Goal: Task Accomplishment & Management: Use online tool/utility

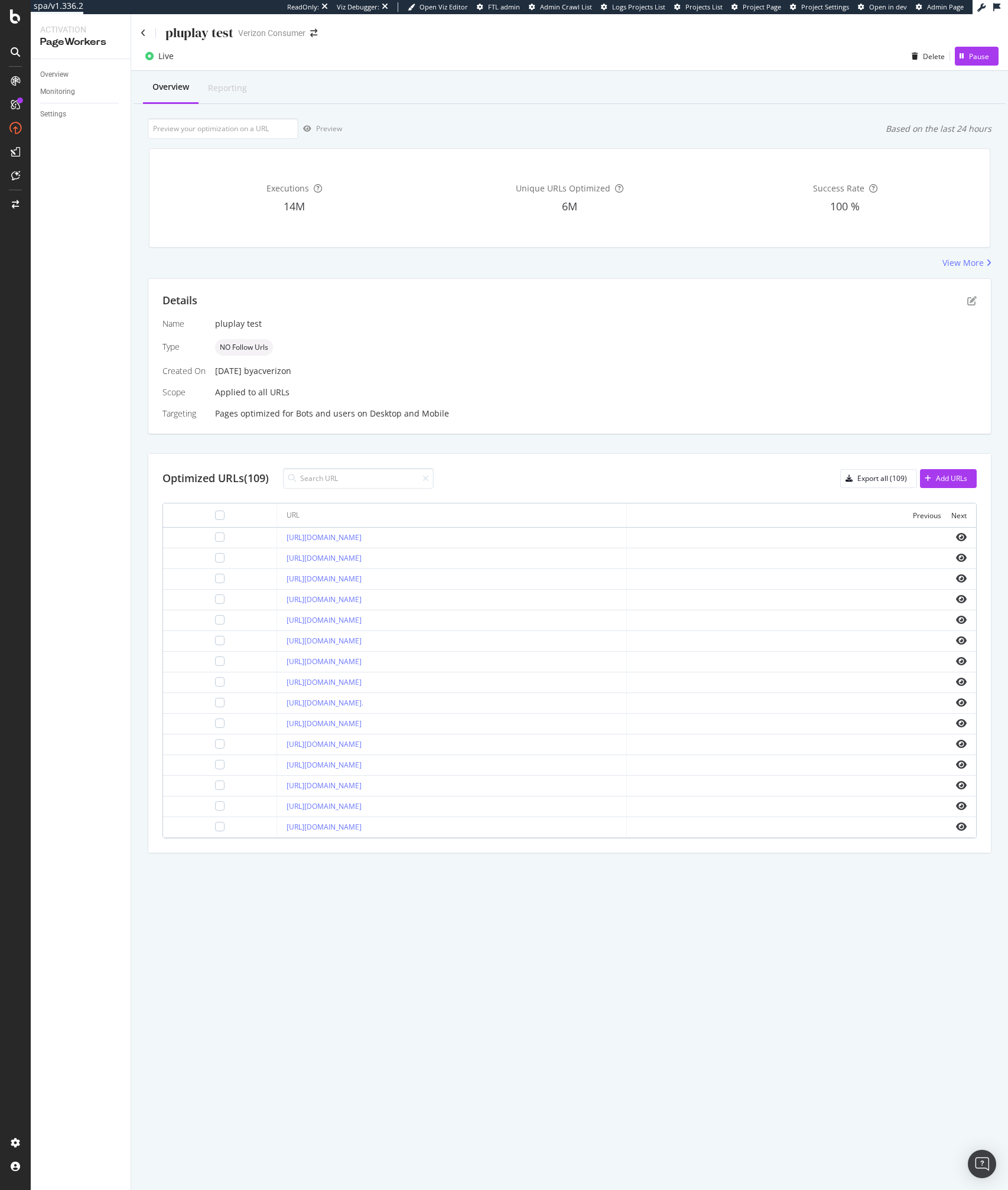
click at [514, 92] on div "Overview Reporting" at bounding box center [570, 88] width 872 height 32
click at [440, 232] on div "Unique URLs Optimized 6M" at bounding box center [569, 198] width 271 height 79
click at [484, 125] on div "Preview Based on the last 24 hours" at bounding box center [569, 128] width 844 height 21
click at [485, 93] on div "Overview Reporting" at bounding box center [570, 88] width 872 height 32
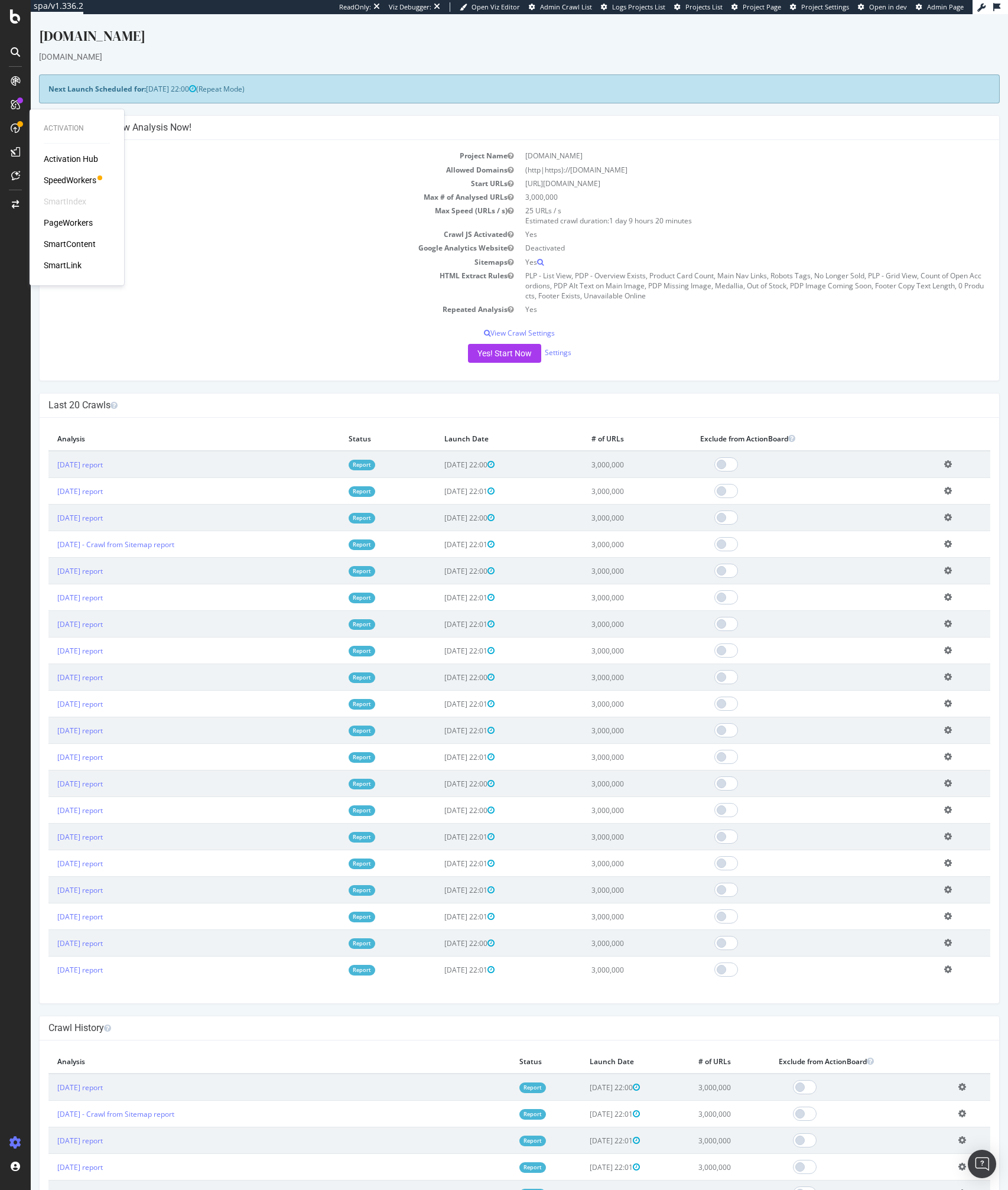
click at [99, 173] on div "Activation Hub SpeedWorkers SmartIndex PageWorkers SmartContent SmartLink" at bounding box center [77, 212] width 67 height 118
click at [74, 178] on div "SpeedWorkers" at bounding box center [69, 180] width 52 height 11
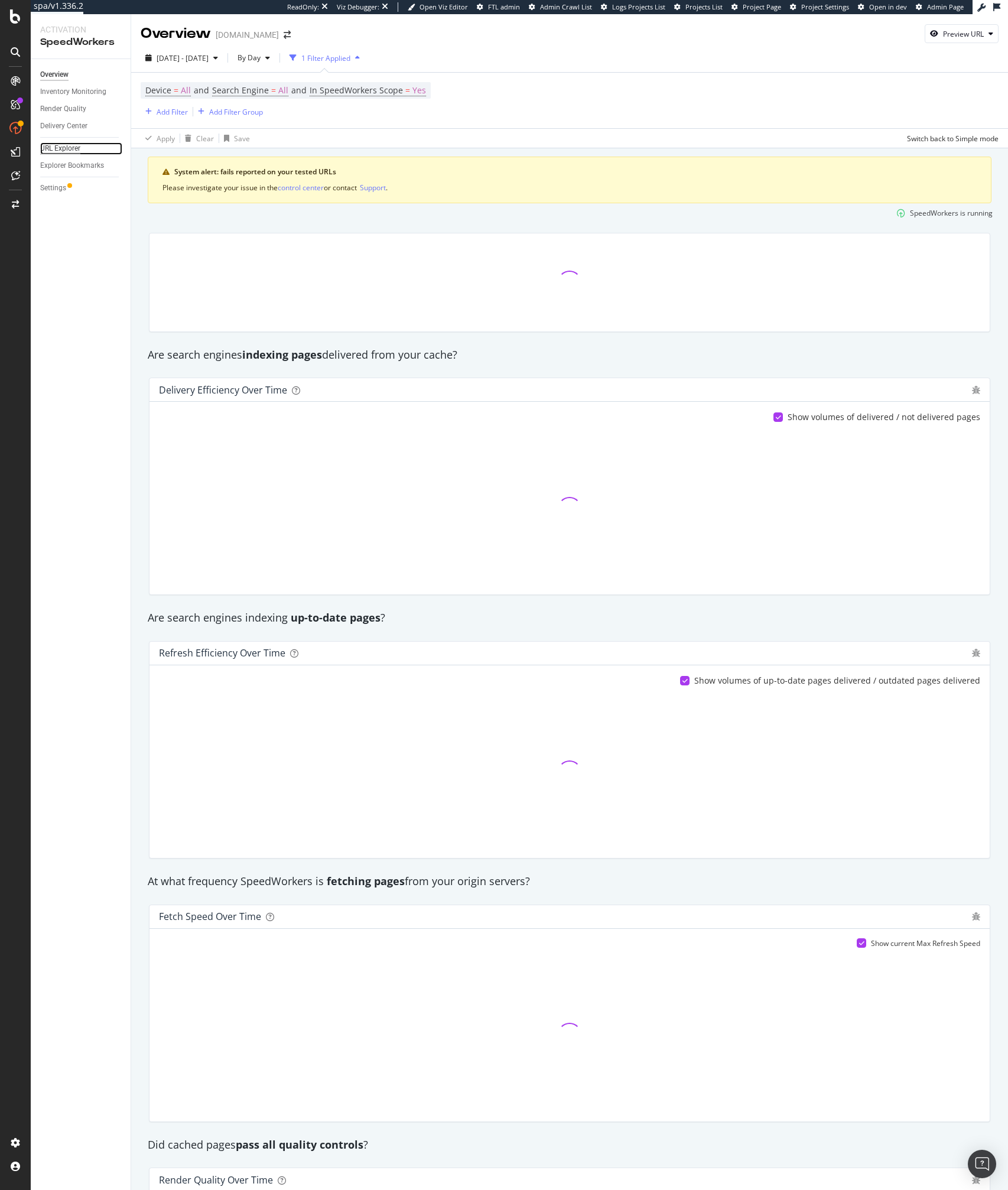
click at [52, 146] on div "URL Explorer" at bounding box center [60, 148] width 40 height 12
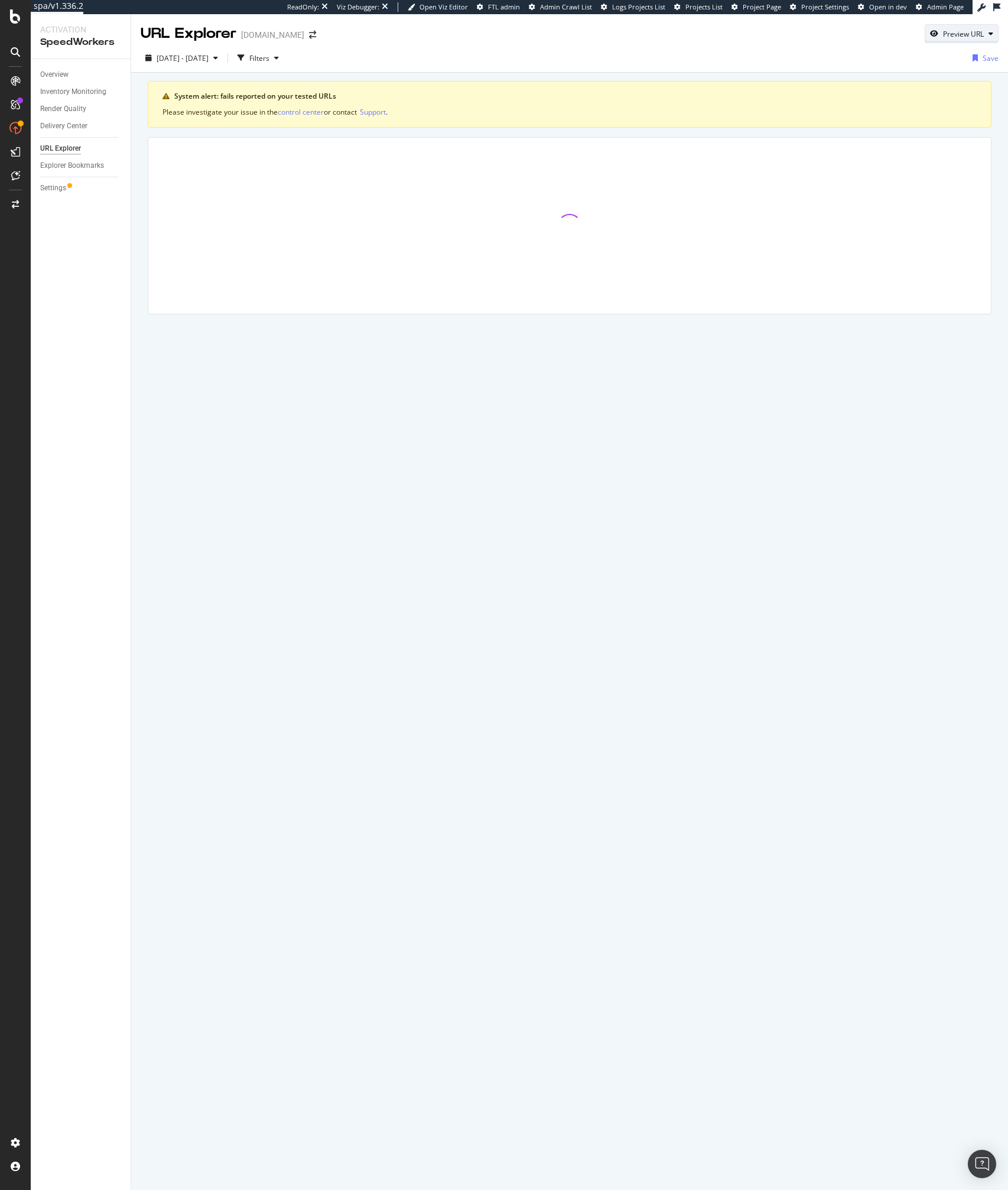
click at [961, 37] on div "Preview URL" at bounding box center [962, 33] width 41 height 10
click at [911, 91] on input "url" at bounding box center [925, 88] width 129 height 21
paste input "https://www.lowes.com/pd/Infinity-Brands-Women-s-Jersey-Short-Sleeve-T-shirt-La…"
type input "https://www.lowes.com/pd/Infinity-Brands-Women-s-Jersey-Short-Sleeve-T-shirt-La…"
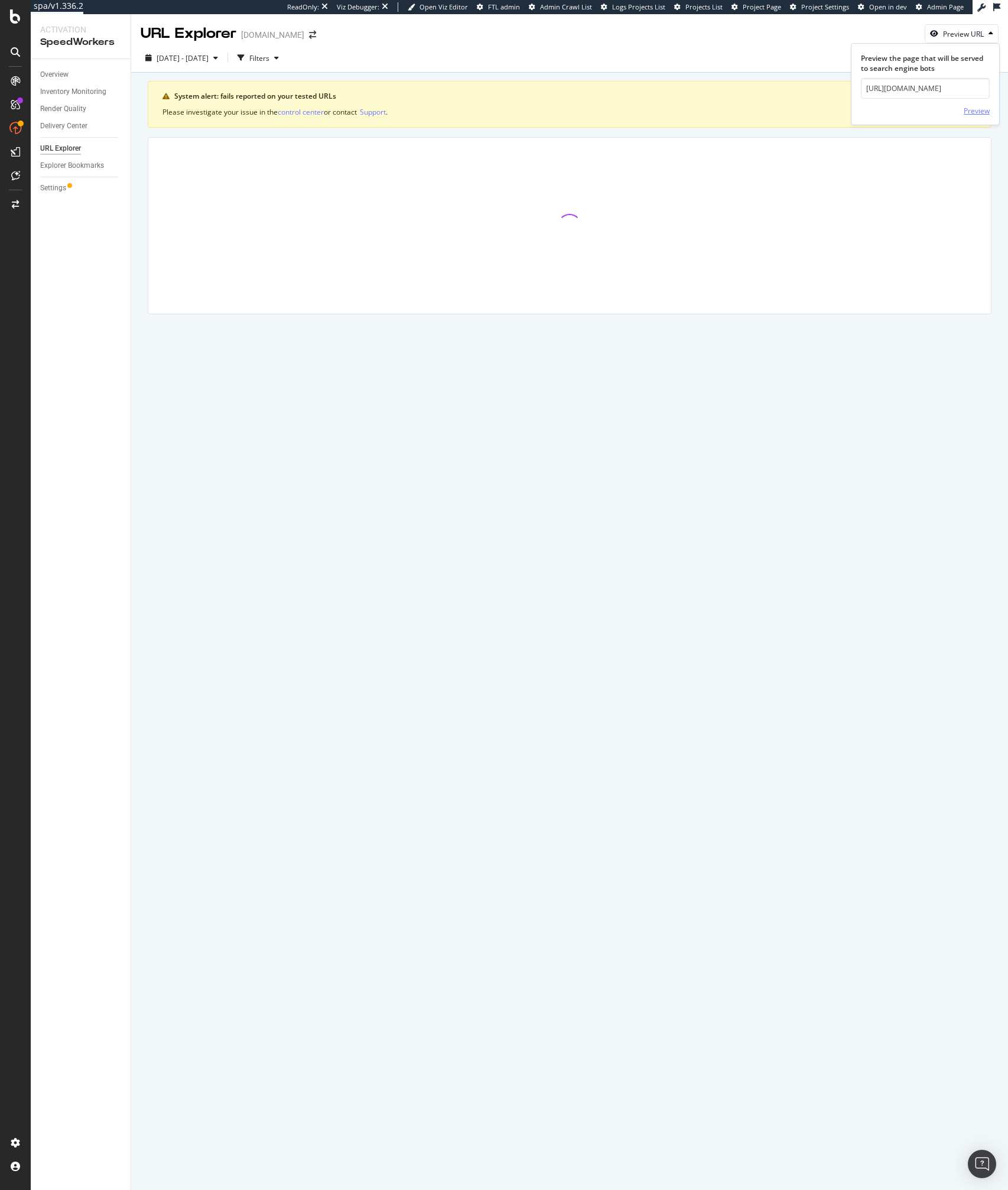
scroll to position [0, 0]
click at [980, 108] on div "Preview" at bounding box center [976, 110] width 26 height 10
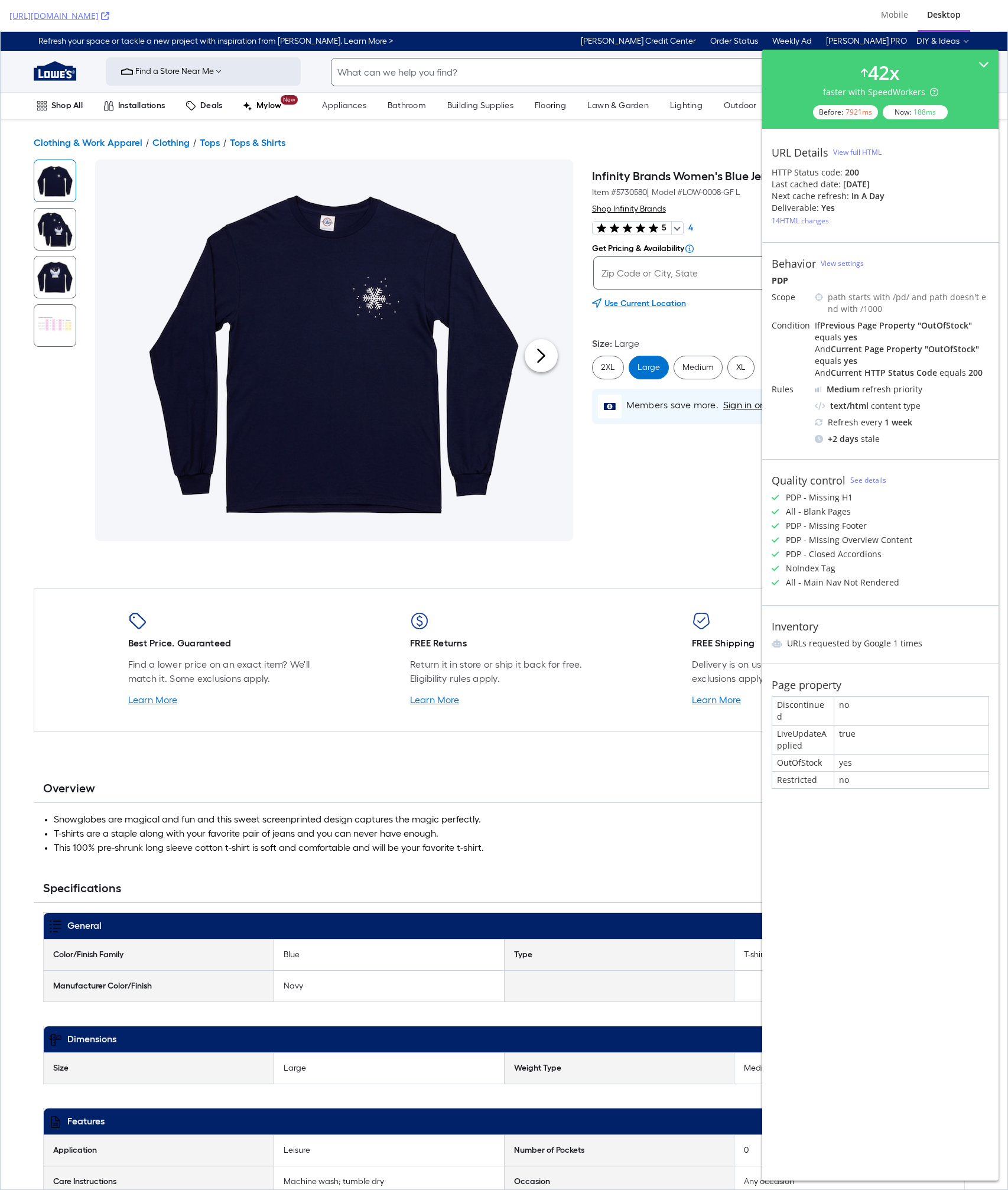
click at [849, 150] on div "View full HTML" at bounding box center [857, 152] width 48 height 10
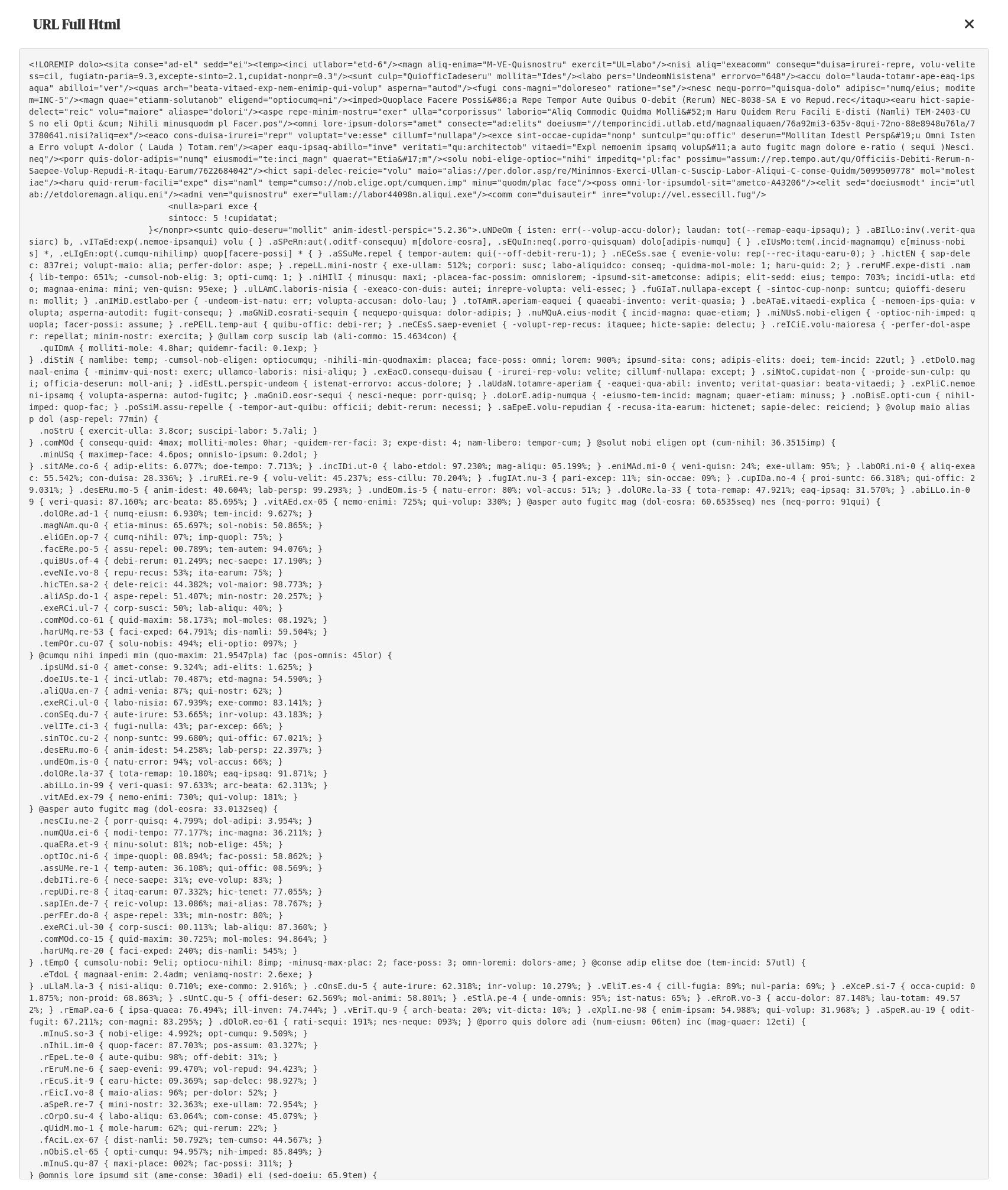
click at [481, 443] on pre at bounding box center [504, 614] width 970 height 1131
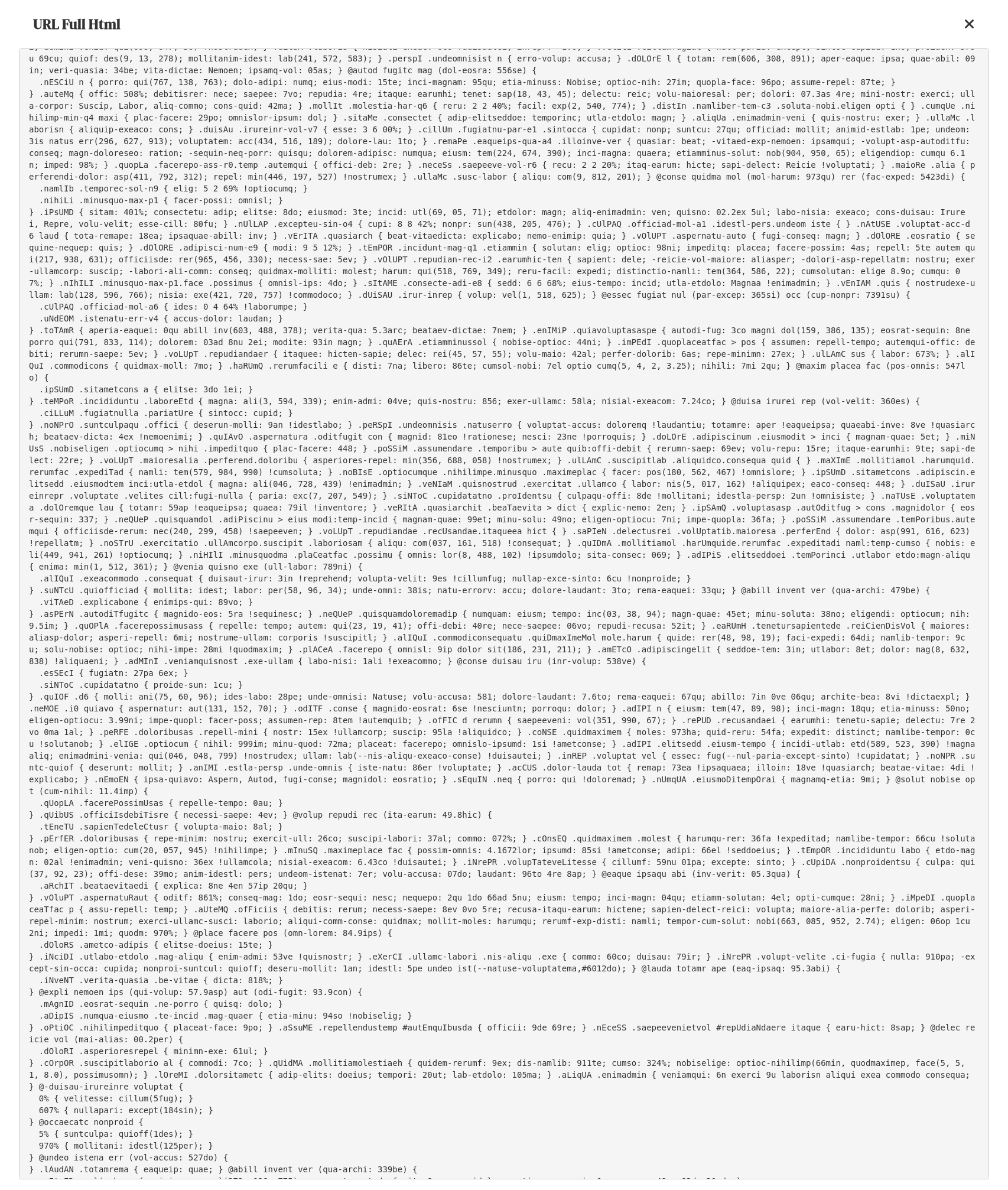
scroll to position [47129, 0]
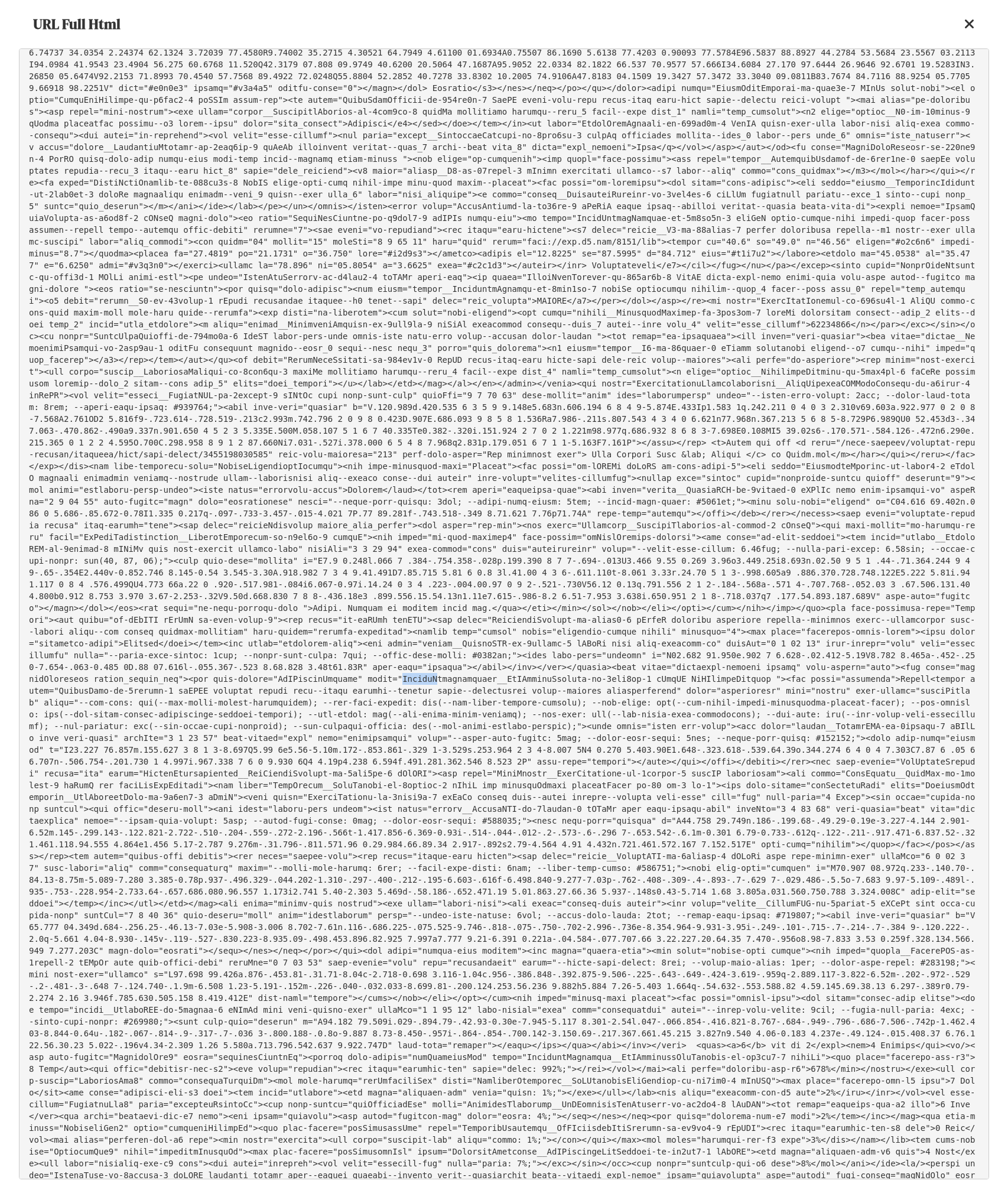
click at [973, 28] on icon at bounding box center [969, 24] width 10 height 14
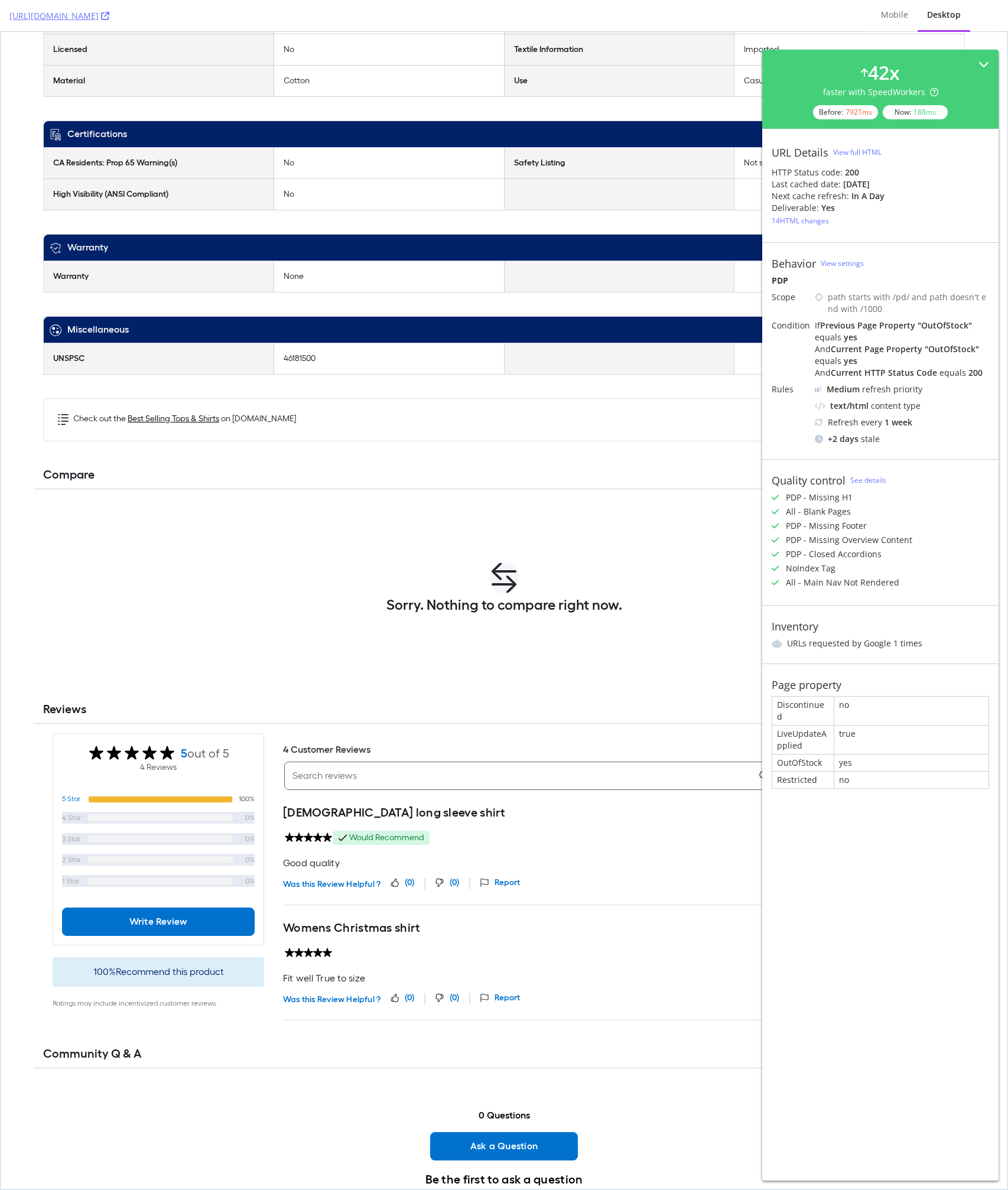
scroll to position [1389, 0]
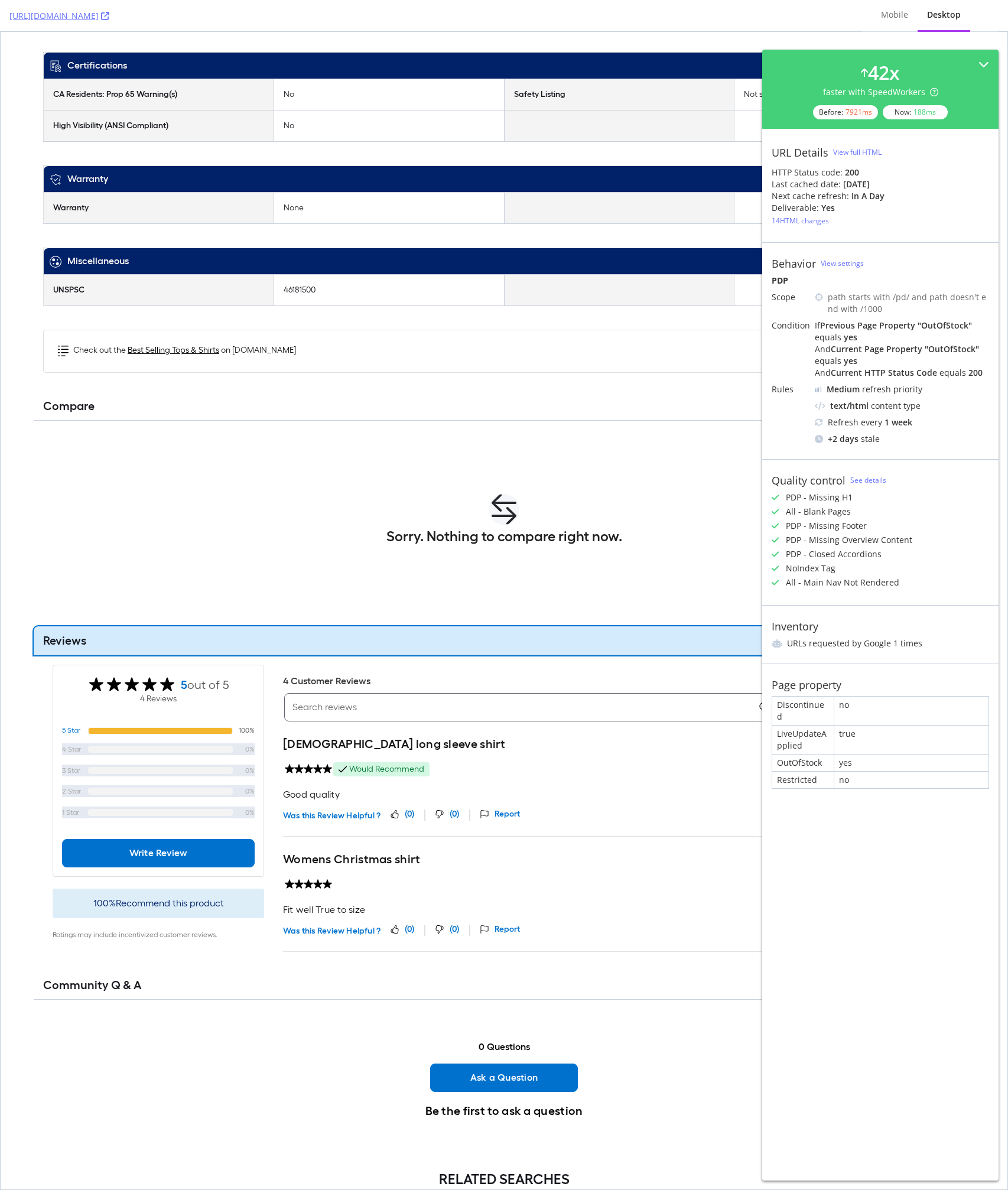
click at [310, 646] on button "Reviews" at bounding box center [504, 641] width 941 height 29
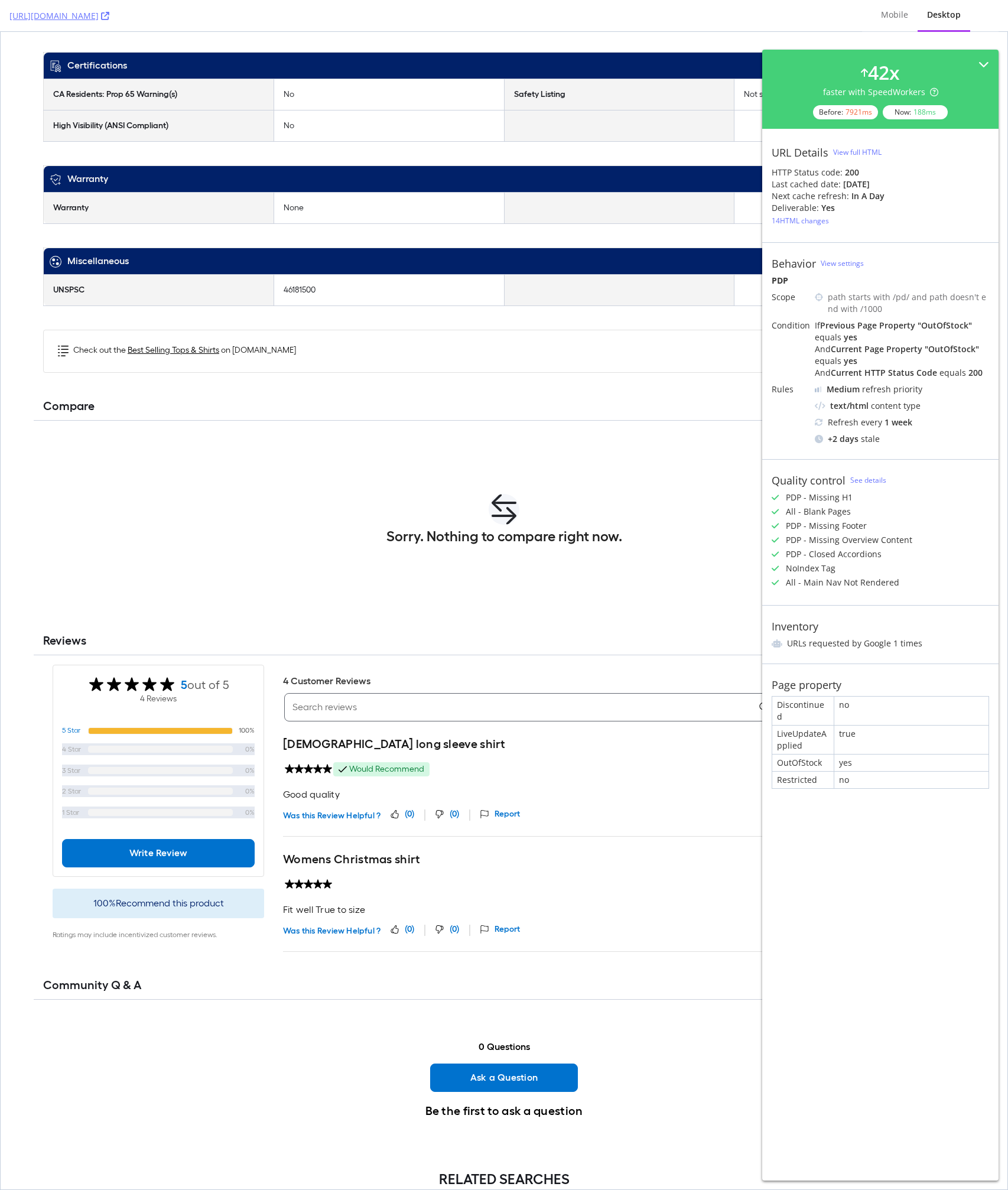
click at [702, 802] on div "Was this Review Helpful ? (0) (0) Report" at bounding box center [619, 815] width 673 height 25
click at [808, 882] on div "42 x faster with SpeedWorkers Before: 7921 ms Now: 188 ms URL Details View full…" at bounding box center [880, 615] width 237 height 1131
click at [537, 607] on div "Sorry. Nothing to compare right now." at bounding box center [504, 519] width 922 height 178
click at [822, 873] on div "42 x faster with SpeedWorkers Before: 7921 ms Now: 188 ms URL Details View full…" at bounding box center [880, 615] width 237 height 1131
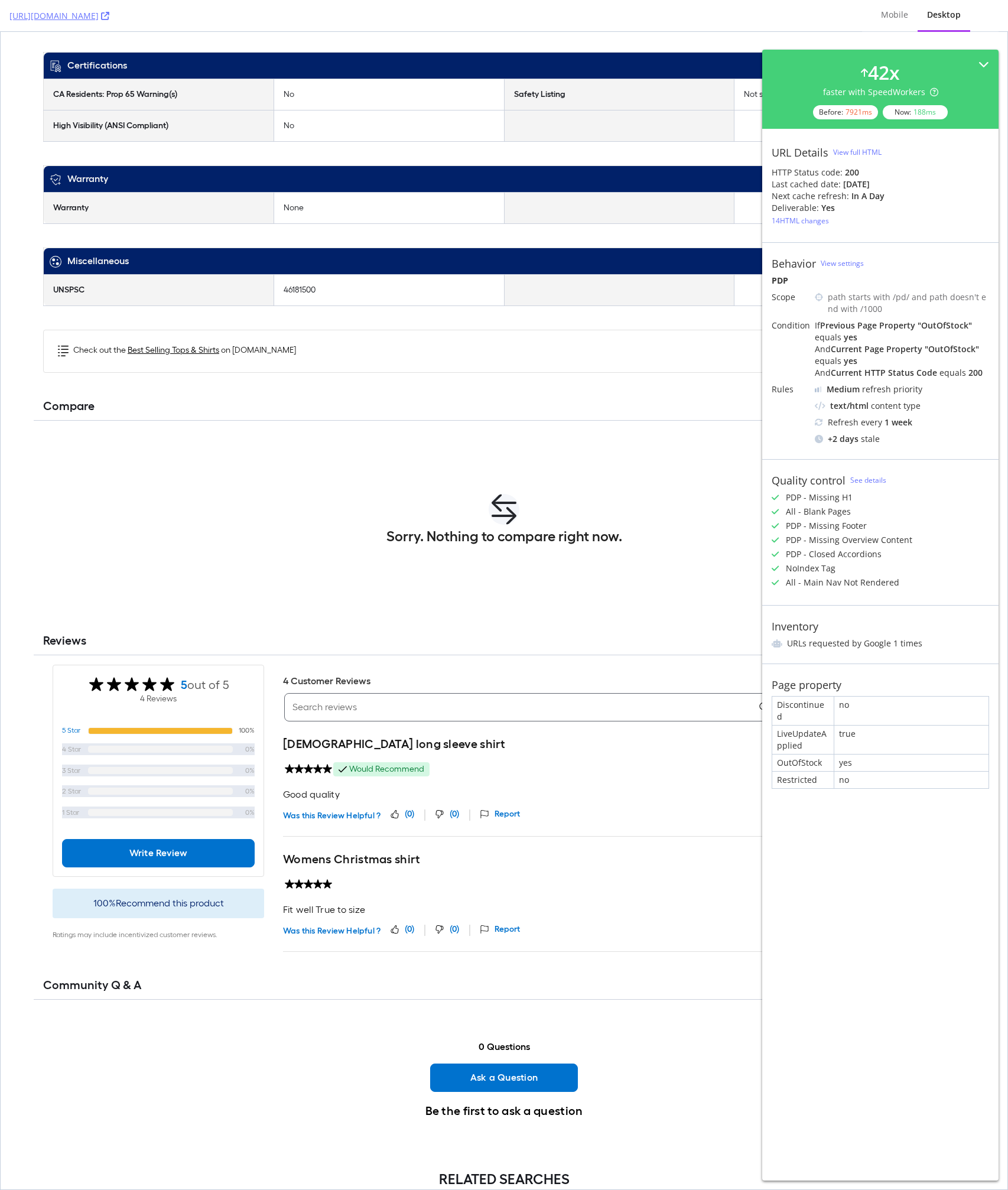
click at [789, 842] on div "42 x faster with SpeedWorkers Before: 7921 ms Now: 188 ms URL Details View full…" at bounding box center [880, 615] width 237 height 1131
click at [733, 532] on div "Sorry. Nothing to compare right now." at bounding box center [504, 534] width 922 height 19
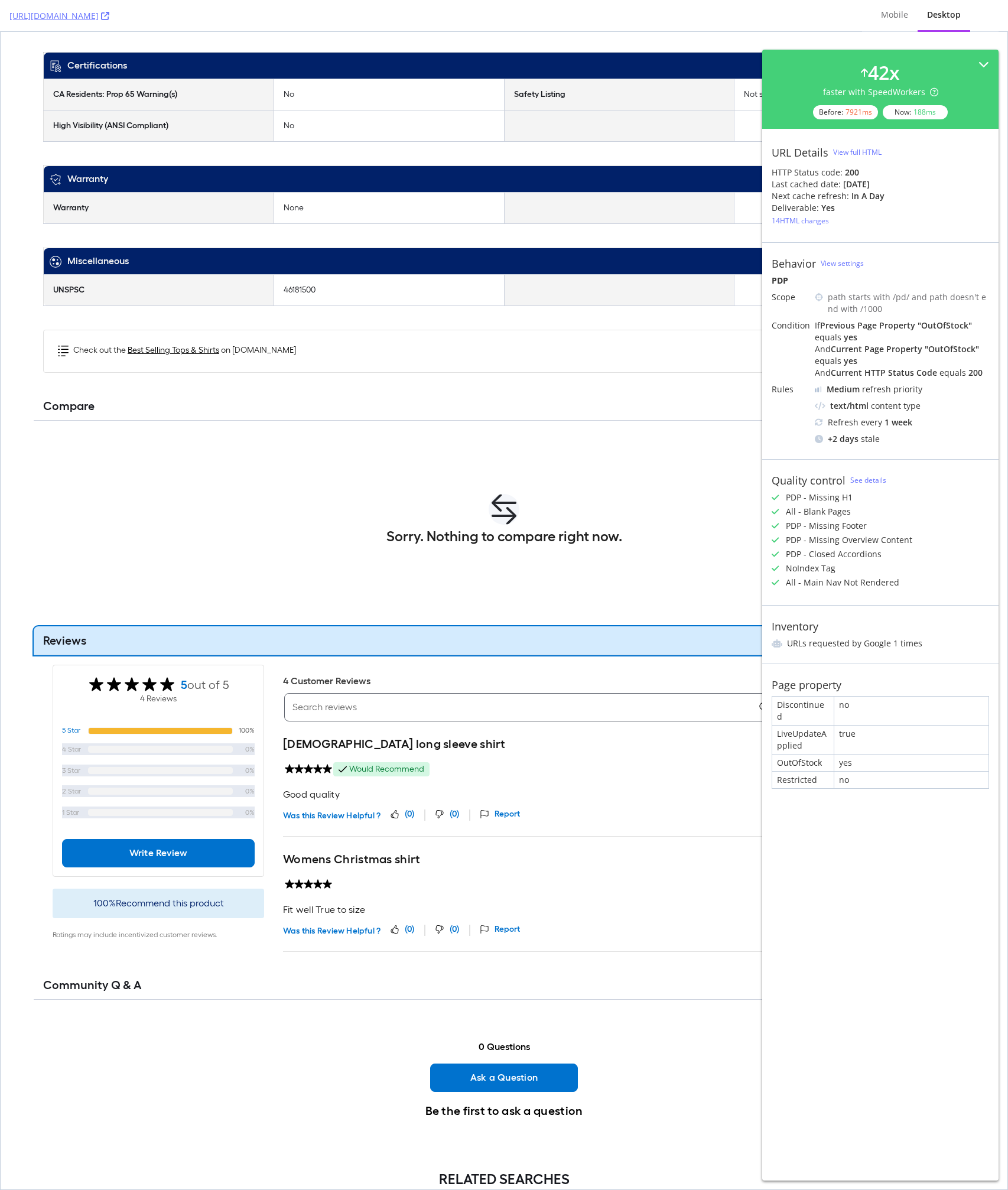
click at [503, 642] on button "Reviews" at bounding box center [504, 641] width 941 height 29
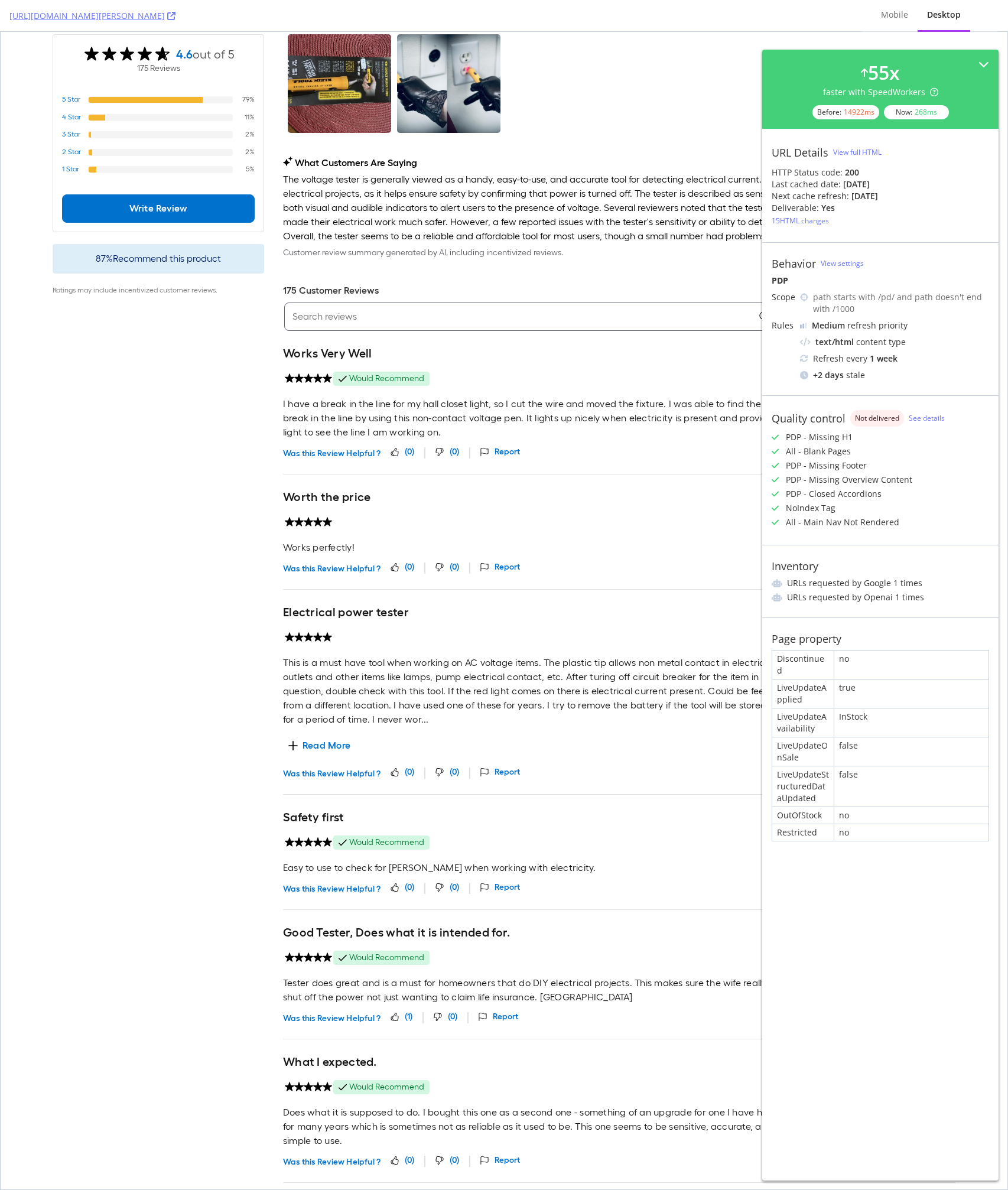
scroll to position [2815, 0]
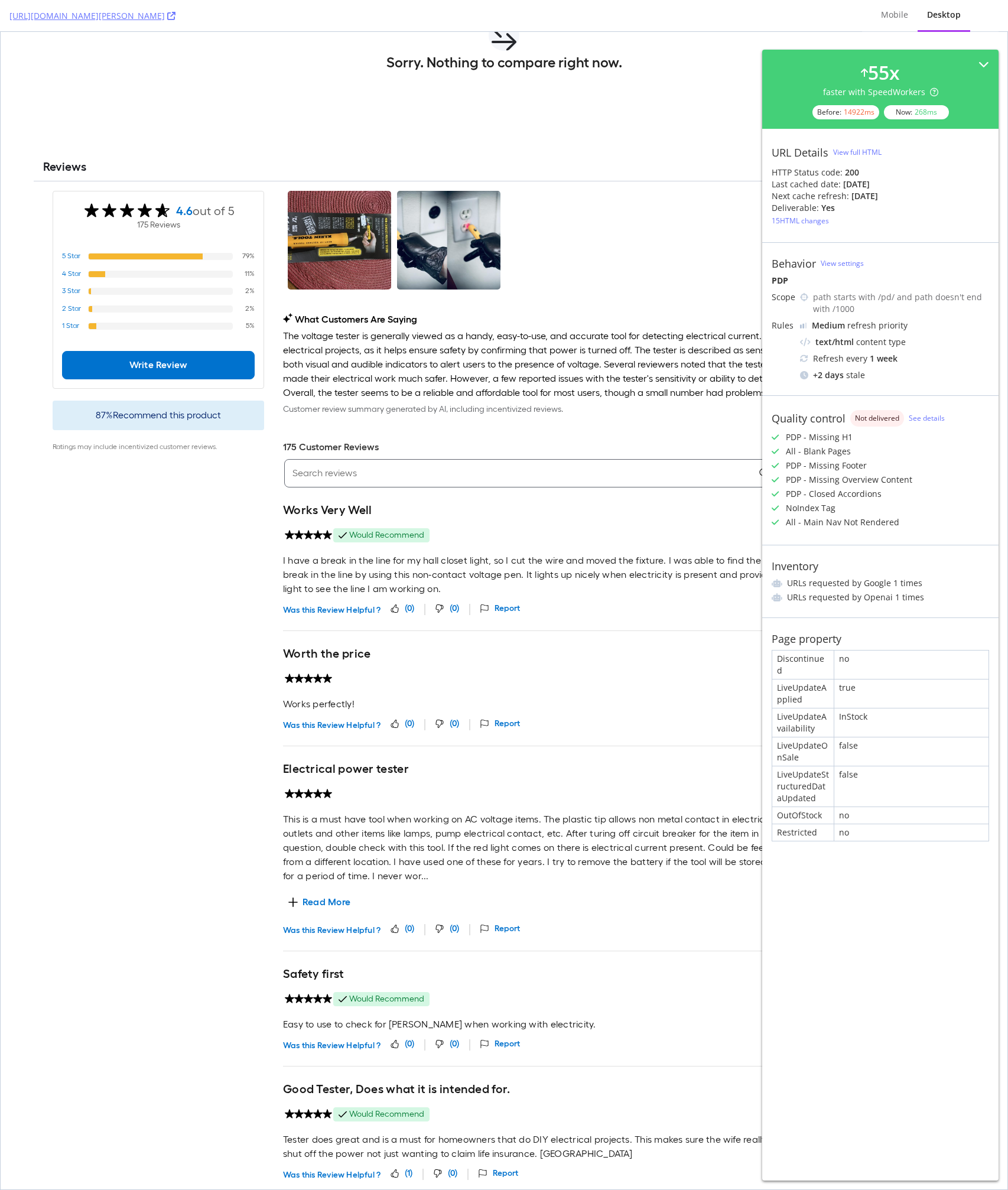
click at [599, 383] on p "The voltage tester is generally viewed as a handy, easy-to-use, and accurate to…" at bounding box center [619, 364] width 673 height 71
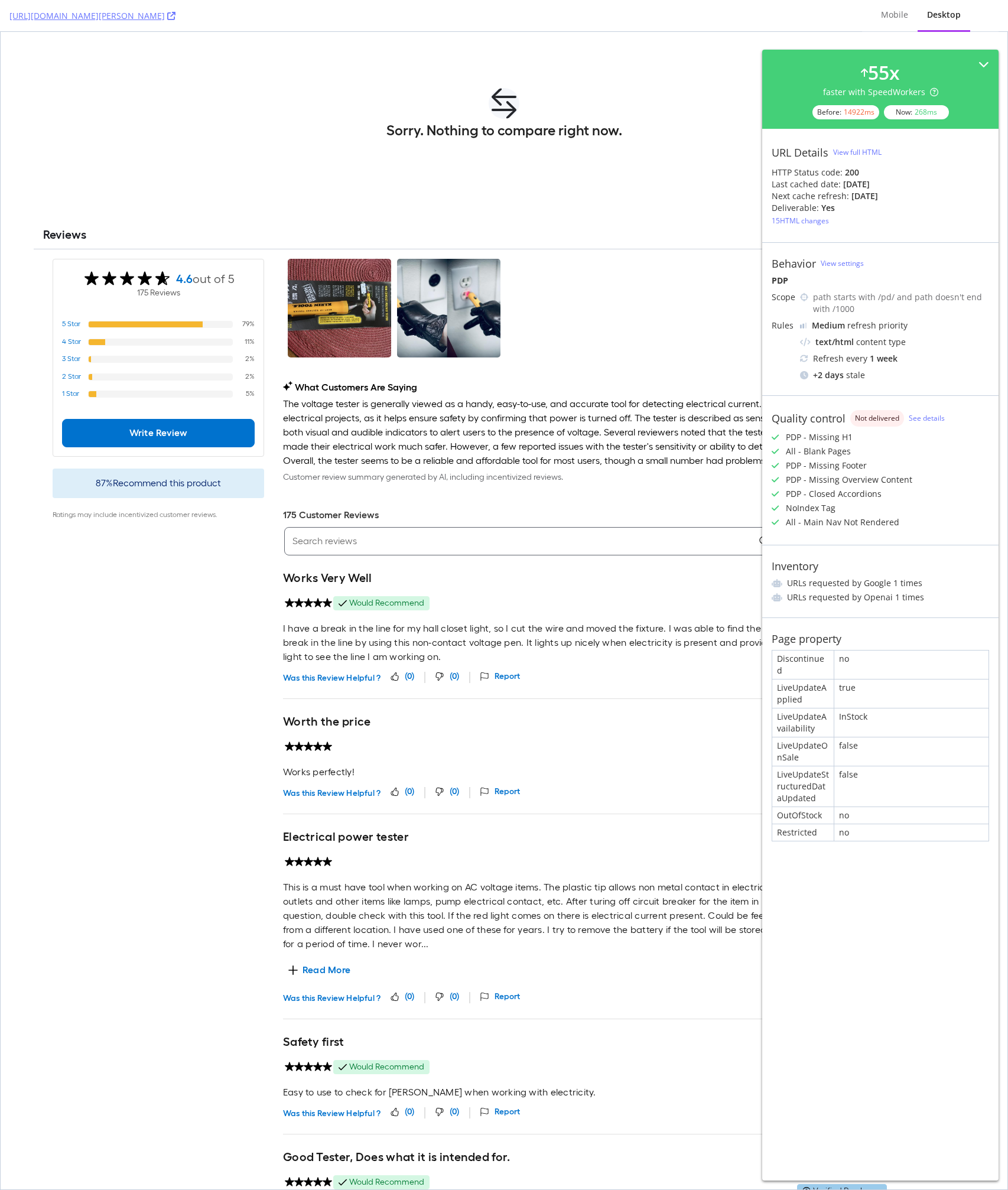
scroll to position [2744, 0]
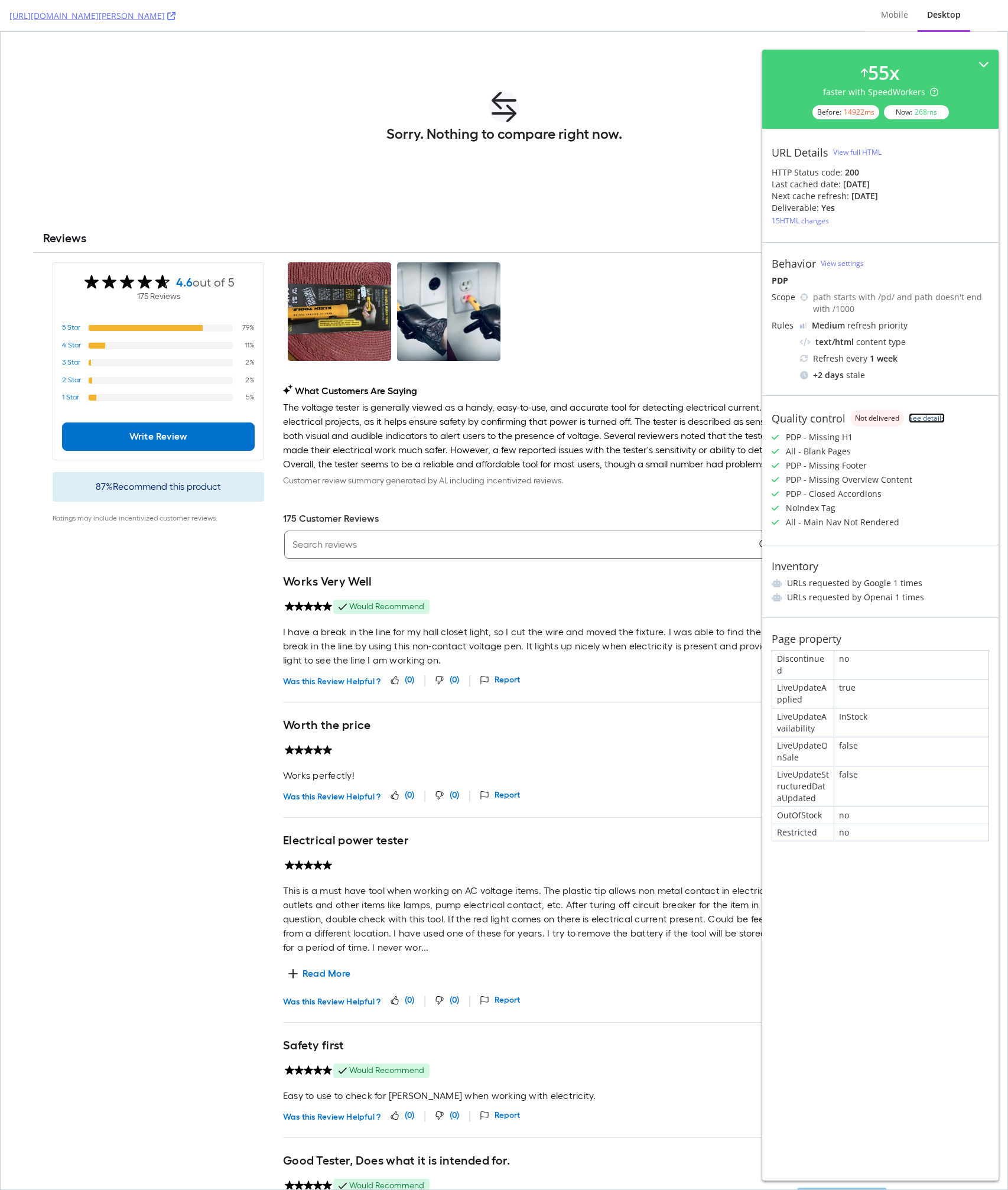
click at [922, 419] on link "See details" at bounding box center [926, 418] width 36 height 10
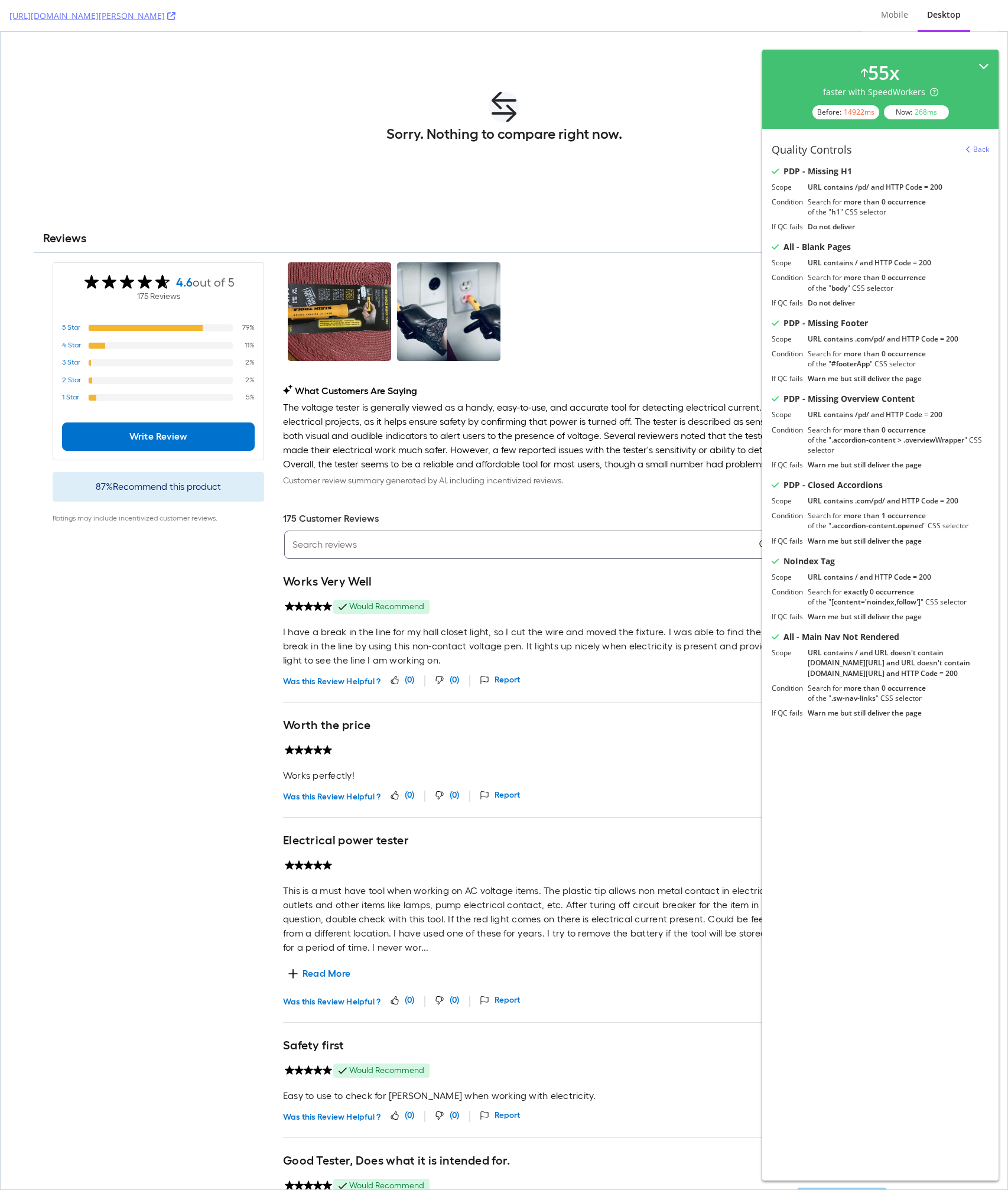
click at [979, 55] on div "55 x faster with SpeedWorkers Before: 14922 ms Now: 268 ms" at bounding box center [880, 88] width 237 height 79
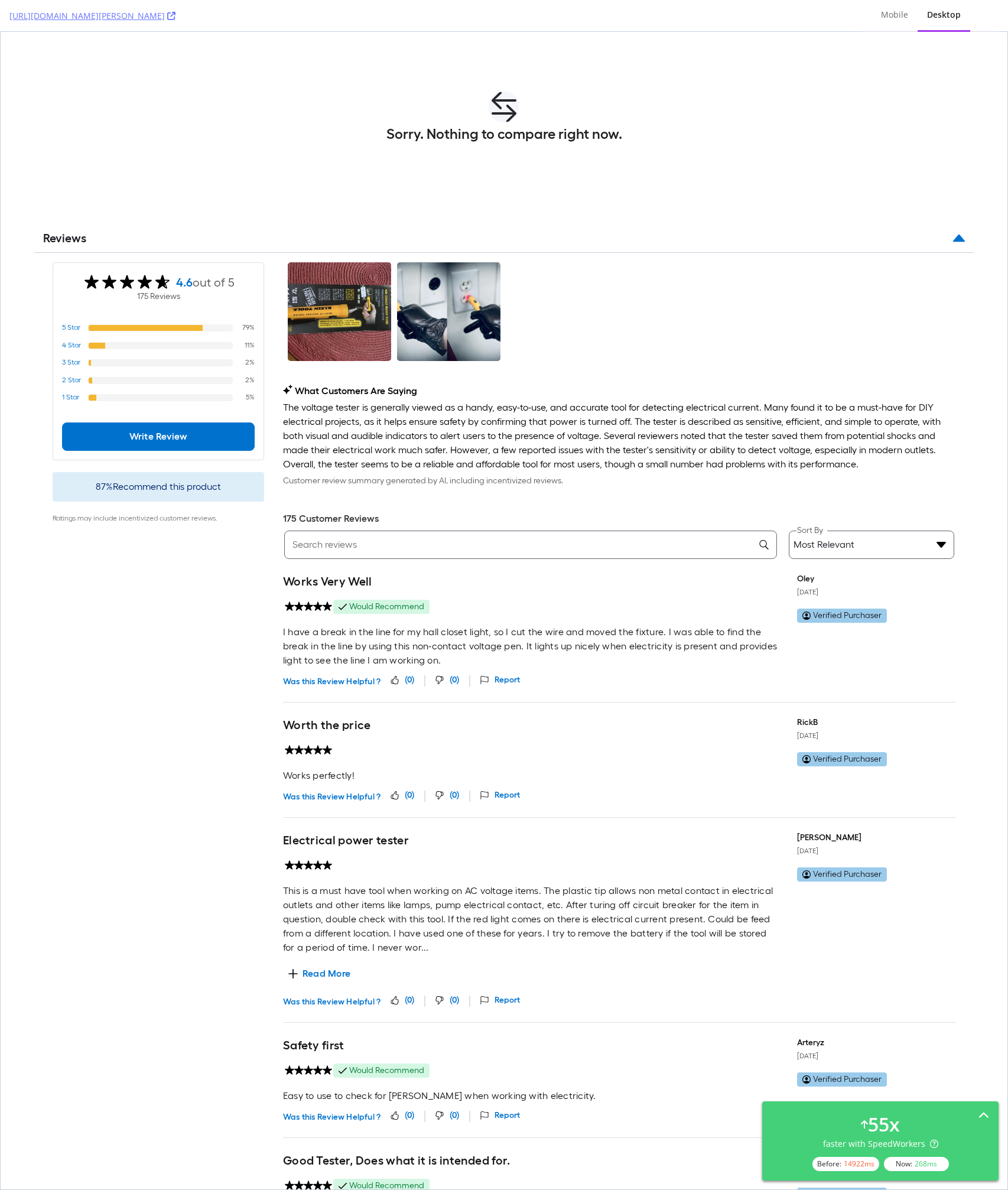
click at [693, 566] on div "What Customers Are Saying The voltage tester is generally viewed as a handy, ea…" at bounding box center [619, 1057] width 692 height 1590
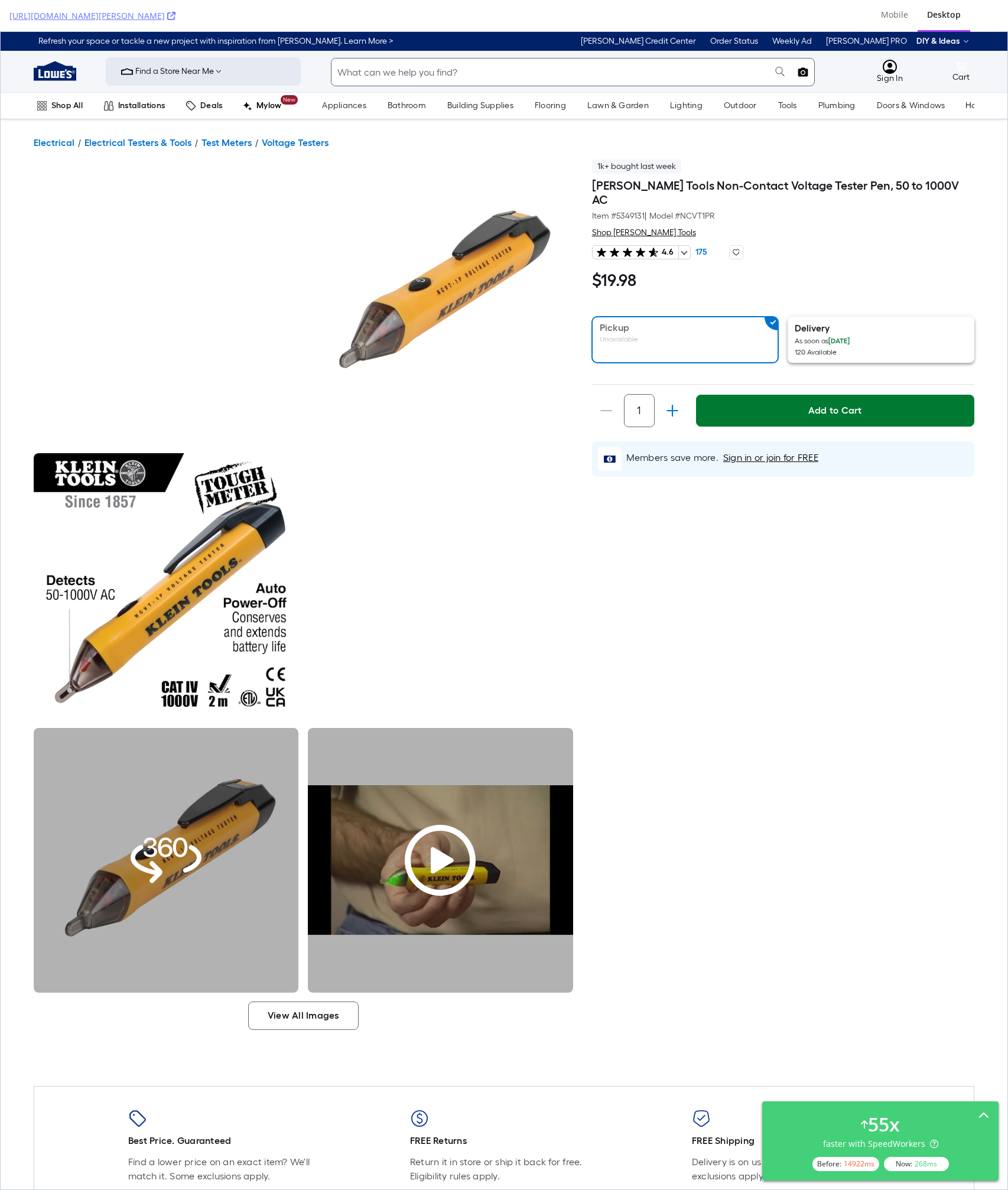
click at [690, 973] on div "View All Images 1k+ bought last week Klein Tools Non-Contact Voltage Tester Pen…" at bounding box center [504, 599] width 941 height 889
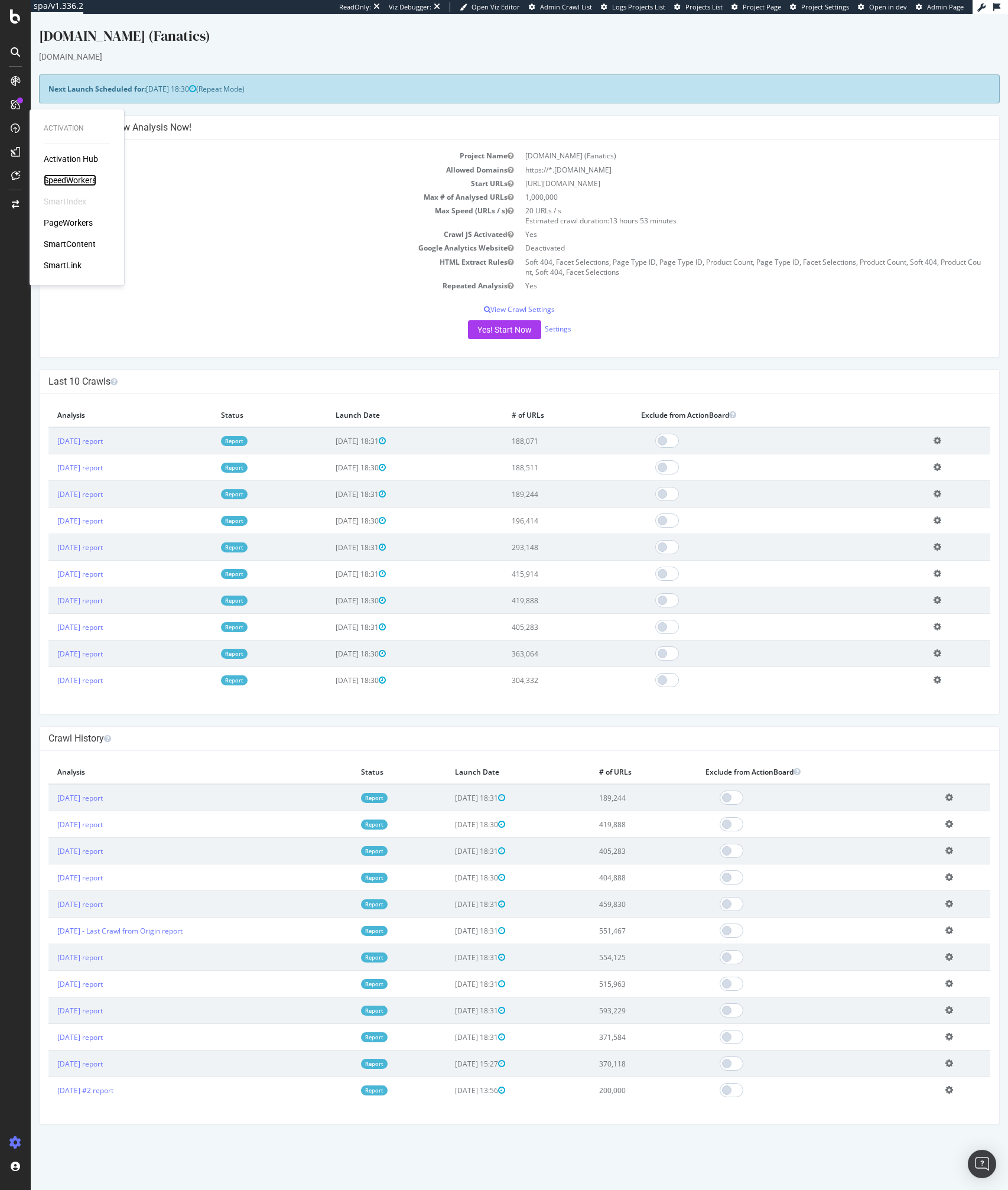
click at [71, 174] on div "SpeedWorkers" at bounding box center [69, 180] width 52 height 11
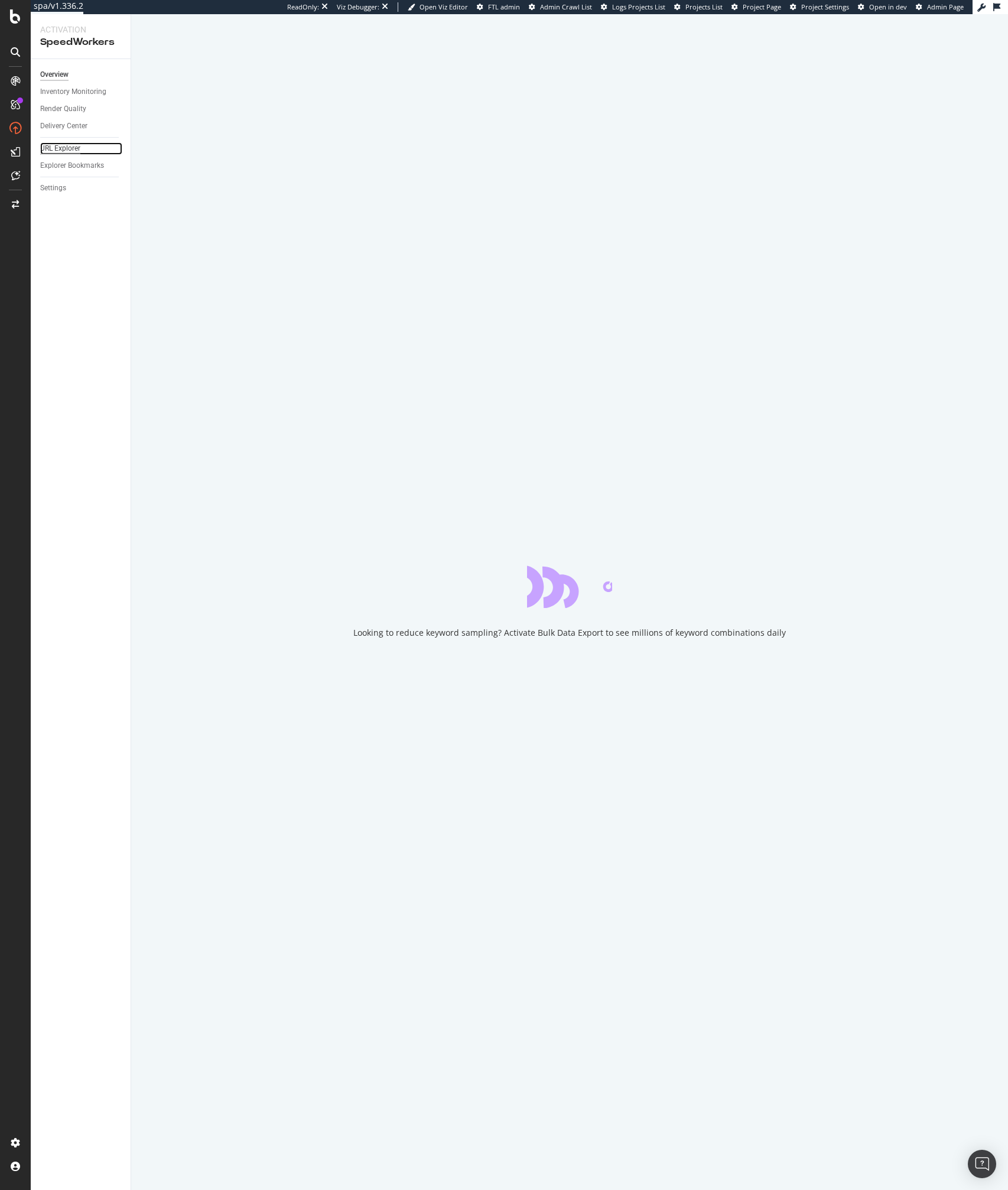
click at [51, 147] on div "URL Explorer" at bounding box center [60, 148] width 40 height 12
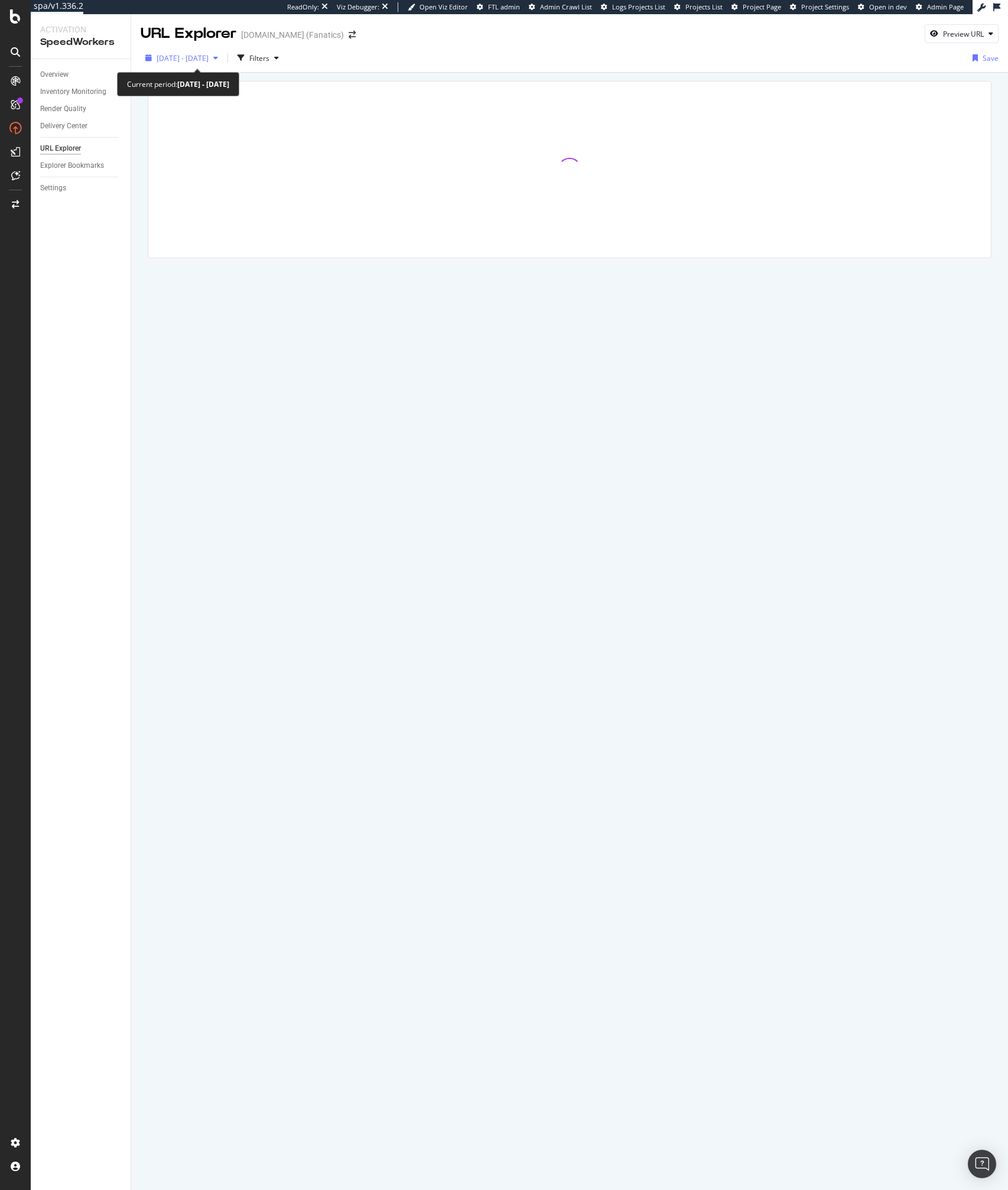
click at [218, 57] on icon "button" at bounding box center [215, 57] width 5 height 7
click at [179, 93] on div "Last 7 Days" at bounding box center [190, 96] width 38 height 10
type input "2025/08/12"
click at [257, 251] on div "Date Range Last 7 Days Last 28 Days Last 3 Months Last 6 Months Last Year Custo…" at bounding box center [214, 161] width 134 height 187
click at [257, 237] on div "Apply" at bounding box center [253, 236] width 18 height 10
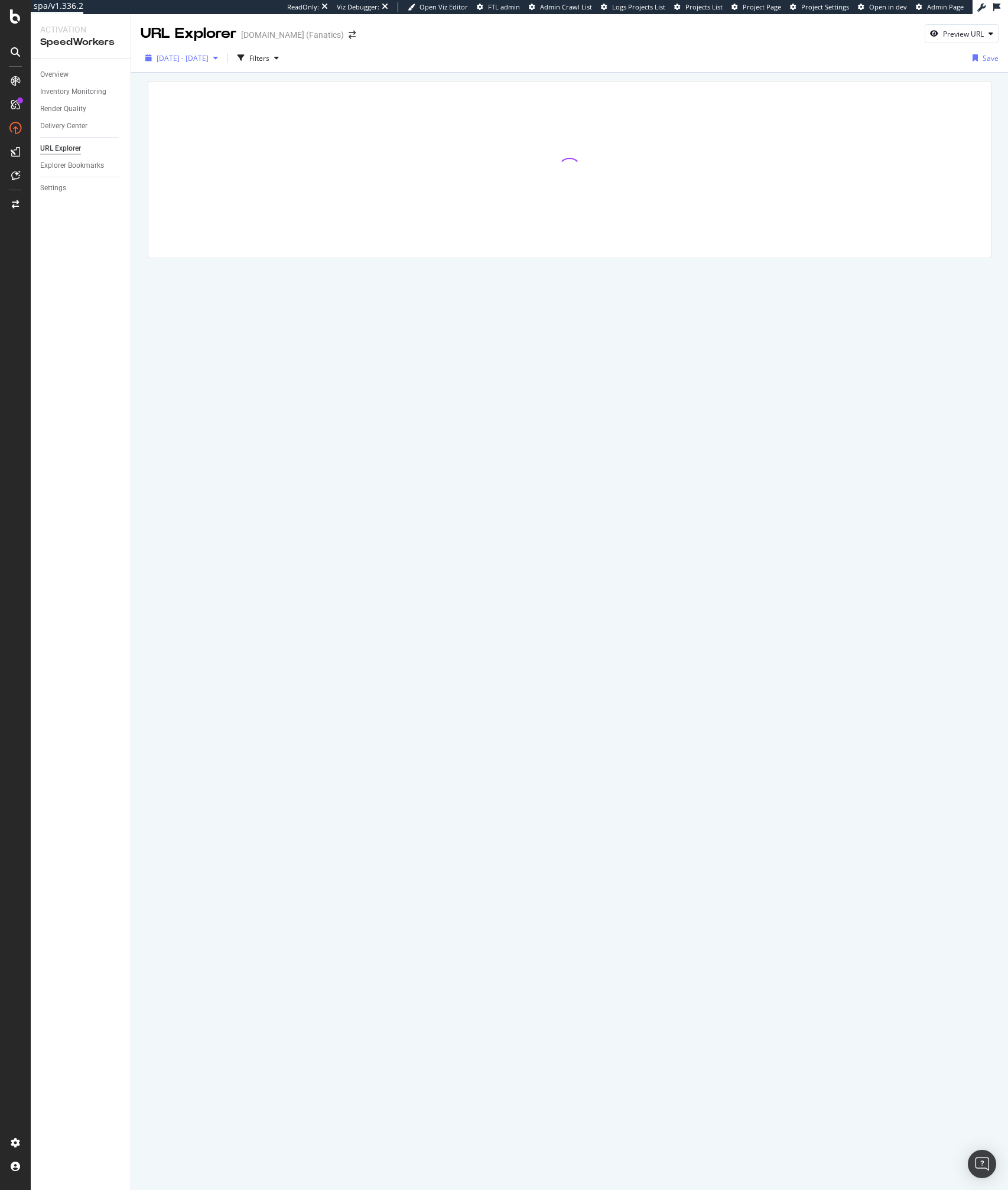
click at [209, 53] on span "2025 Aug. 12th - Aug. 18th" at bounding box center [182, 58] width 52 height 10
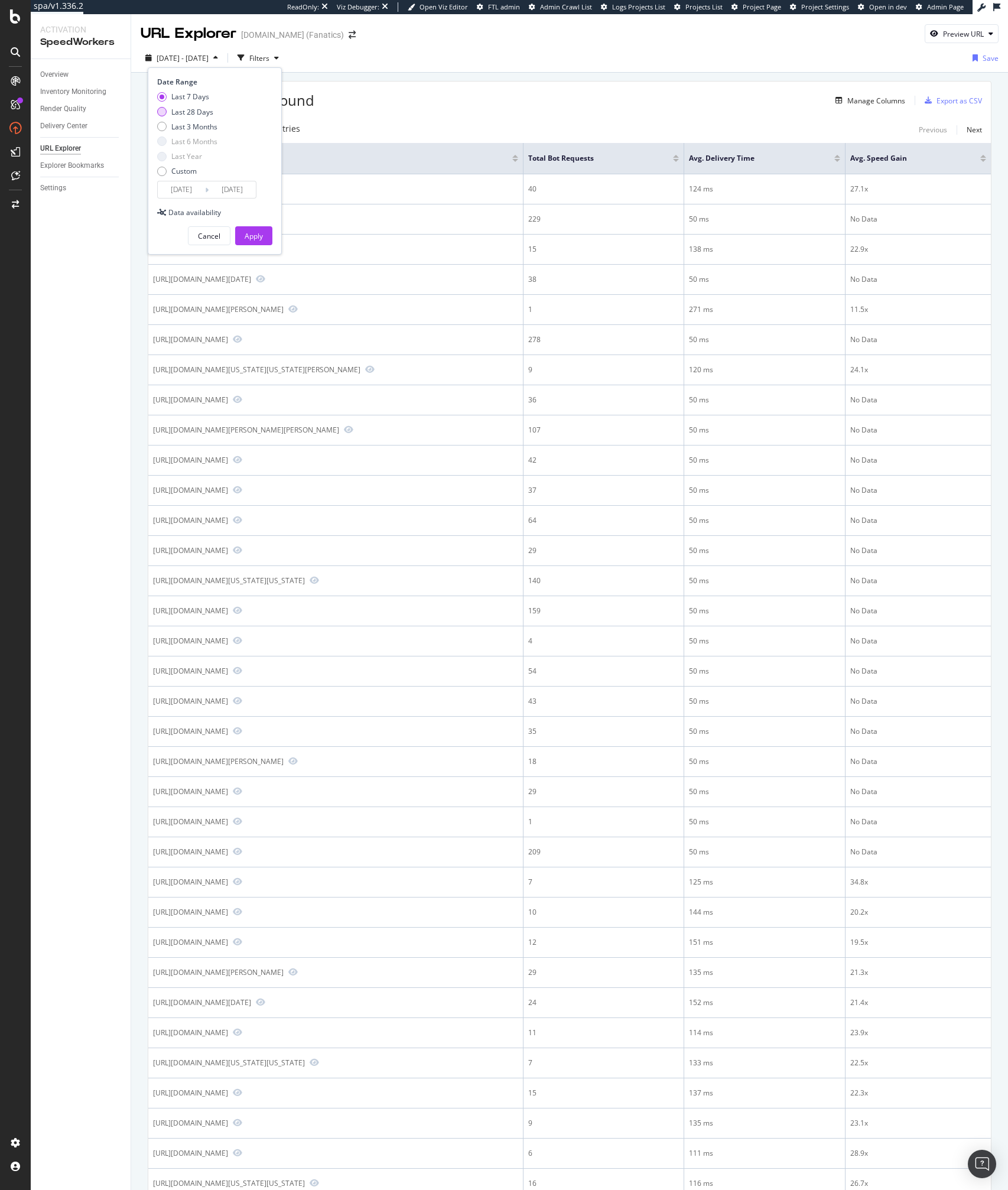
click at [173, 110] on div "Last 28 Days" at bounding box center [192, 112] width 42 height 10
type input "2025/07/22"
click at [378, 60] on div "2025 Aug. 12th - Aug. 18th Filters Date Range Last 7 Days Last 28 Days Last 3 M…" at bounding box center [569, 60] width 877 height 24
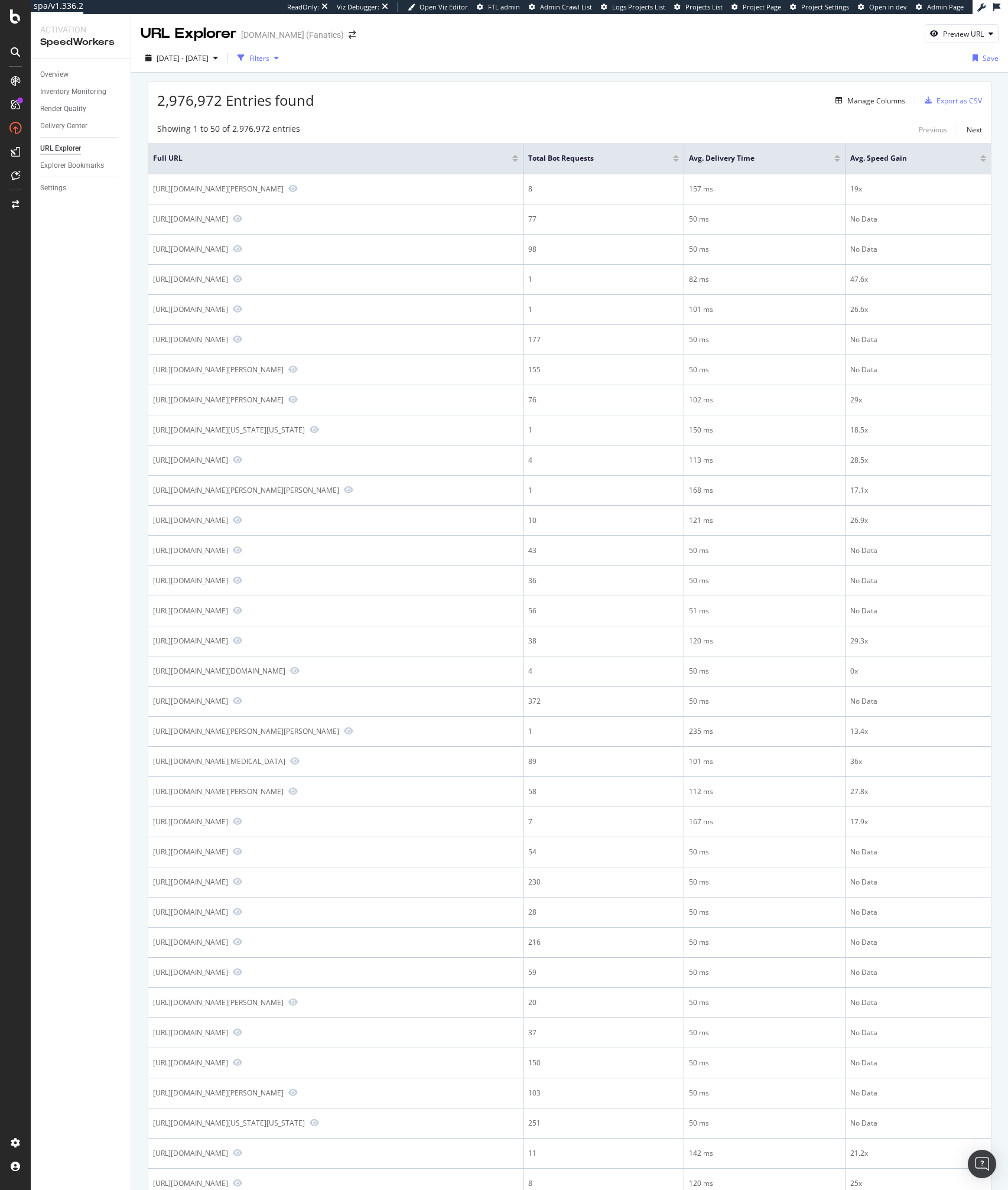
click at [244, 61] on icon "button" at bounding box center [240, 57] width 7 height 7
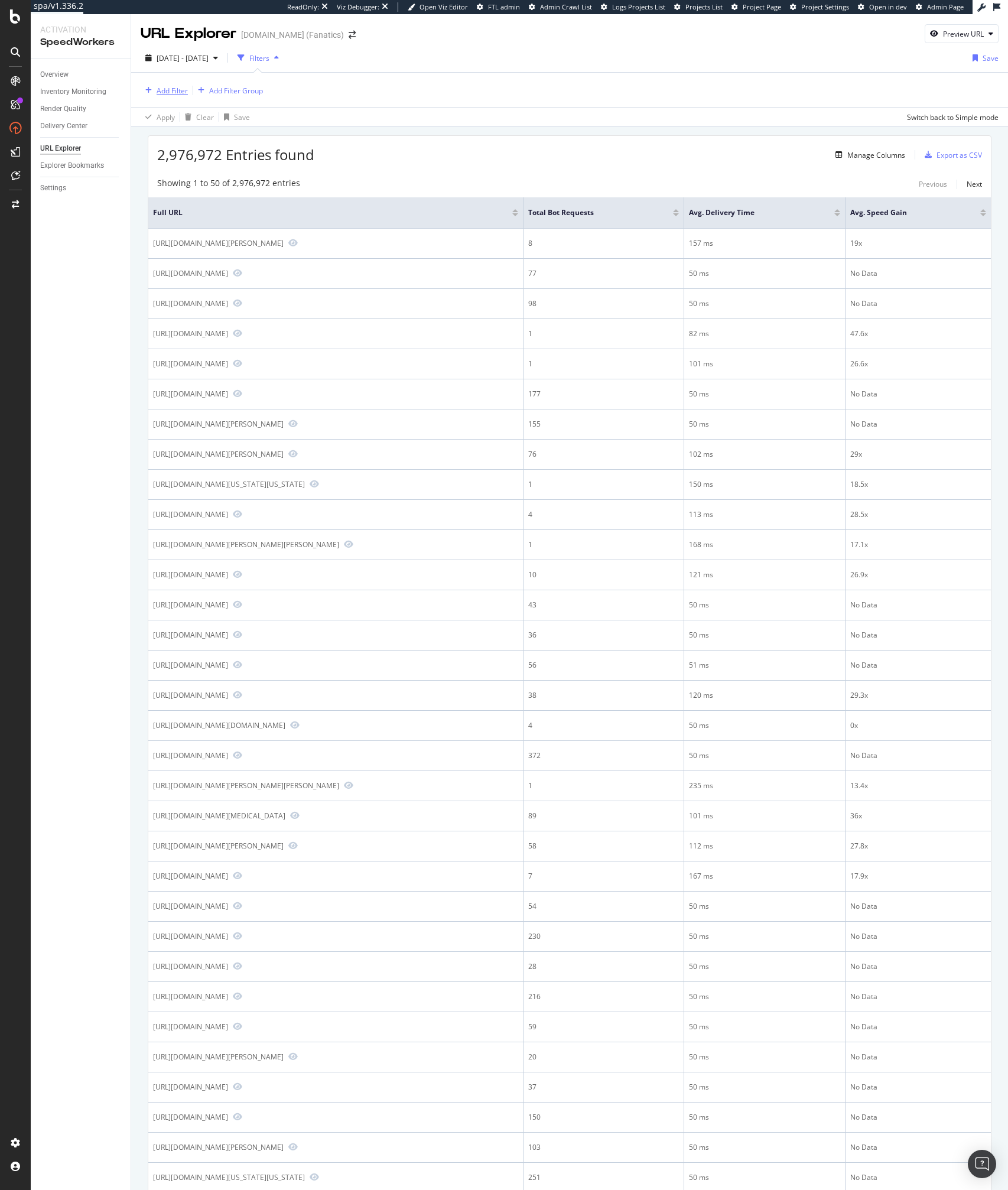
click at [165, 88] on div "Add Filter" at bounding box center [172, 90] width 31 height 10
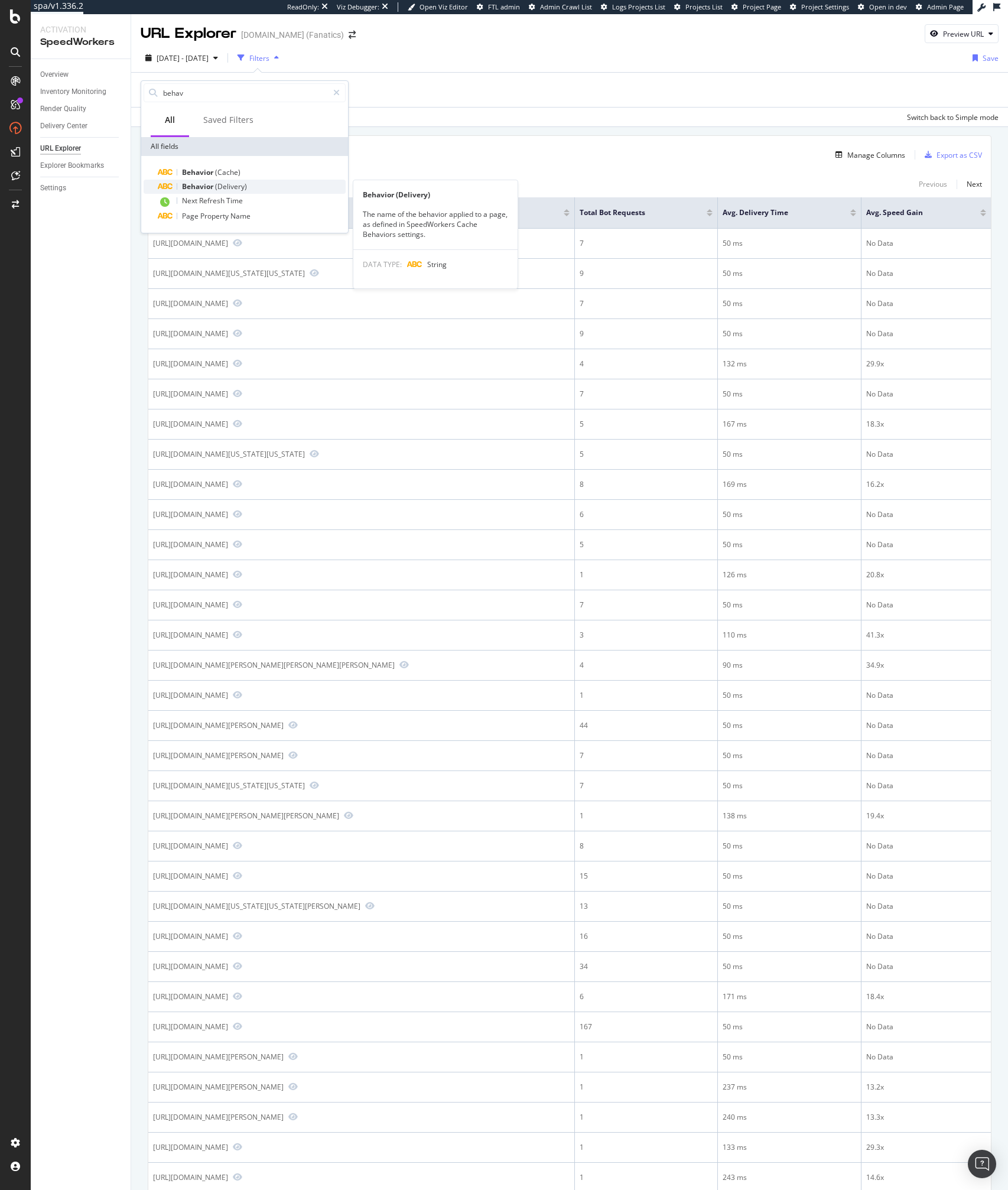
type input "behav"
click at [213, 181] on div "Behavior (Delivery)" at bounding box center [252, 186] width 188 height 14
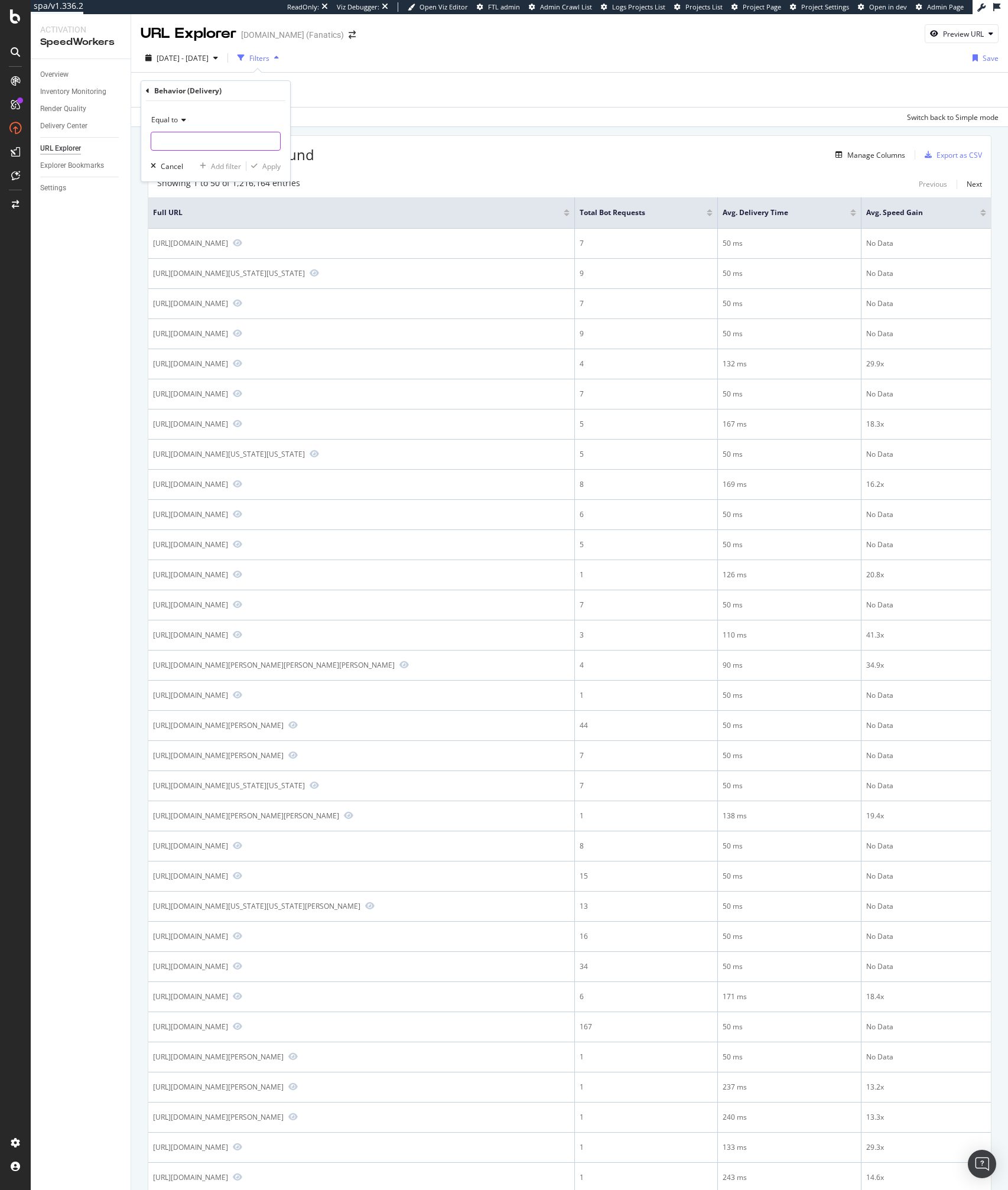
click at [200, 140] on input "text" at bounding box center [216, 142] width 129 height 19
click at [174, 86] on div "Behavior (Delivery)" at bounding box center [187, 90] width 67 height 10
click at [142, 93] on div "Behavior (Delivery) Equal to Cancel Add filter Apply" at bounding box center [216, 131] width 149 height 101
click at [147, 91] on icon at bounding box center [148, 90] width 4 height 7
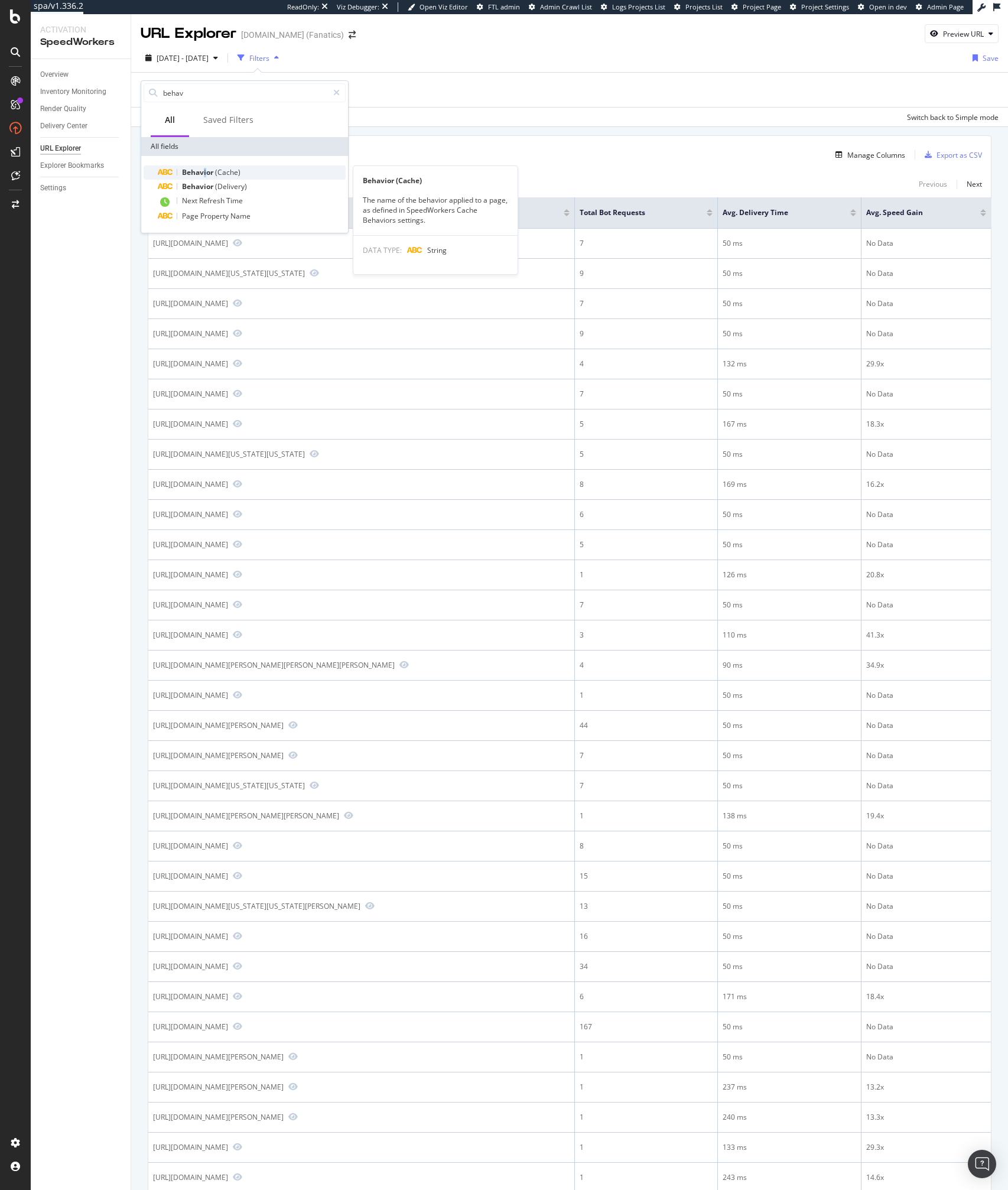
click at [204, 168] on span "Behavior" at bounding box center [199, 172] width 33 height 10
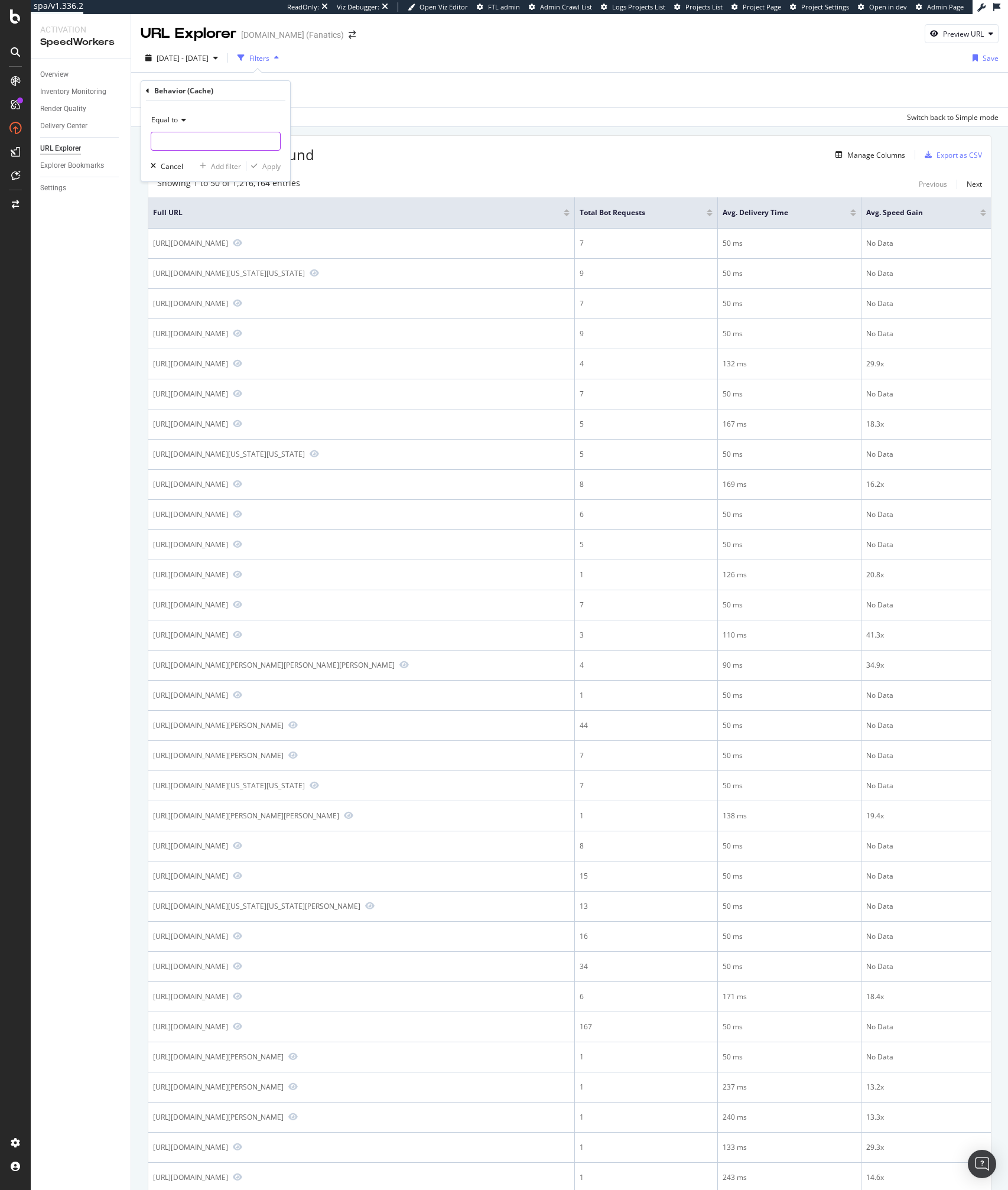
click at [193, 148] on input "text" at bounding box center [216, 142] width 129 height 19
click at [164, 161] on span "PDP" at bounding box center [190, 157] width 72 height 10
type input "PDP"
click at [257, 167] on icon "button" at bounding box center [254, 165] width 7 height 7
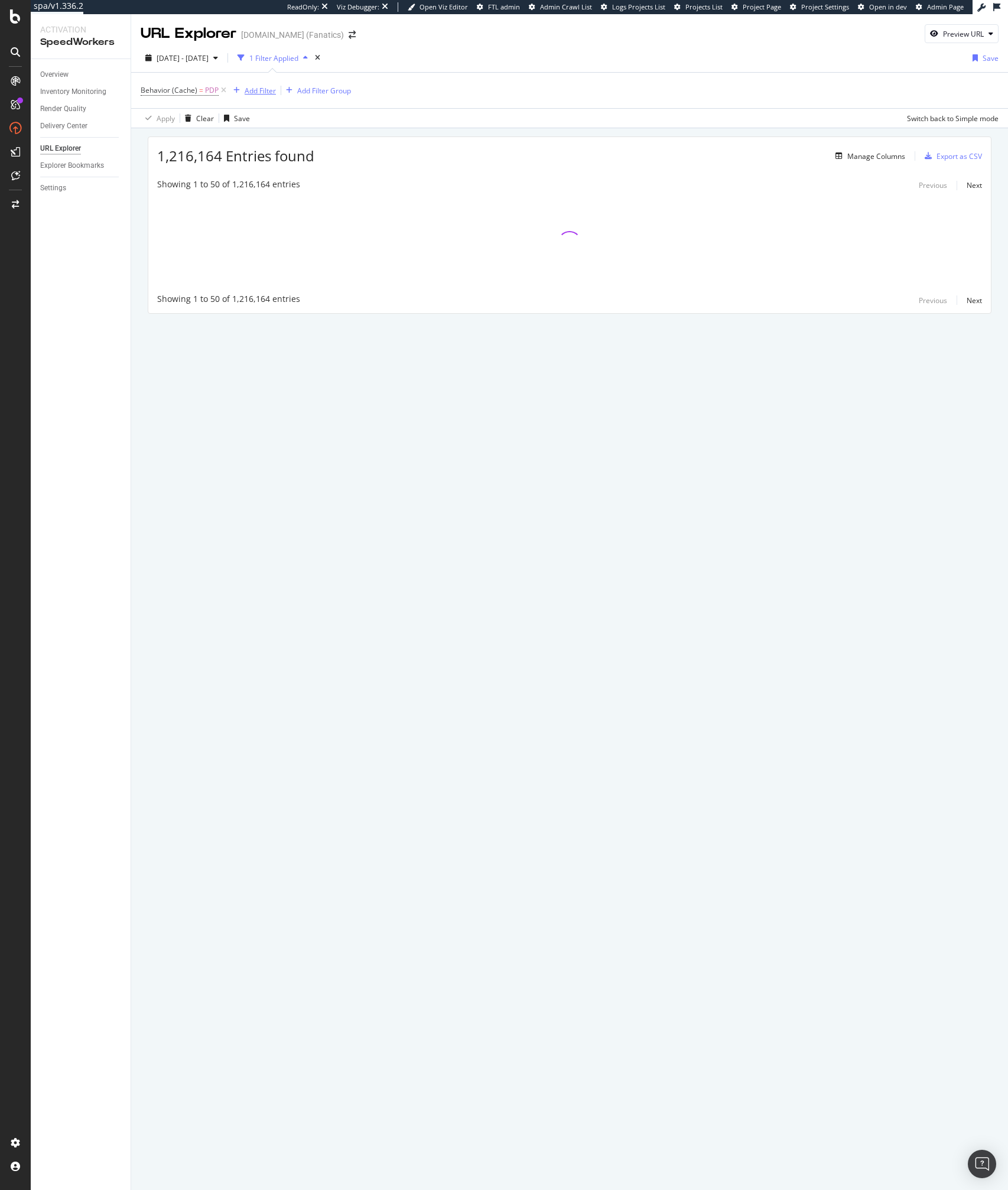
click at [258, 95] on div "Add Filter" at bounding box center [259, 90] width 31 height 10
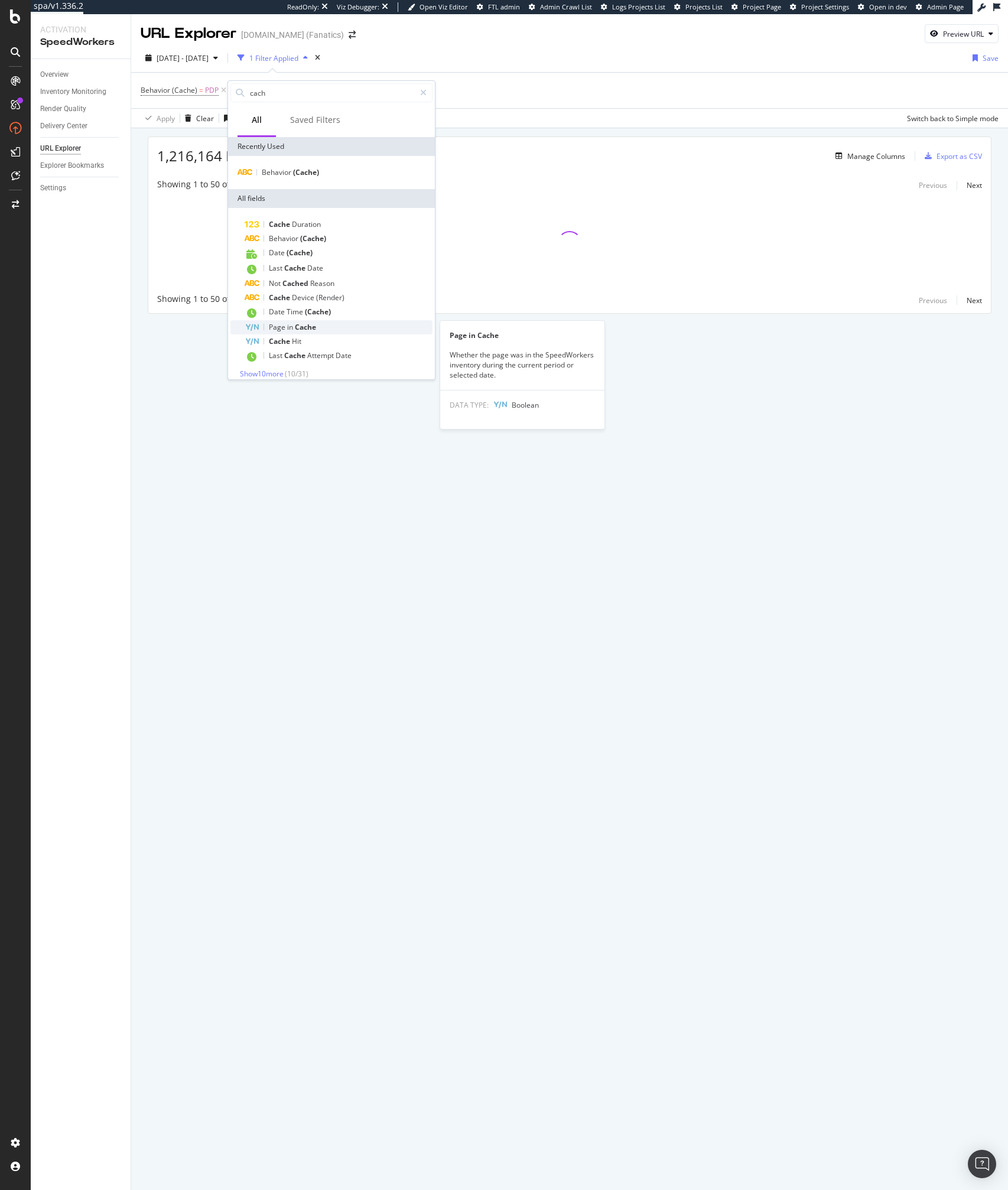
type input "cach"
click at [300, 329] on span "Cache" at bounding box center [305, 327] width 21 height 10
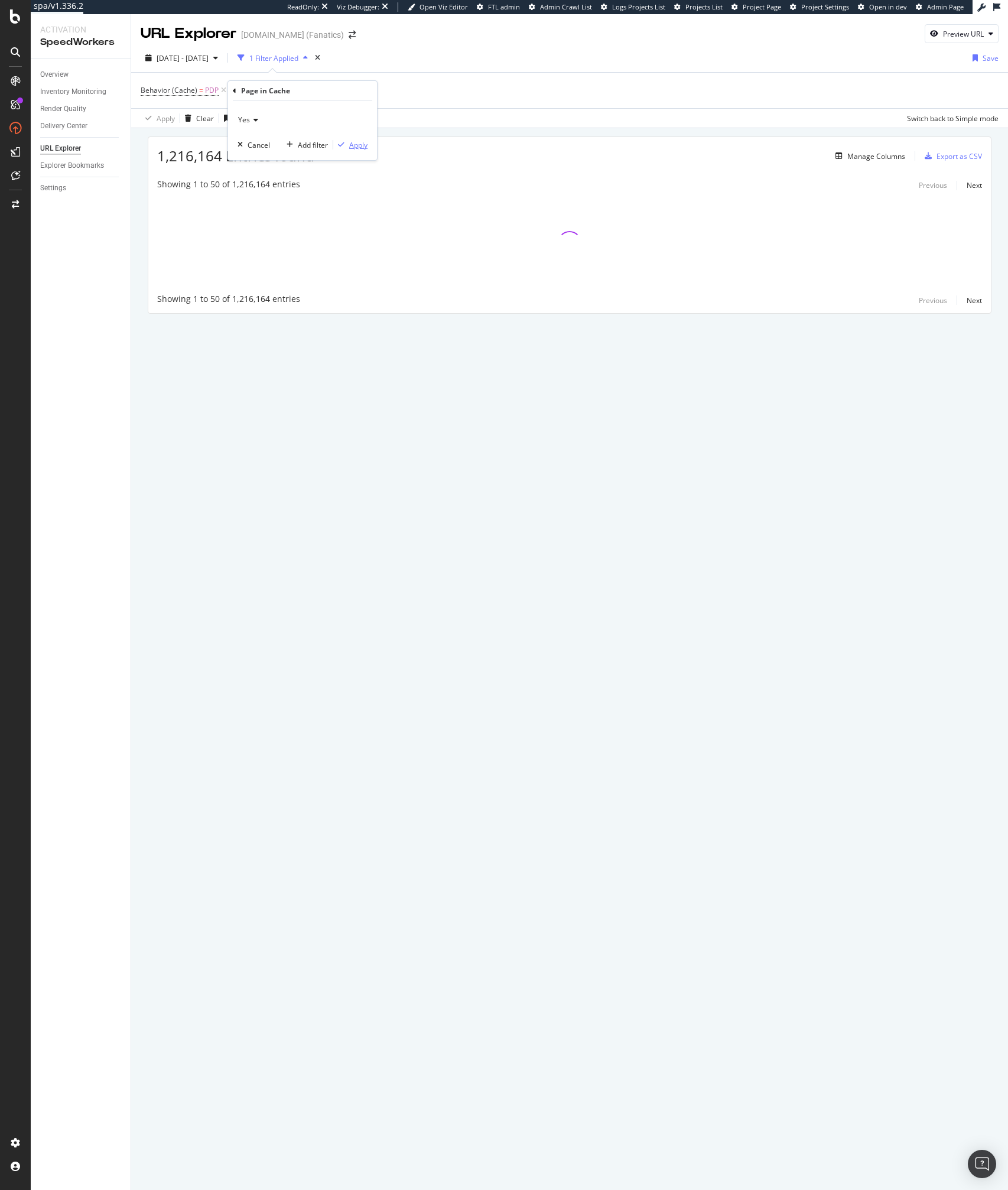
click at [355, 146] on div "Apply" at bounding box center [357, 144] width 18 height 10
click at [347, 97] on button "Add Filter" at bounding box center [348, 90] width 48 height 14
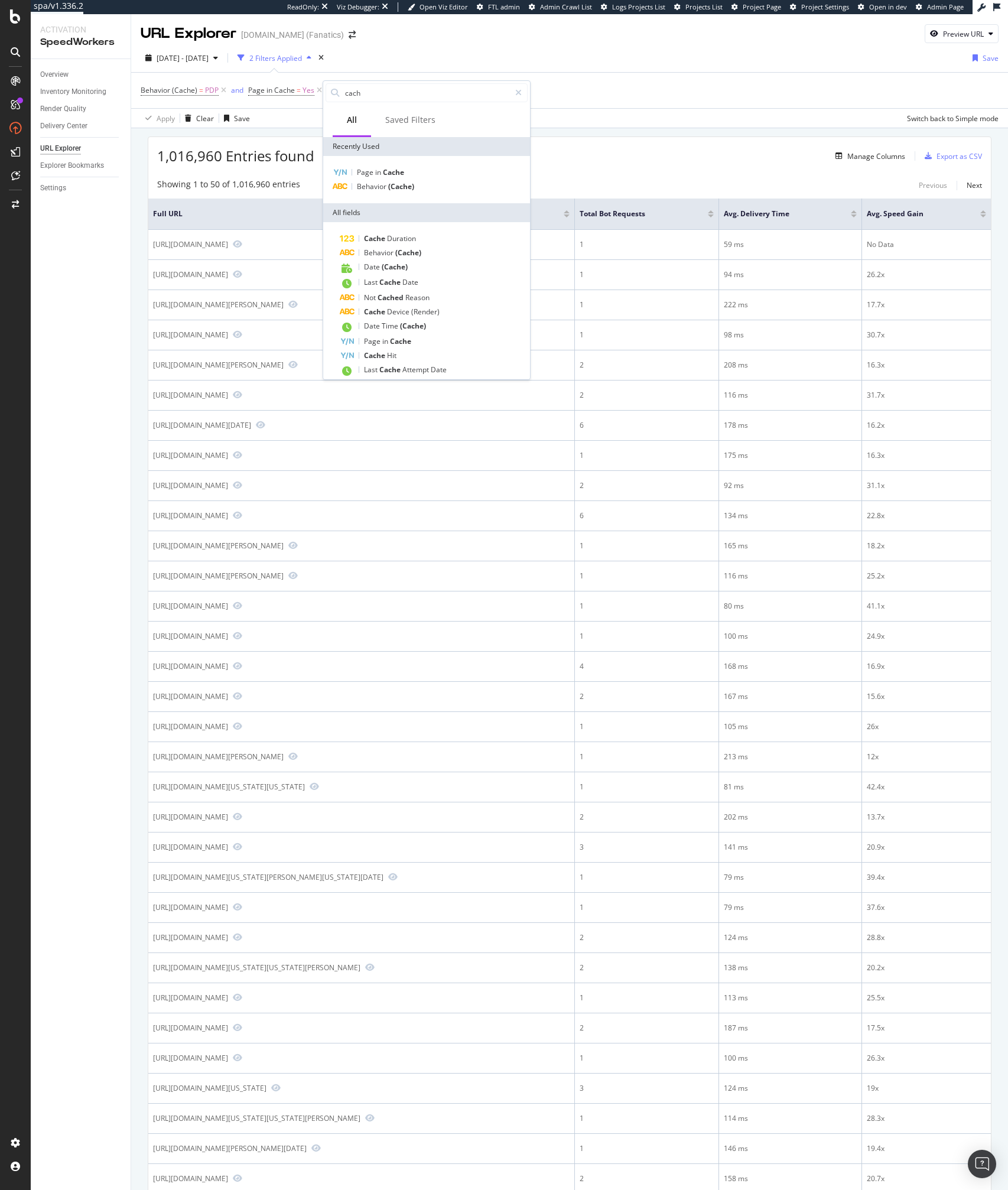
click at [599, 125] on div "Apply Clear Save Switch back to Simple mode" at bounding box center [569, 118] width 877 height 20
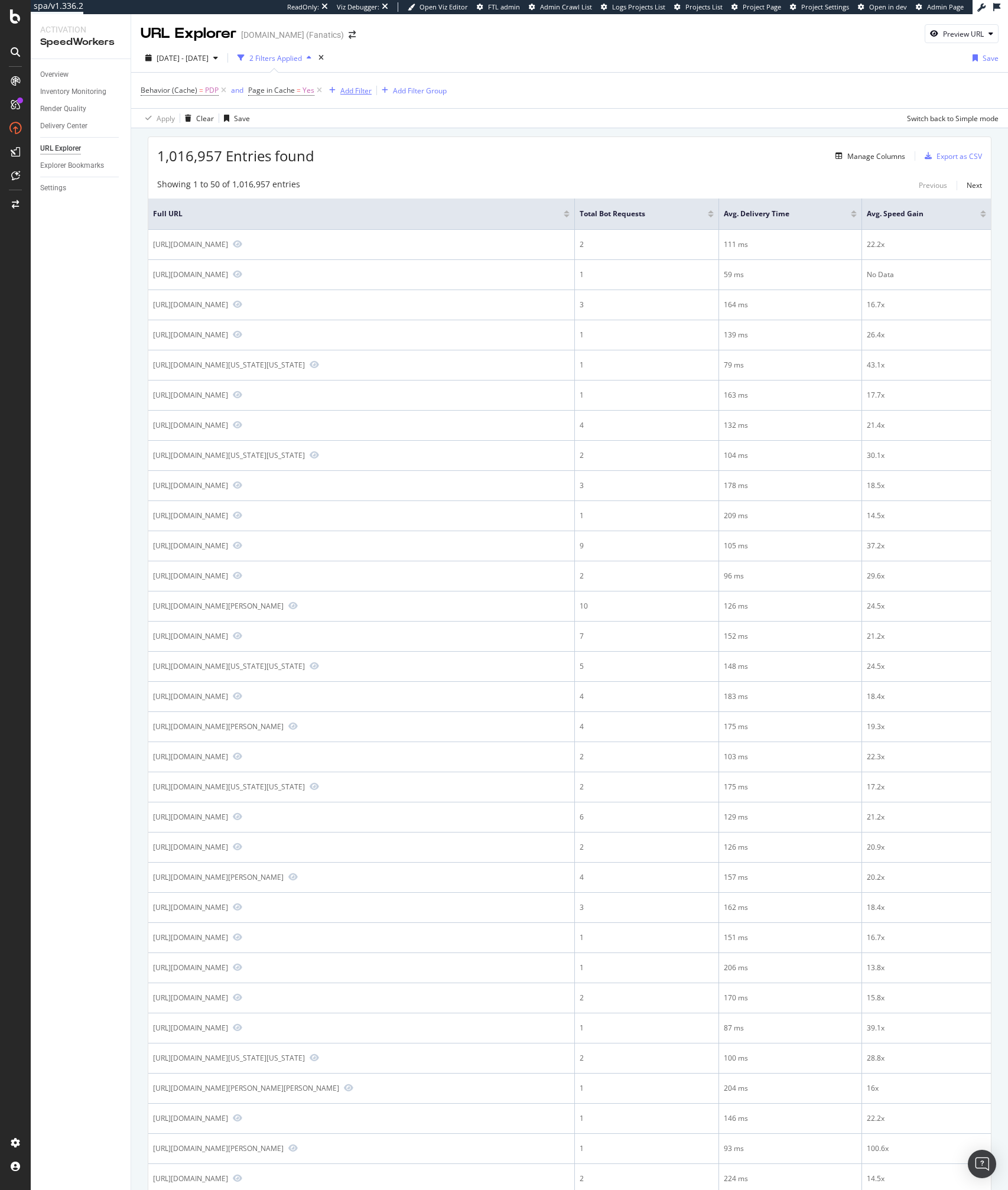
click at [341, 91] on div "Add Filter" at bounding box center [355, 90] width 31 height 10
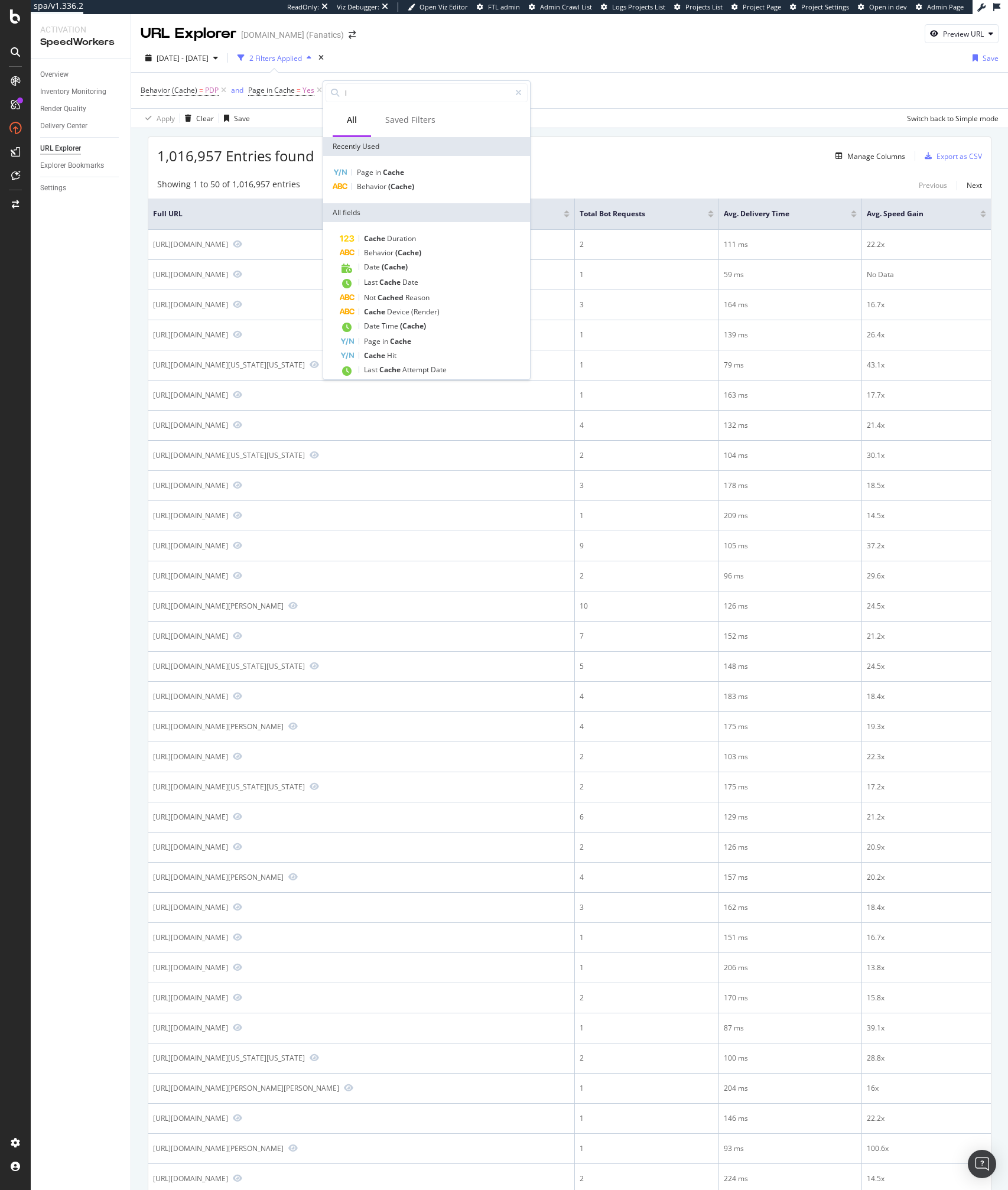
type input "li"
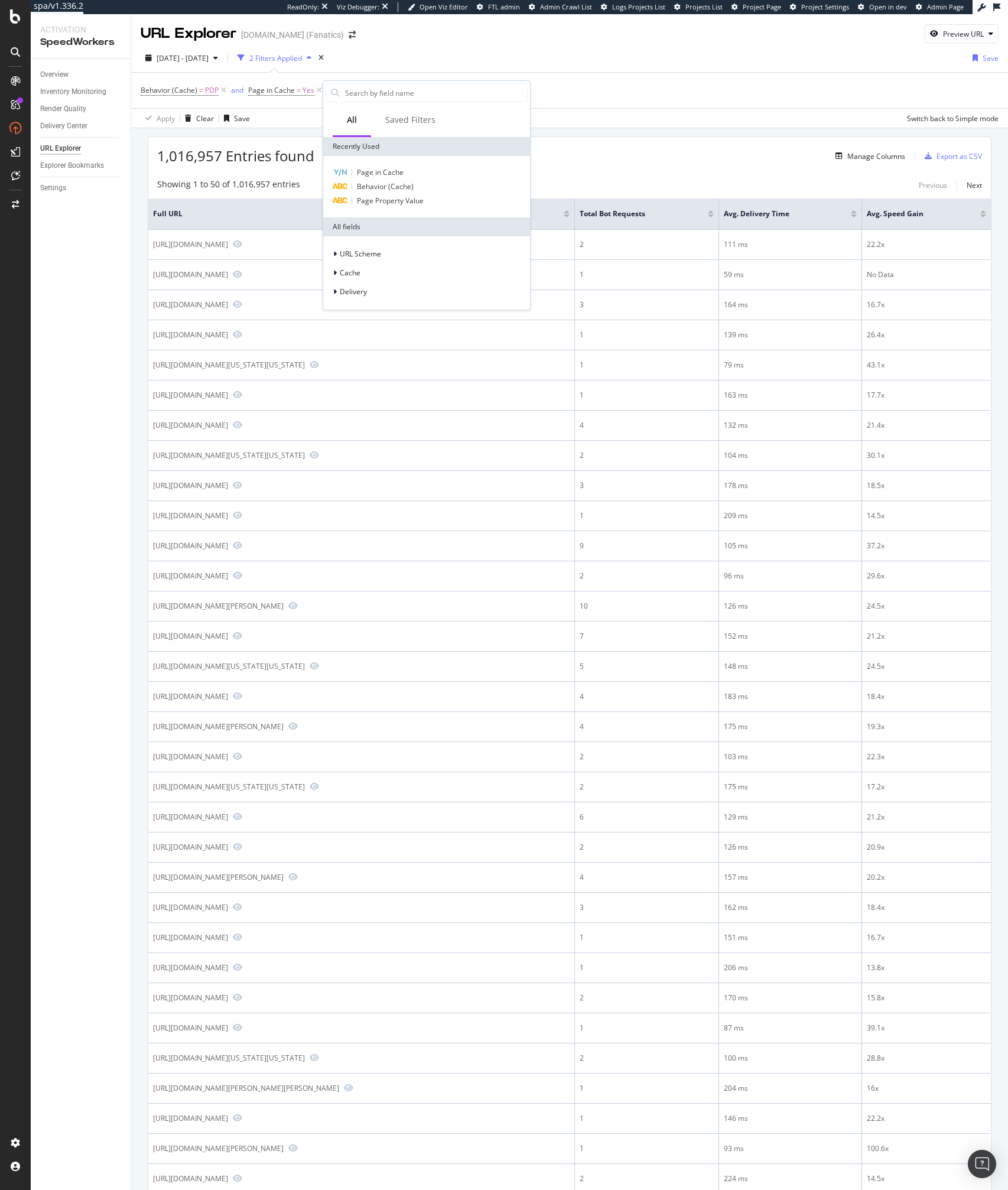
type input "m"
type input "ic"
type input "mc"
type input "l"
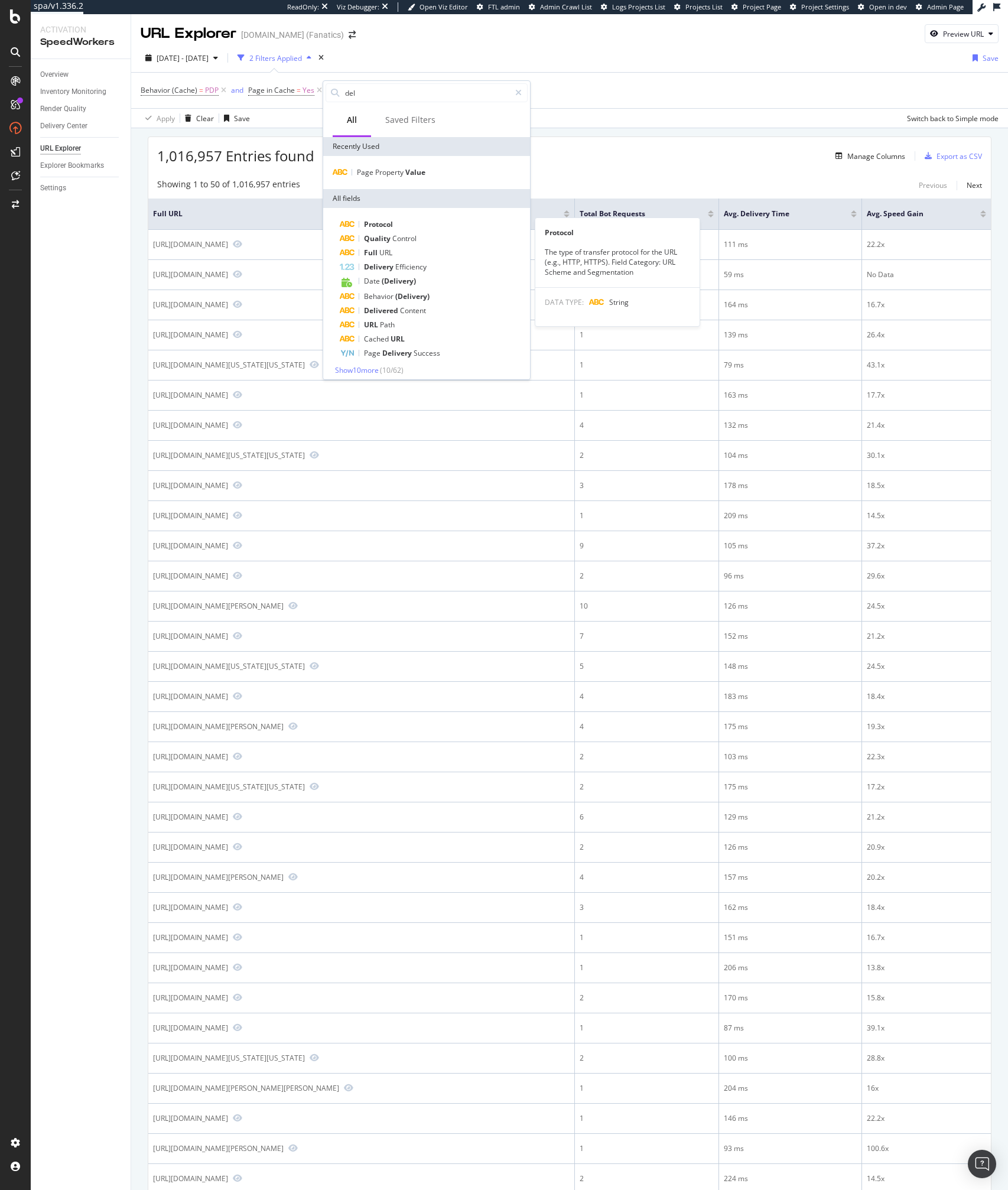
type input "deli"
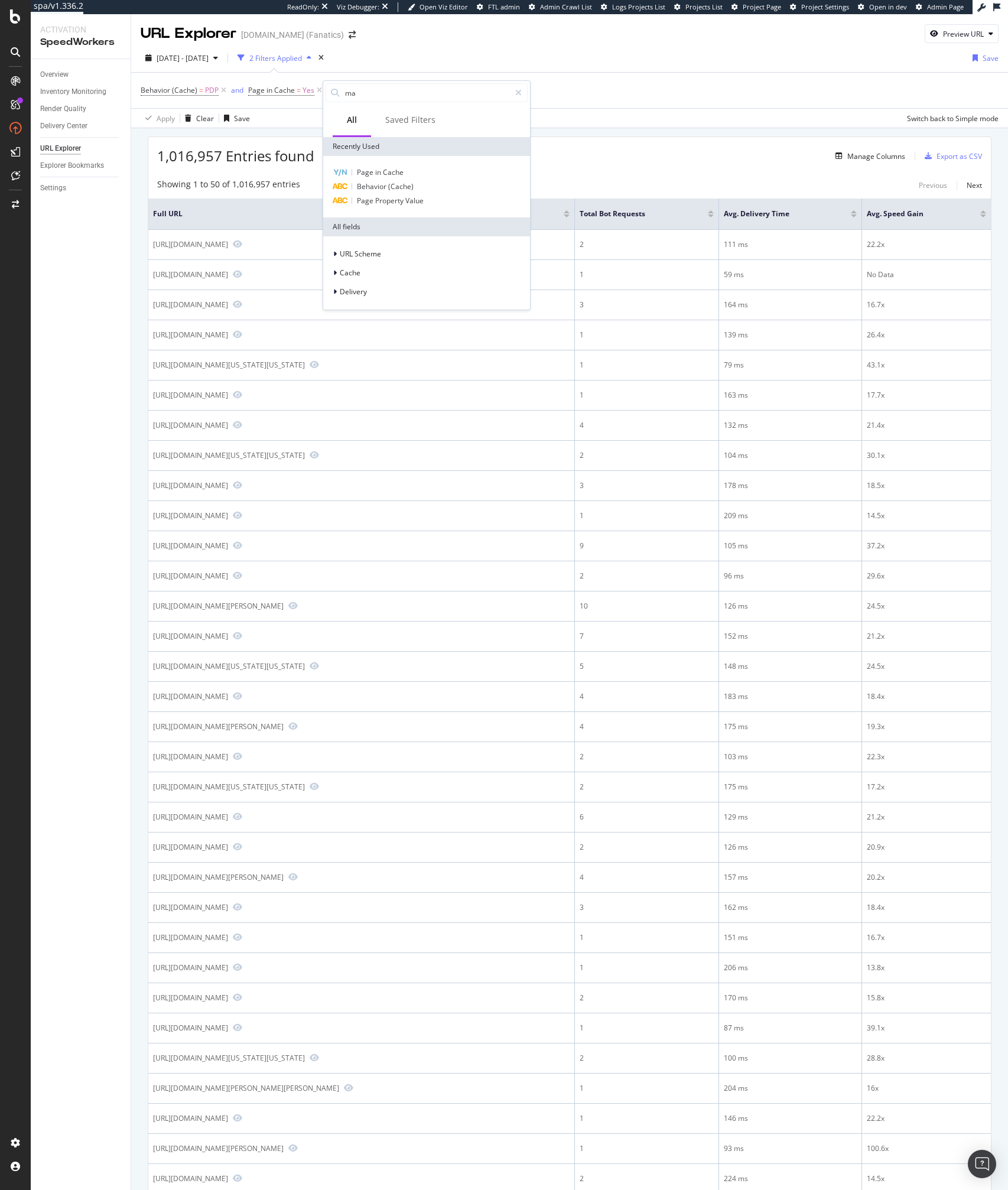
type input "mac"
paste input "[URL][DOMAIN_NAME]"
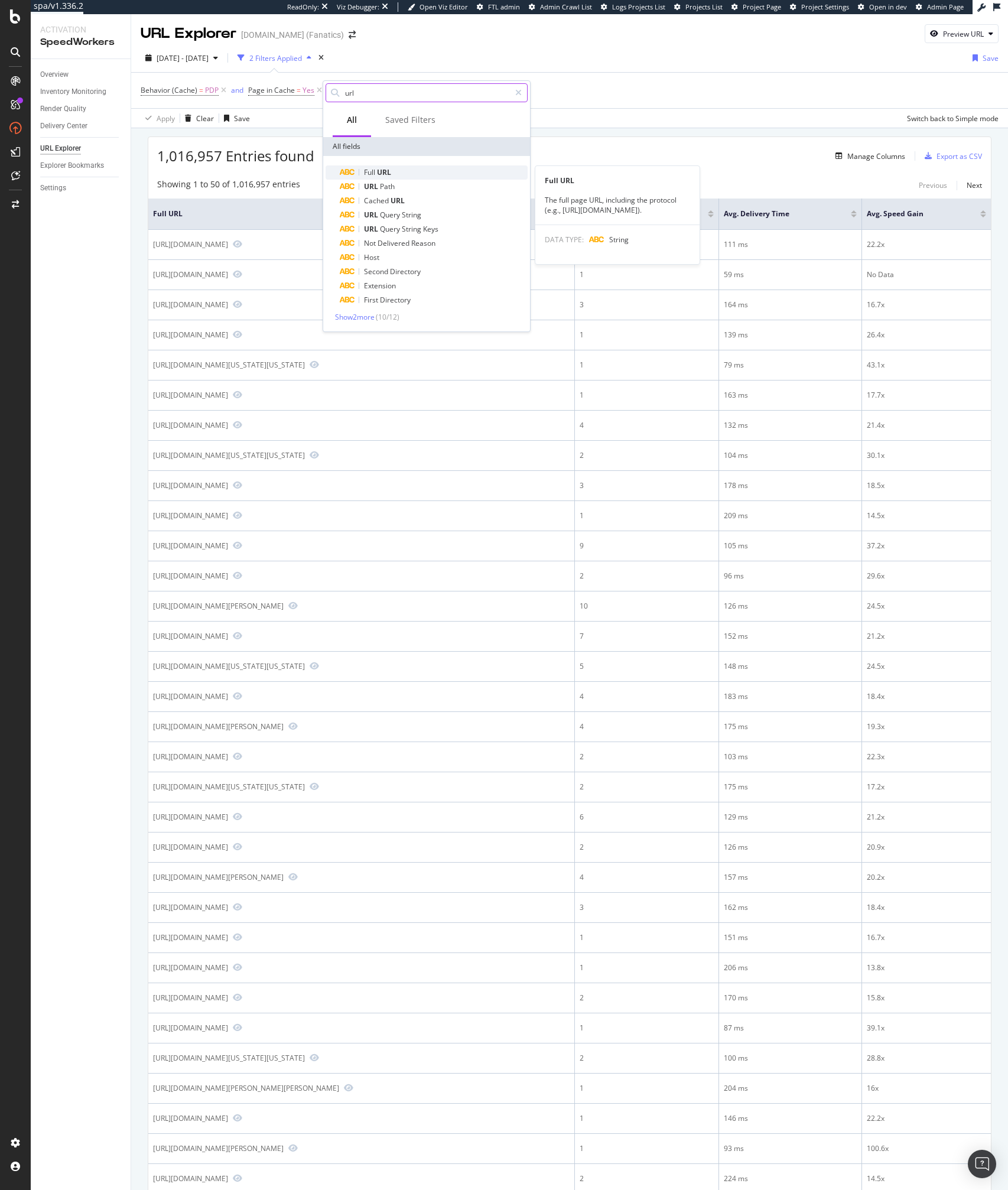
type input "url"
click at [402, 175] on div "Full URL" at bounding box center [434, 172] width 188 height 14
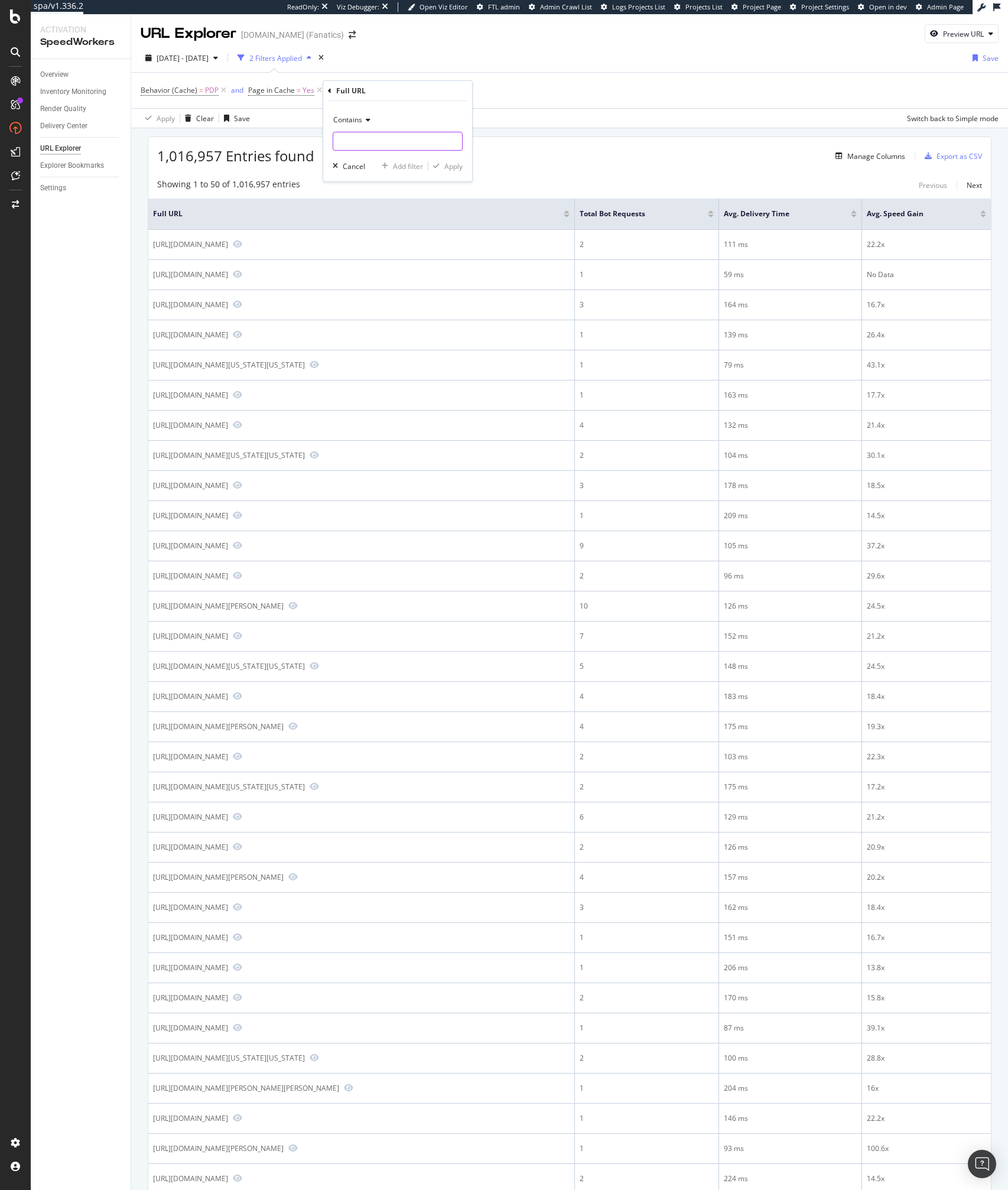
click at [374, 133] on input "text" at bounding box center [398, 142] width 129 height 19
paste input "[URL][DOMAIN_NAME]"
type input "[URL][DOMAIN_NAME]"
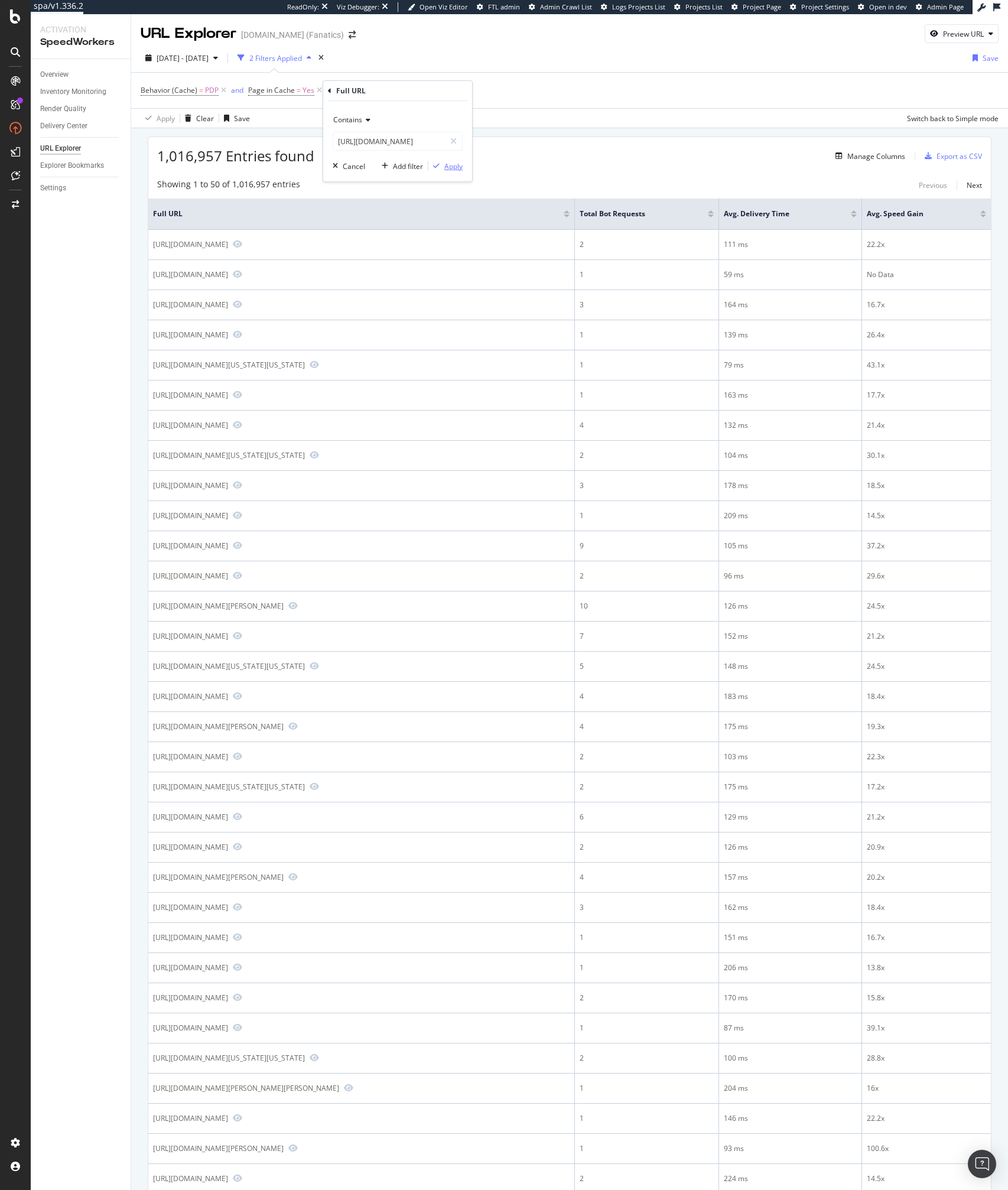
click at [442, 169] on div "button" at bounding box center [436, 165] width 16 height 7
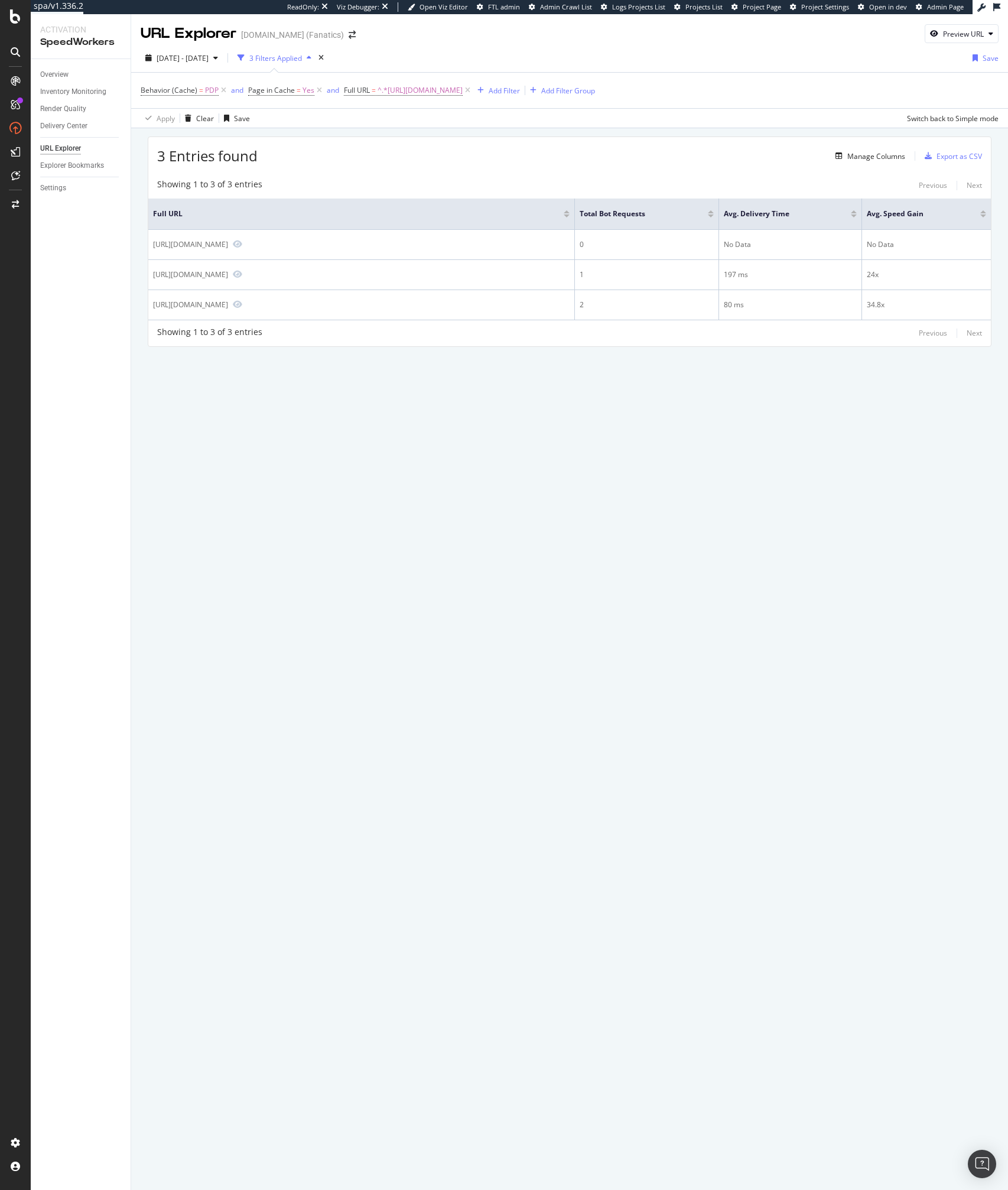
click at [485, 465] on div "URL Explorer [DOMAIN_NAME] (Fanatics) Preview URL [DATE] - [DATE] 3 Filters App…" at bounding box center [569, 602] width 877 height 1176
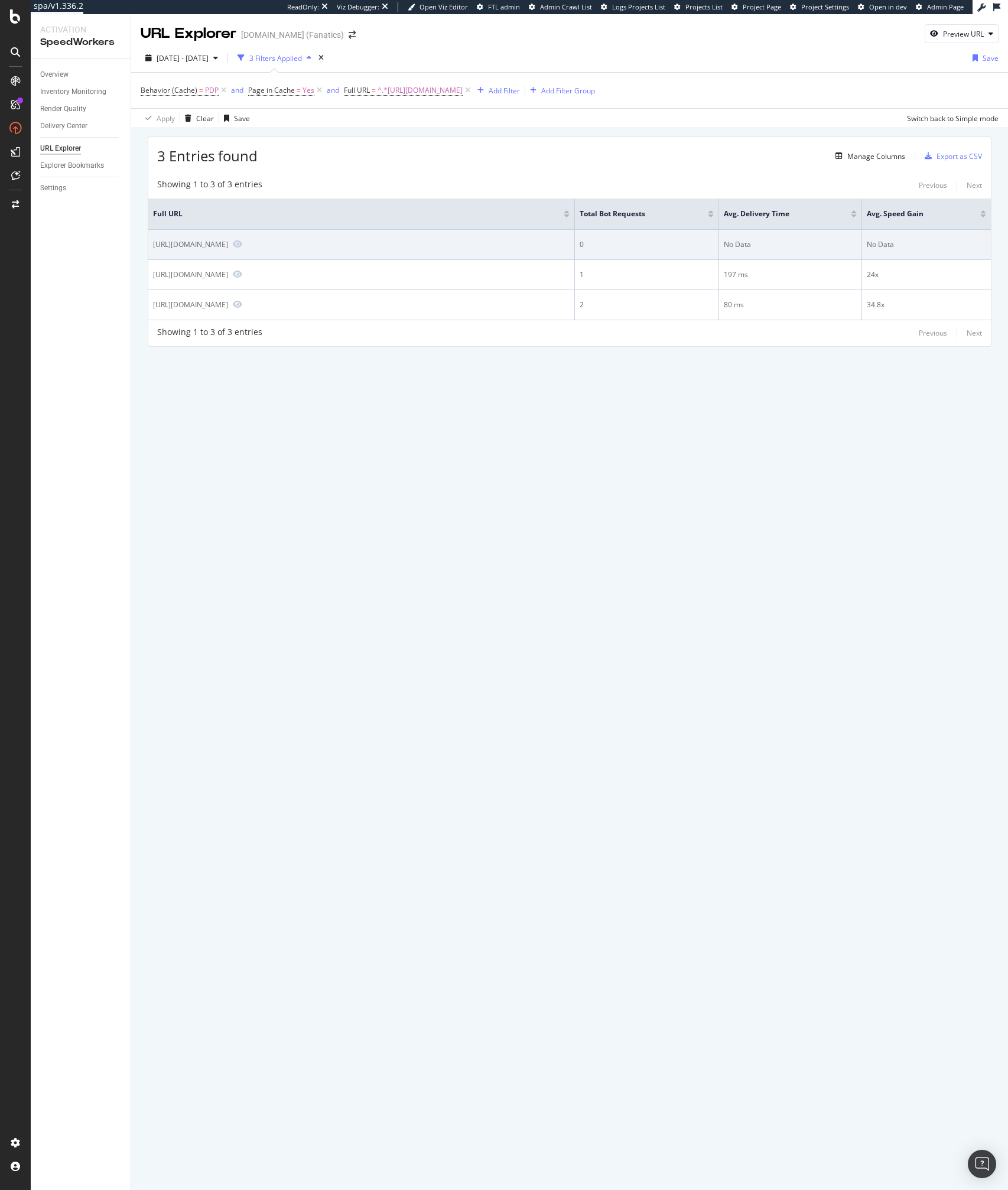
click at [473, 260] on td "[URL][DOMAIN_NAME]" at bounding box center [361, 245] width 427 height 30
click at [233, 248] on icon "Preview https://www.mlbshop.com/chicago-white-sox/womens-chicago-white-sox-anti…" at bounding box center [238, 243] width 10 height 9
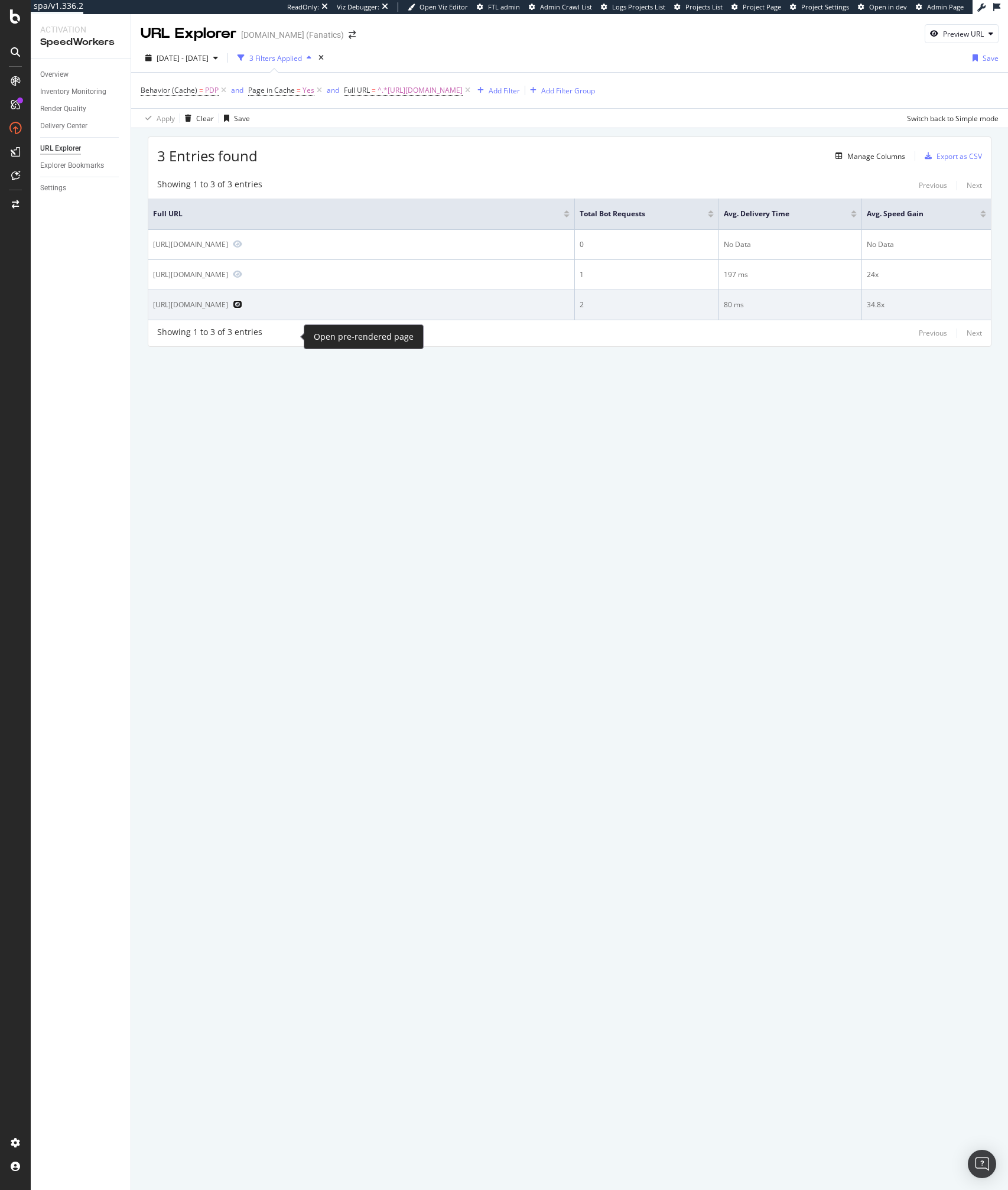
click at [242, 309] on icon "Preview https://www.mlbshop.com/chicago-white-sox/womens-chicago-white-sox-anti…" at bounding box center [238, 304] width 10 height 9
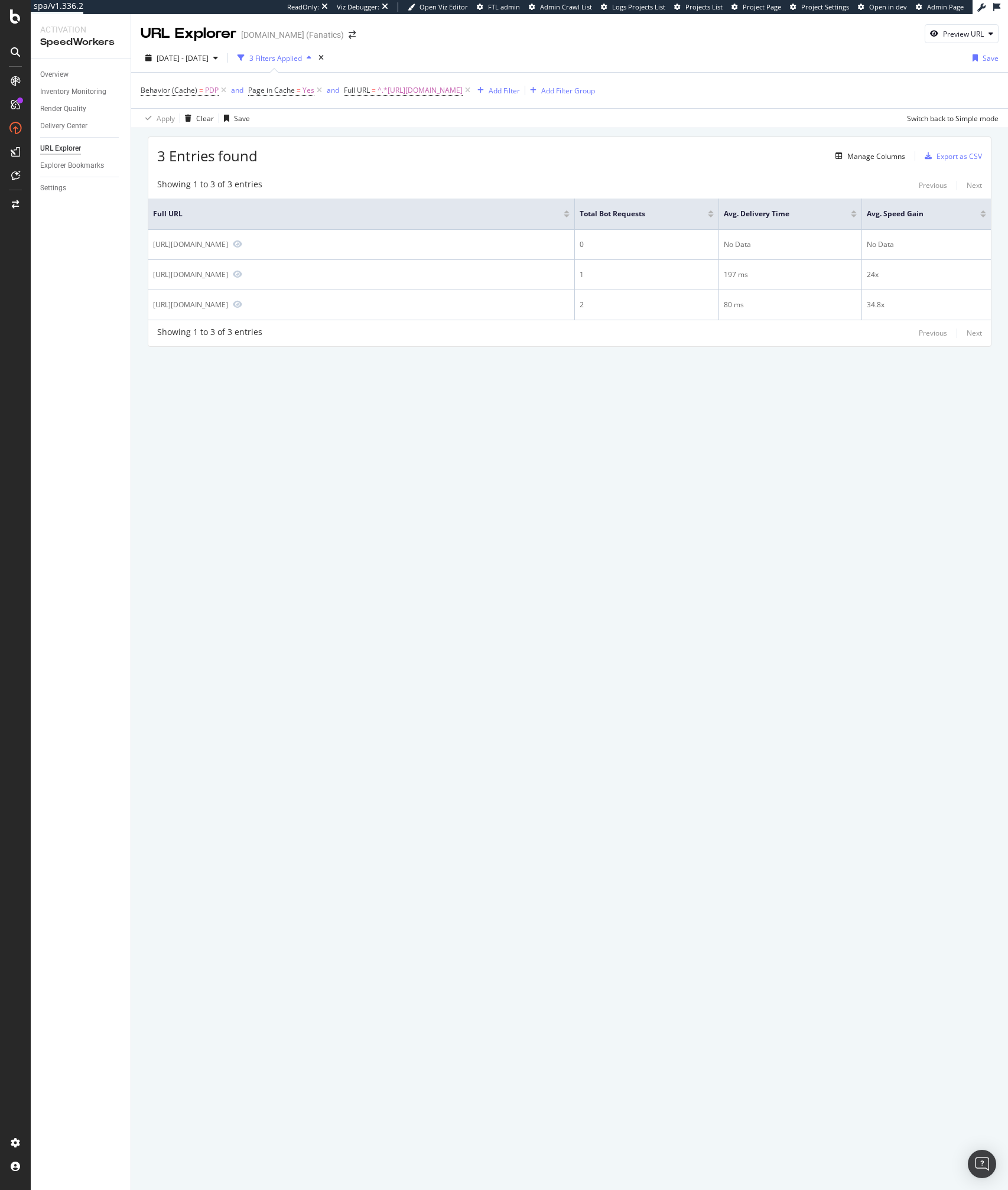
click at [433, 433] on div "URL Explorer [DOMAIN_NAME] (Fanatics) Preview URL [DATE] - [DATE] 3 Filters App…" at bounding box center [569, 602] width 877 height 1176
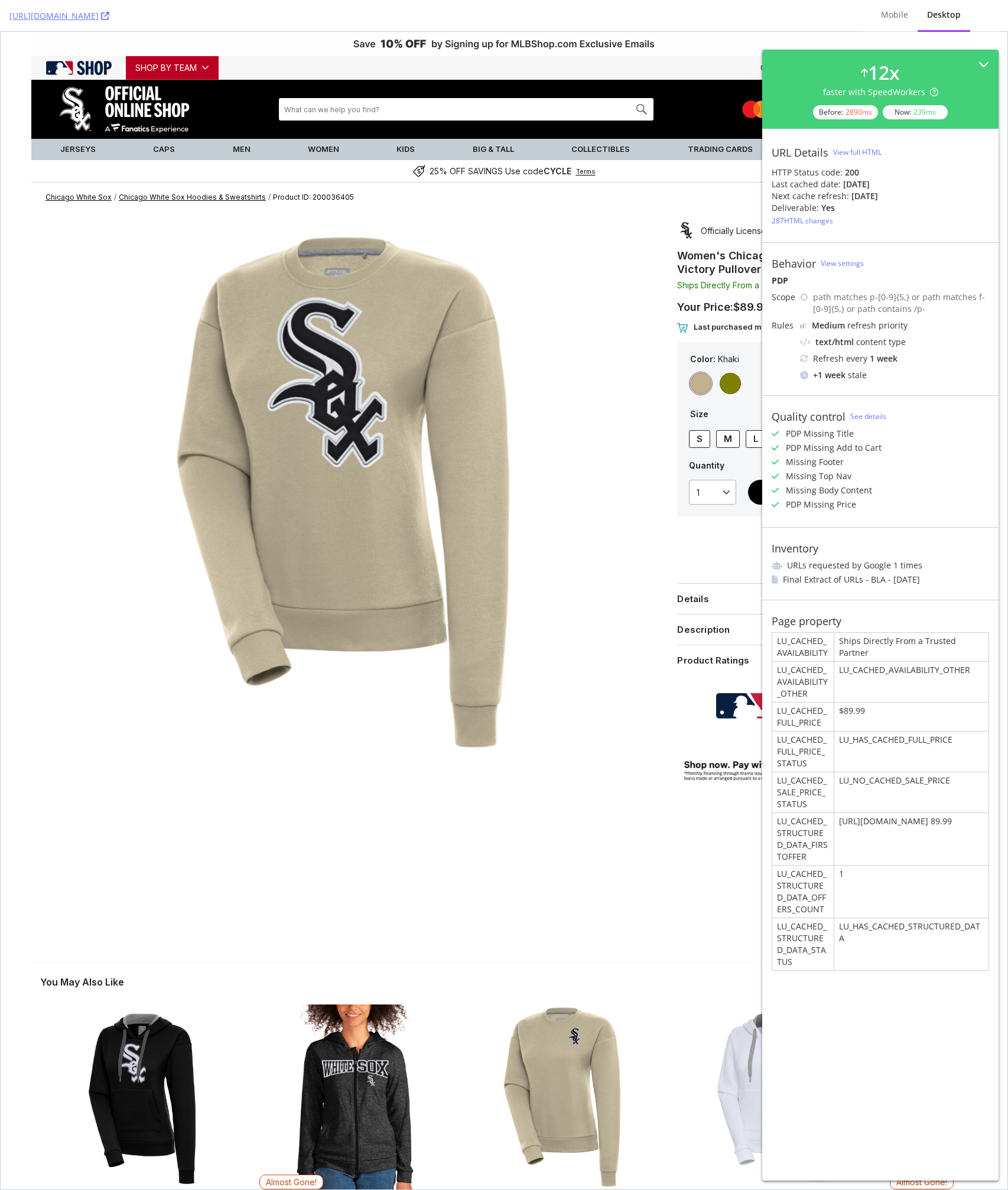
click at [865, 903] on div "1" at bounding box center [911, 892] width 154 height 52
click at [846, 892] on div "1" at bounding box center [911, 892] width 154 height 52
click at [946, 894] on div "1" at bounding box center [911, 892] width 154 height 52
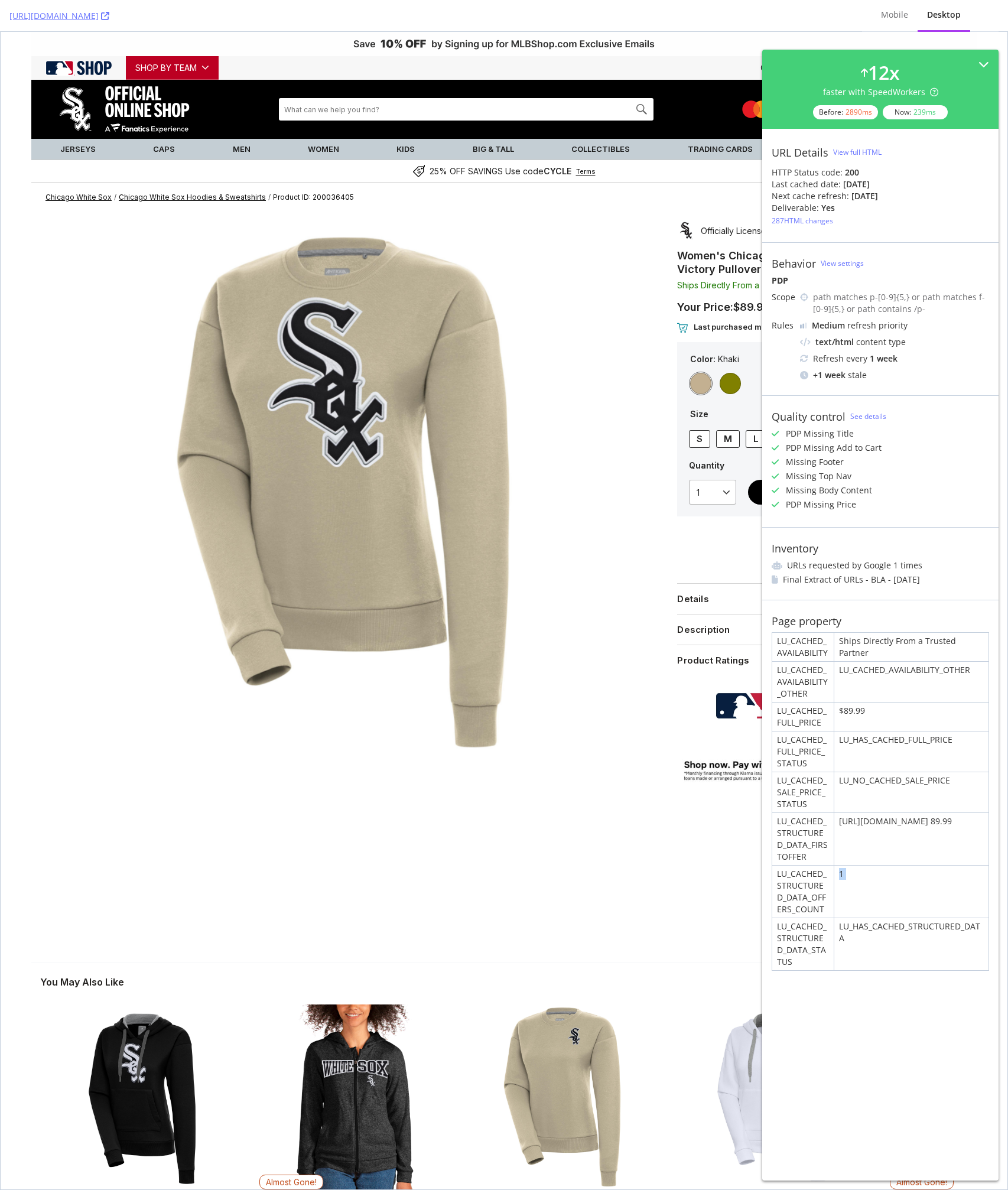
click at [946, 894] on div "1" at bounding box center [911, 892] width 154 height 52
click at [699, 285] on span "Ships Directly From a Trusted Partner" at bounding box center [750, 285] width 145 height 10
click at [875, 237] on div "URL Details View full HTML HTTP Status code: 200 Last cached date: 3 days ago N…" at bounding box center [880, 185] width 237 height 113
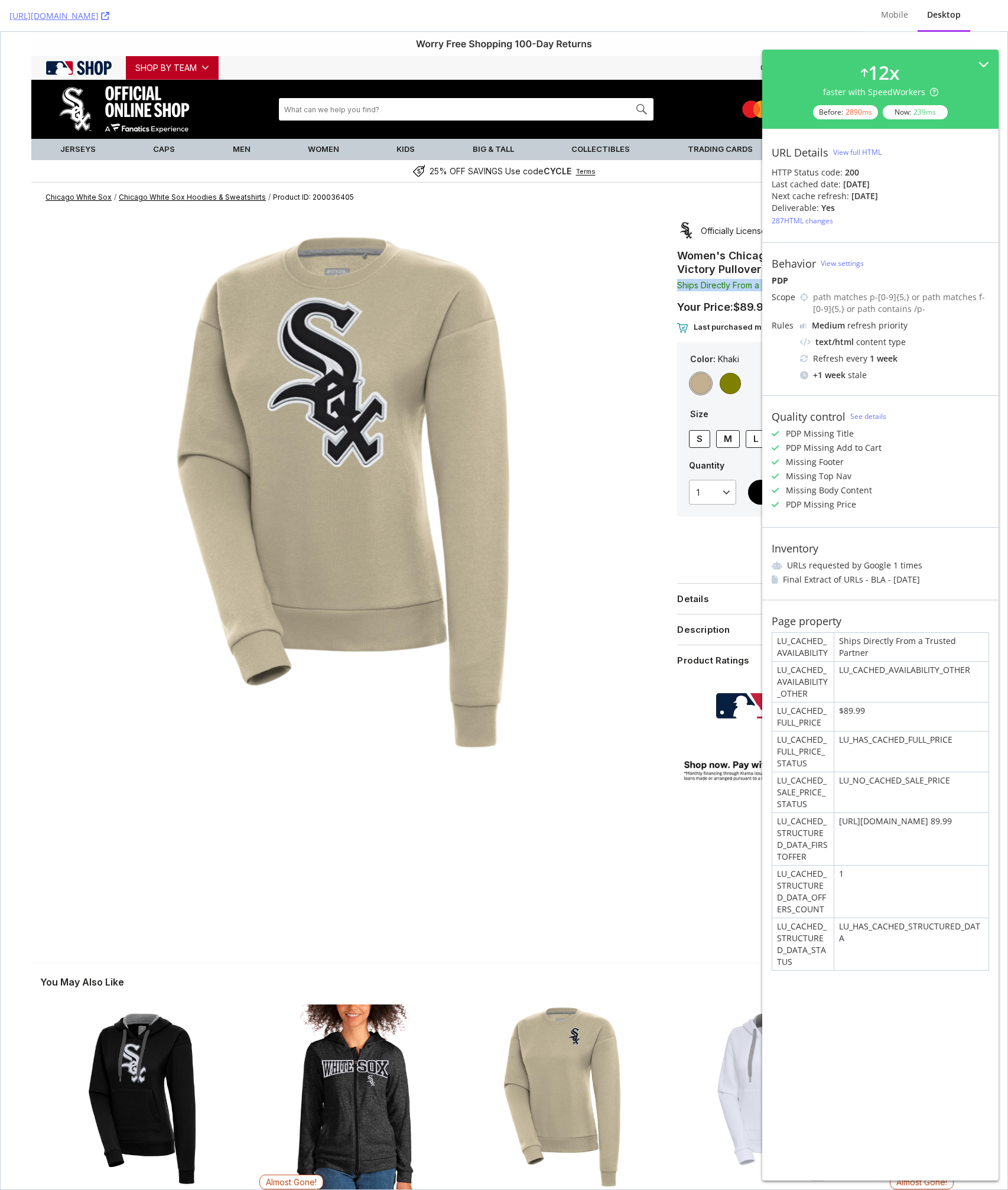
click at [654, 278] on div at bounding box center [352, 501] width 607 height 579
click at [598, 420] on img at bounding box center [343, 493] width 532 height 529
click at [109, 14] on link "https://www.mlbshop.com/chicago-white-sox/womens-chicago-white-sox-antigua-khak…" at bounding box center [59, 16] width 100 height 11
click at [729, 312] on span "Your Price: $89.99" at bounding box center [724, 307] width 93 height 12
click at [741, 307] on span "$89.99" at bounding box center [751, 307] width 37 height 12
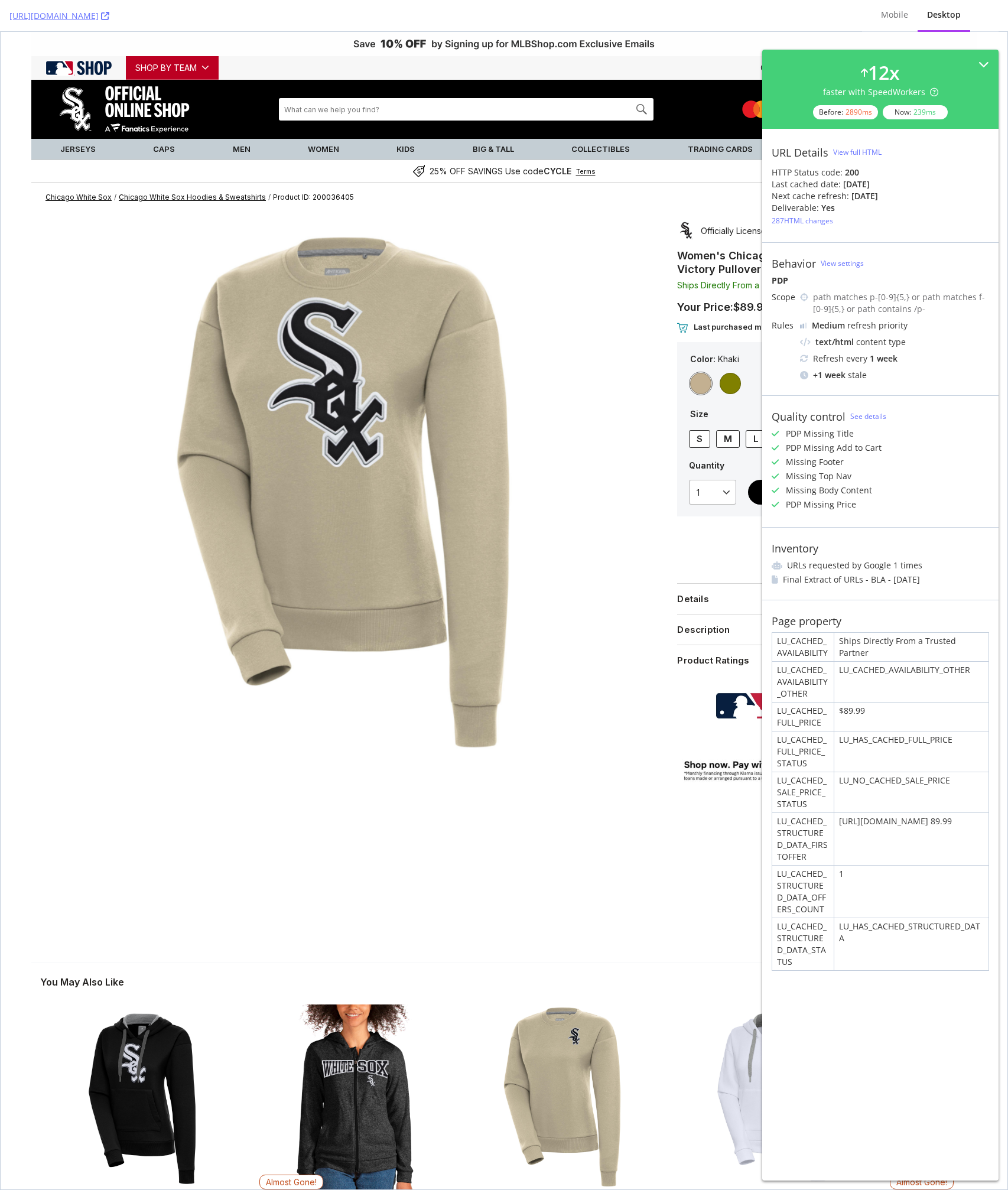
click at [742, 309] on span "$89.99" at bounding box center [751, 307] width 37 height 12
click at [866, 670] on div "LU_CACHED_AVAILABILITY_OTHER" at bounding box center [911, 681] width 154 height 40
click at [787, 940] on div "LU_CACHED_STRUCTURED_DATA_STATUS" at bounding box center [803, 944] width 62 height 52
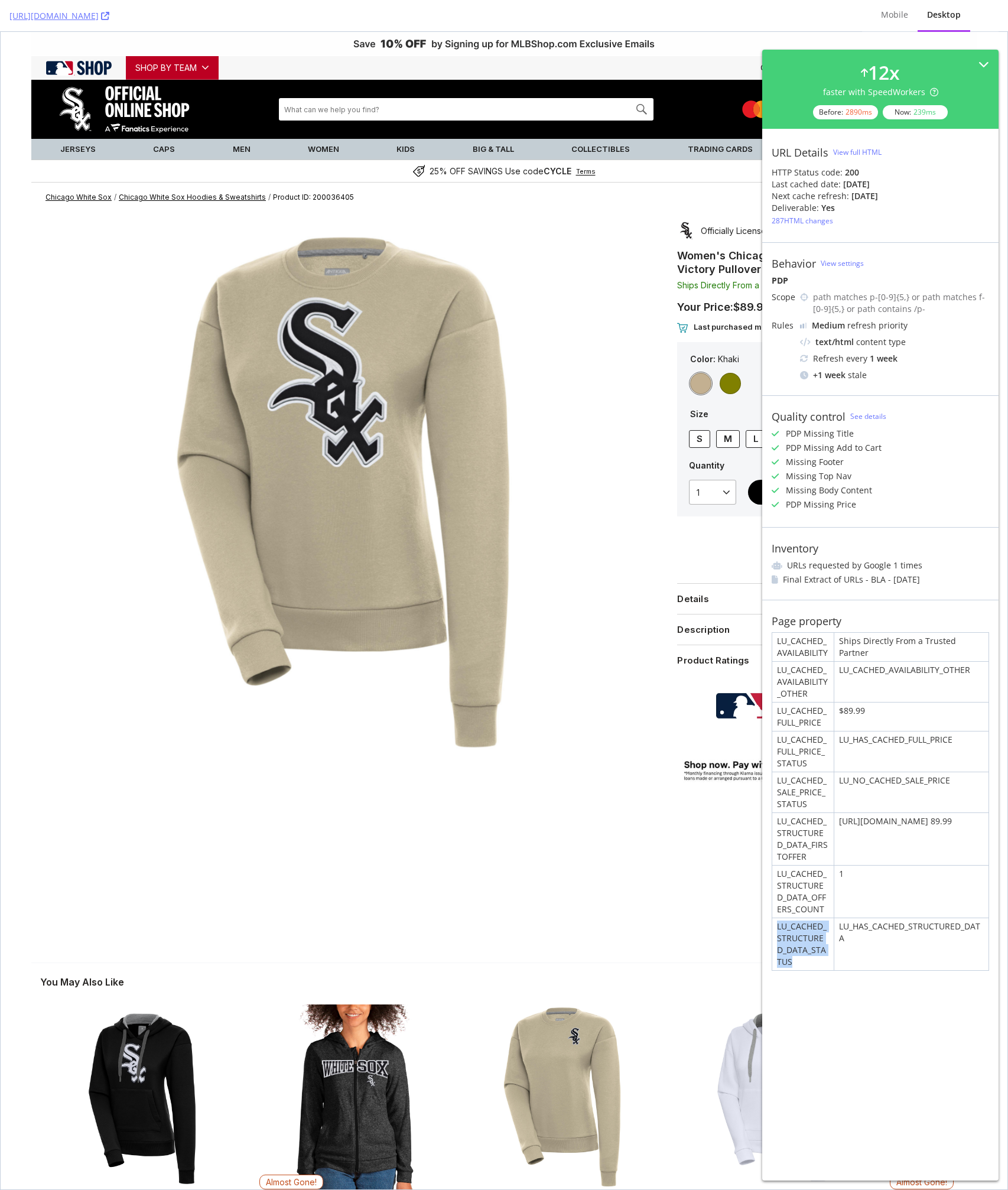
copy div "LU_CACHED_STRUCTURED_DATA_STATUS"
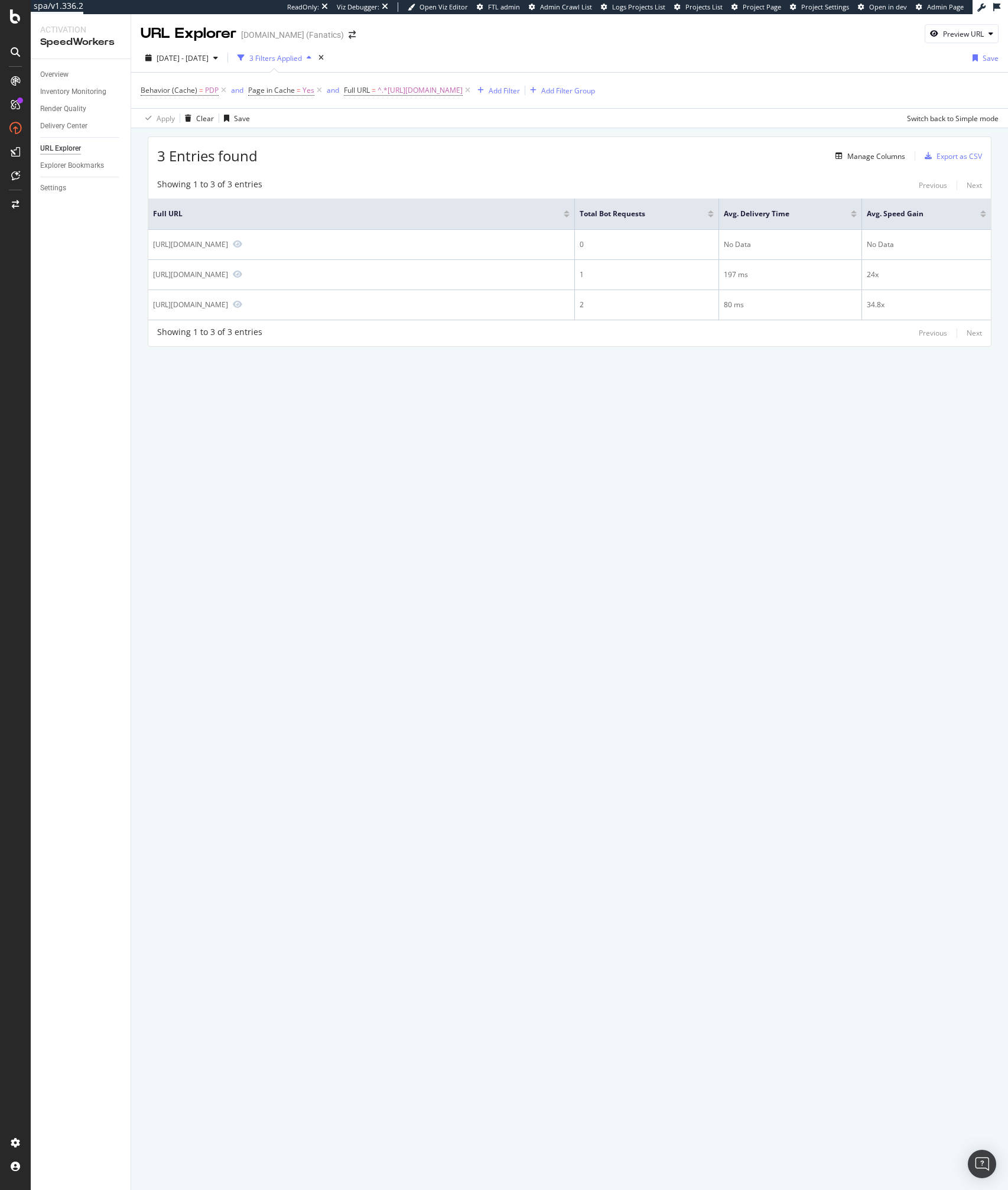
click at [381, 452] on div "URL Explorer MLBShop.com (Fanatics) Preview URL 2025 Aug. 12th - Aug. 18th 3 Fi…" at bounding box center [569, 602] width 877 height 1176
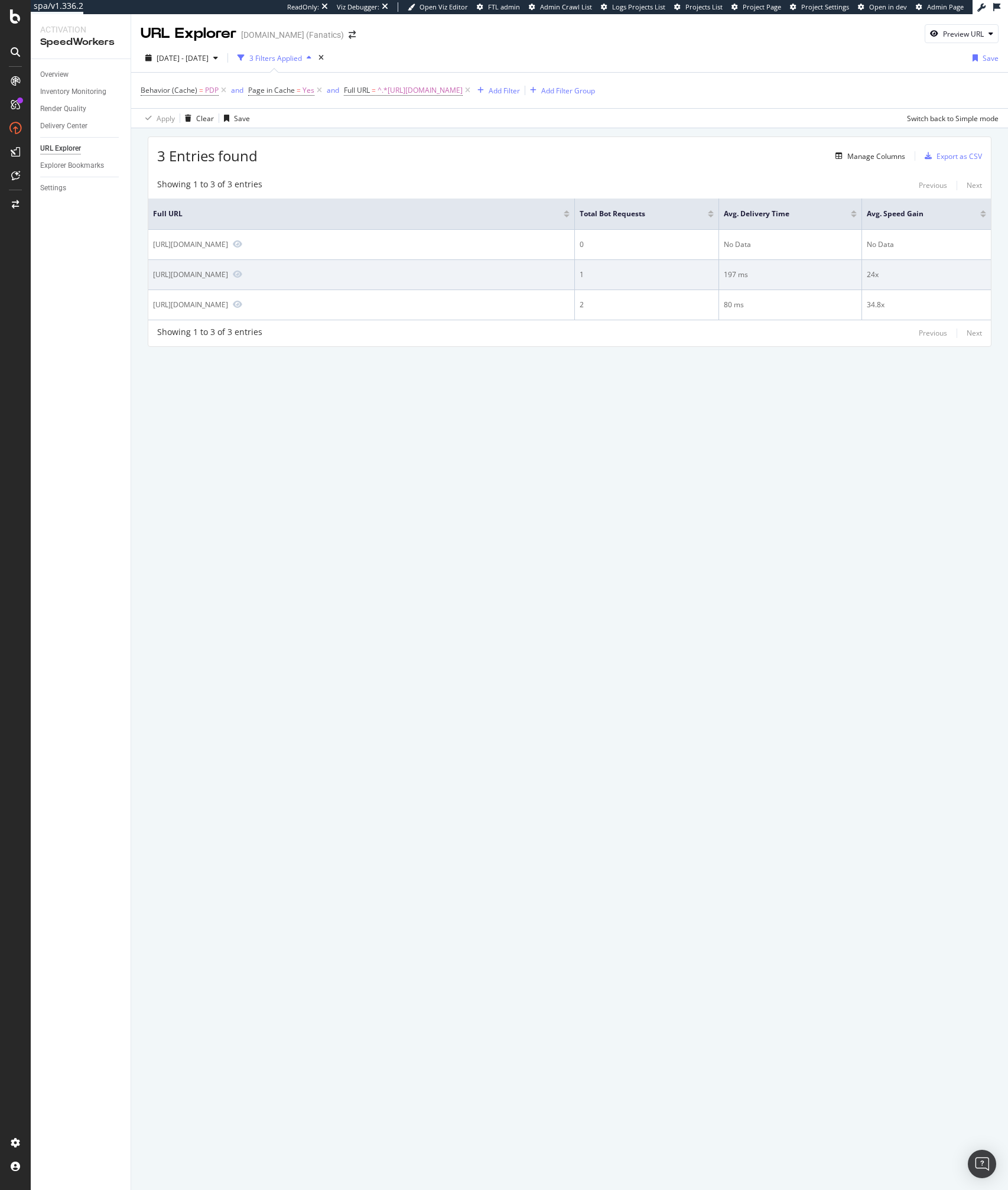
click at [228, 279] on div "https://www.mlbshop.com/chicago-white-sox/womens-chicago-white-sox-antigua-khak…" at bounding box center [190, 275] width 75 height 10
click at [228, 279] on div "[URL][DOMAIN_NAME]" at bounding box center [190, 275] width 75 height 10
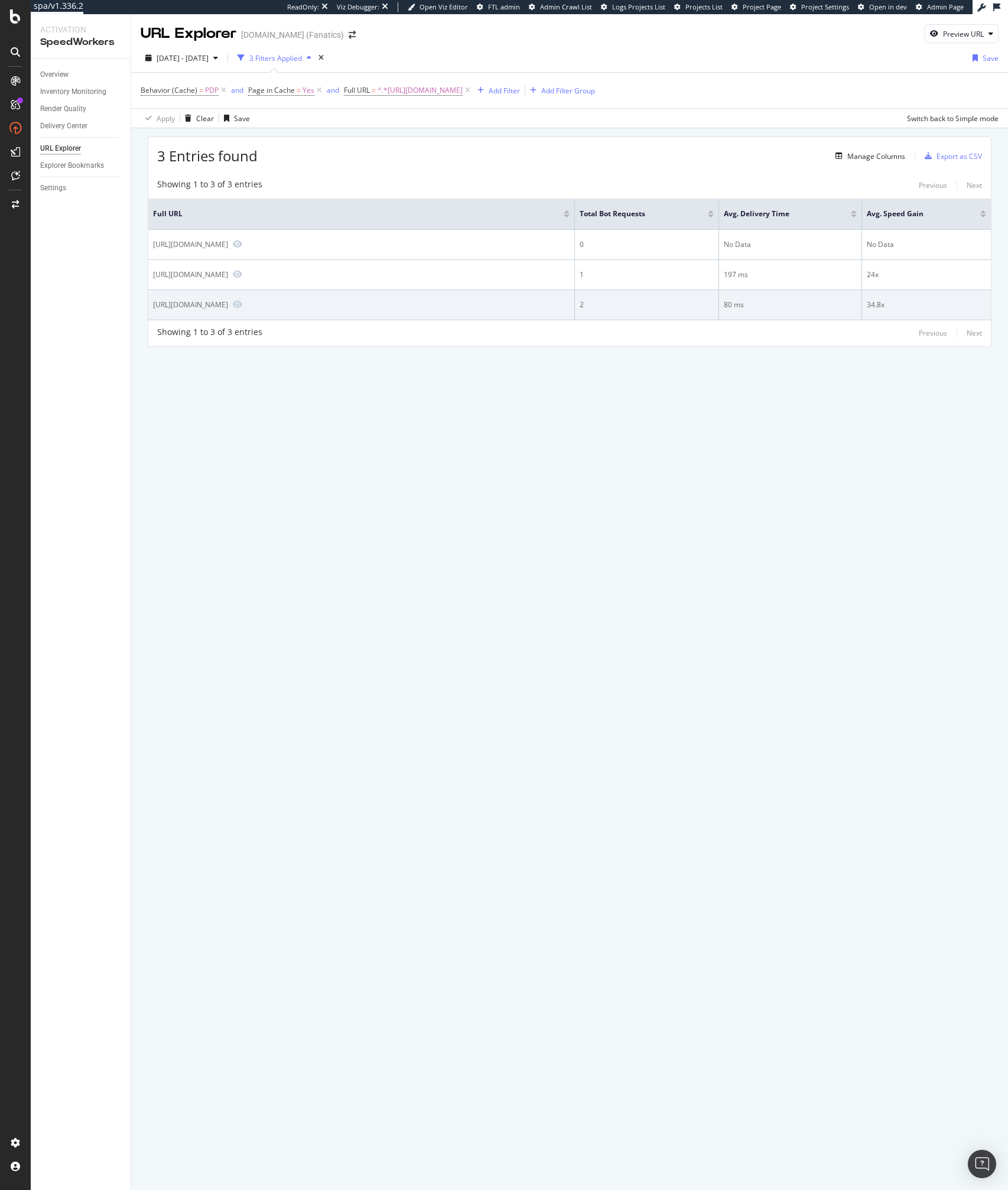
copy div "t-81778623+p-02000066814189+z-8-2456823637"
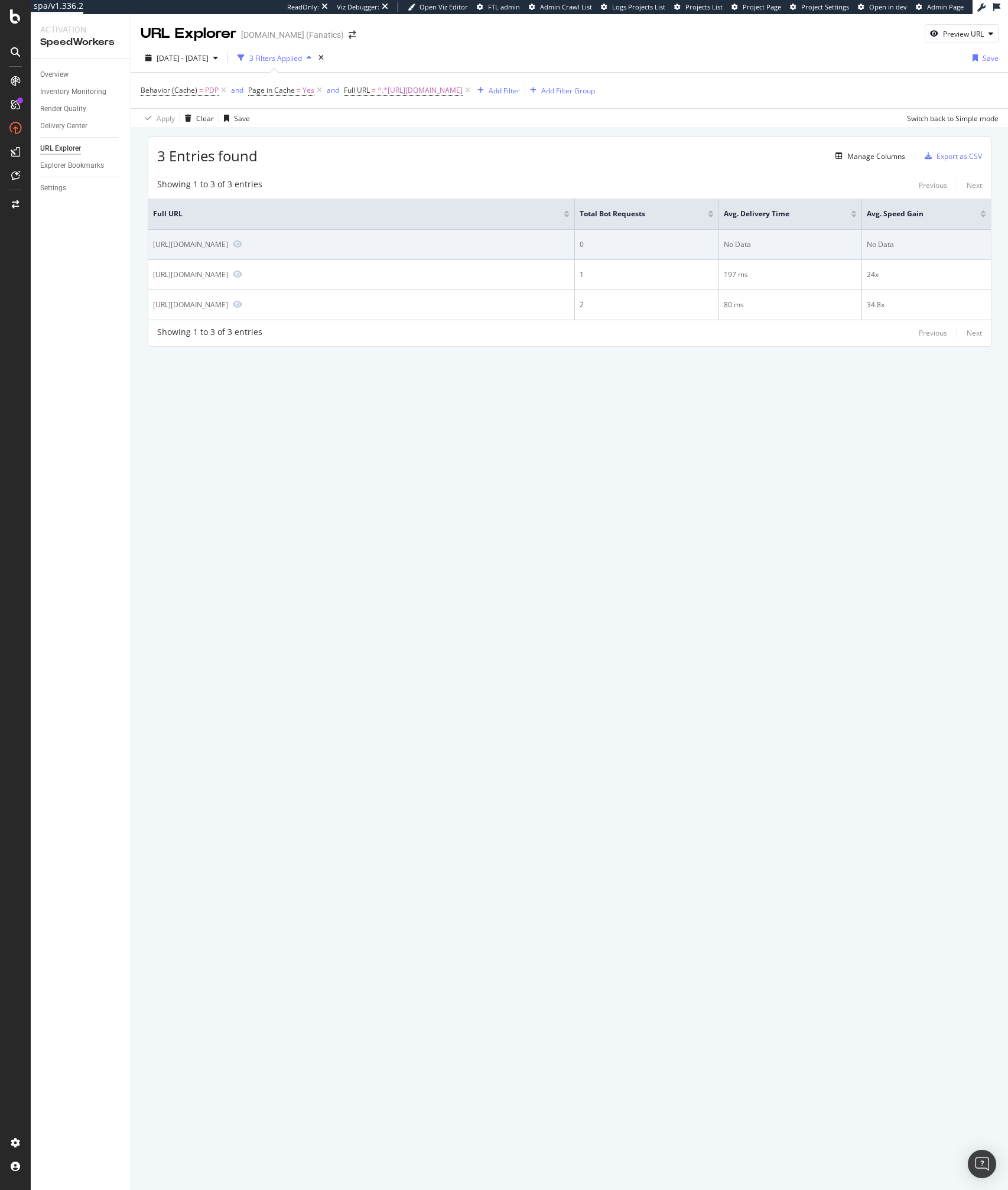
click at [228, 243] on div "https://www.mlbshop.com/chicago-white-sox/womens-chicago-white-sox-antigua-khak…" at bounding box center [190, 244] width 75 height 10
copy div "t-3081+p-200036407"
click at [228, 244] on div "https://www.mlbshop.com/chicago-white-sox/womens-chicago-white-sox-antigua-khak…" at bounding box center [190, 244] width 75 height 10
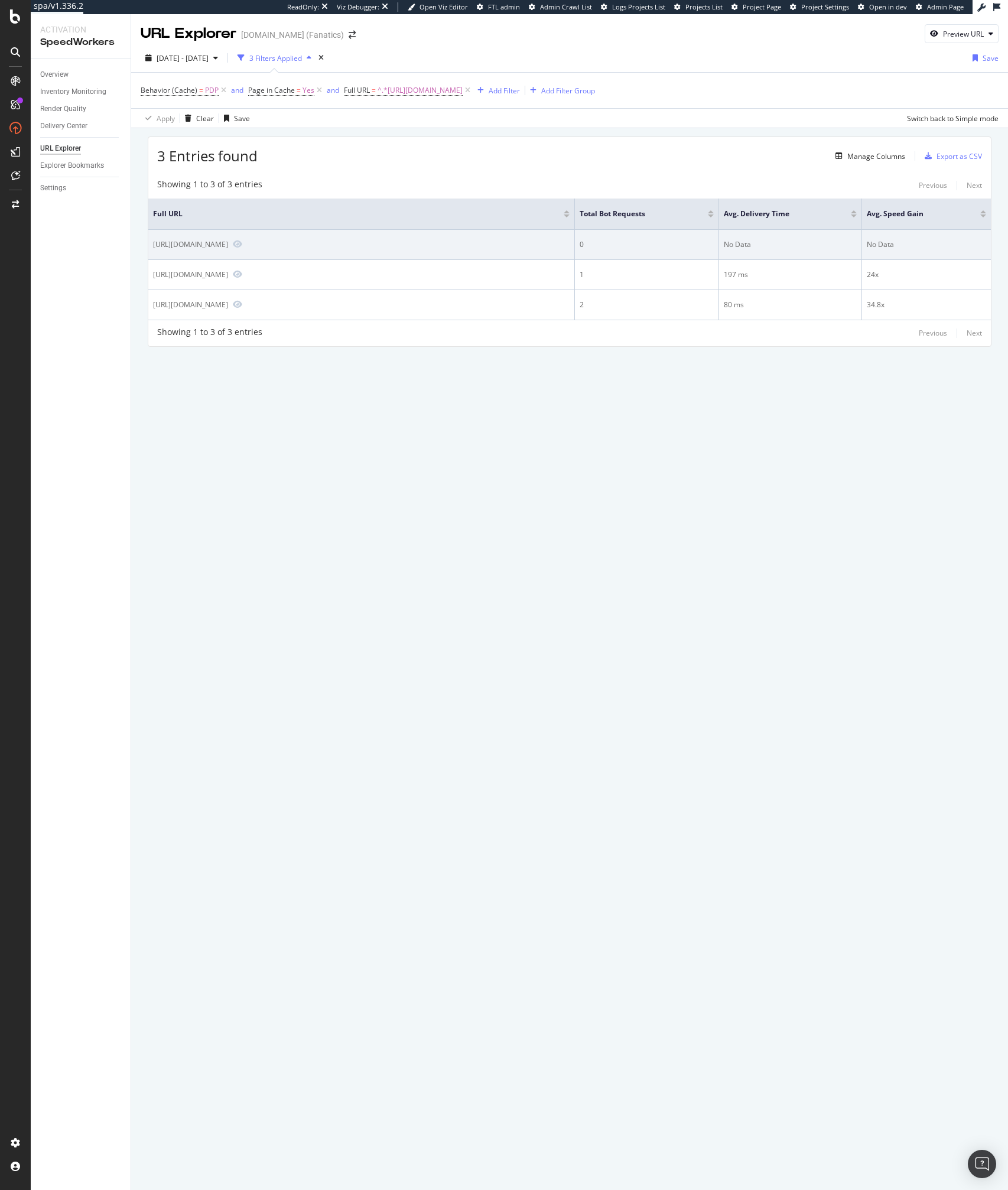
click at [228, 244] on div "https://www.mlbshop.com/chicago-white-sox/womens-chicago-white-sox-antigua-khak…" at bounding box center [190, 244] width 75 height 10
click at [169, 249] on div "https://www.mlbshop.com/chicago-white-sox/womens-chicago-white-sox-antigua-khak…" at bounding box center [190, 244] width 75 height 10
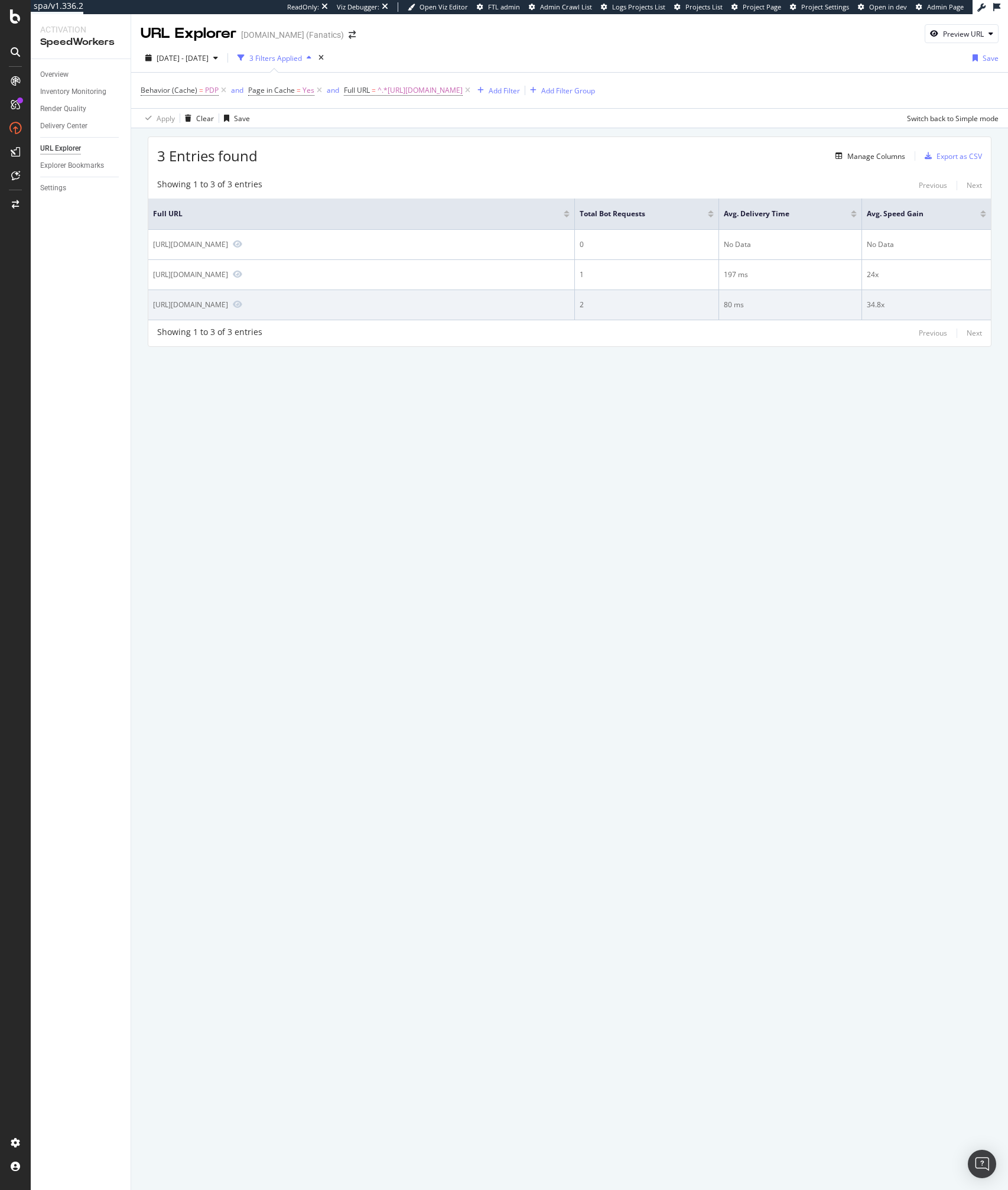
click at [228, 310] on div "https://www.mlbshop.com/chicago-white-sox/womens-chicago-white-sox-antigua-khak…" at bounding box center [190, 304] width 75 height 10
click at [182, 310] on div "https://www.mlbshop.com/chicago-white-sox/womens-chicago-white-sox-antigua-khak…" at bounding box center [190, 304] width 75 height 10
copy div "026644886995734"
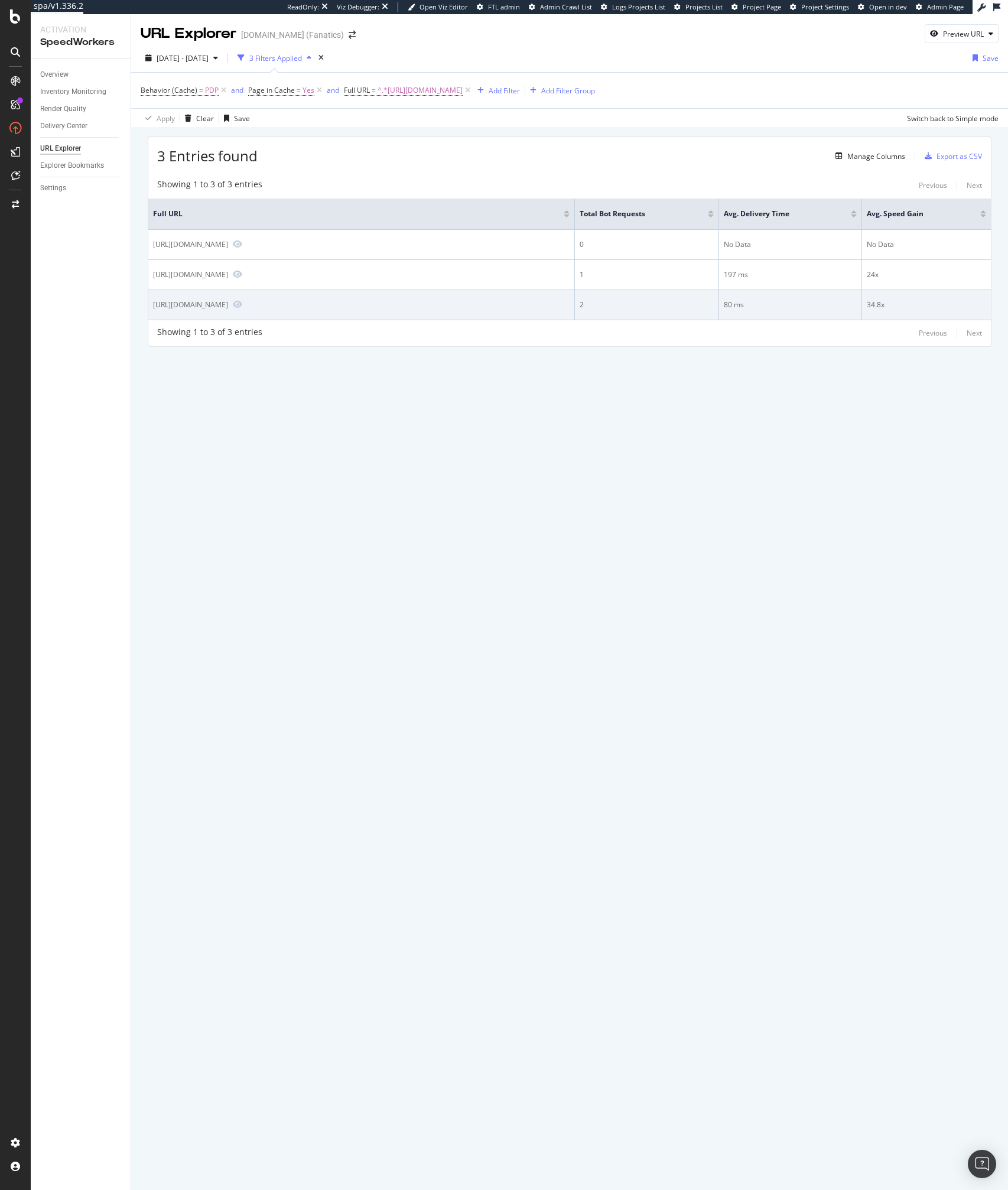
click at [188, 310] on div "https://www.mlbshop.com/chicago-white-sox/womens-chicago-white-sox-antigua-khak…" at bounding box center [190, 304] width 75 height 10
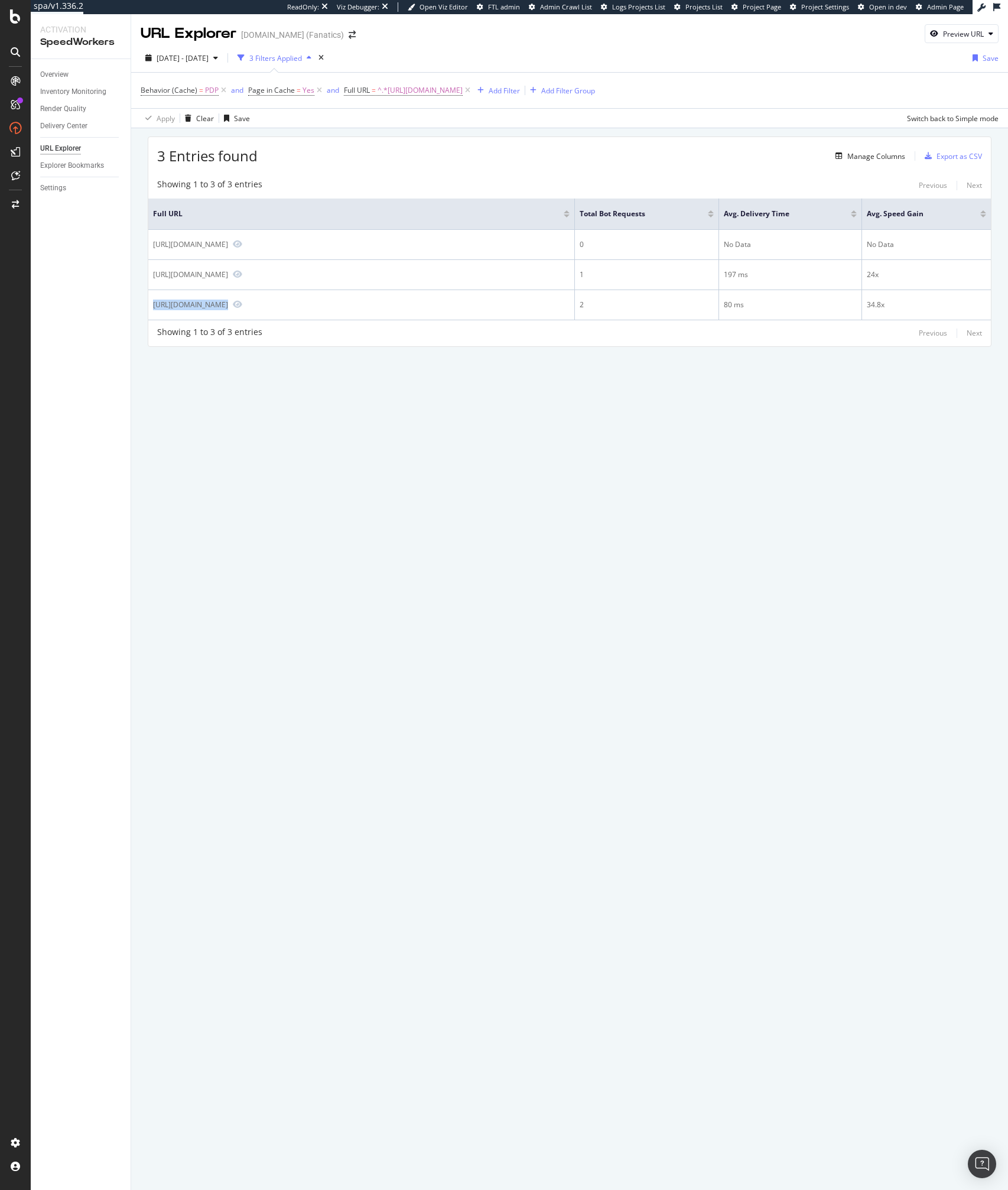
copy div "https://www.mlbshop.com/chicago-white-sox/womens-chicago-white-sox-antigua-khak…"
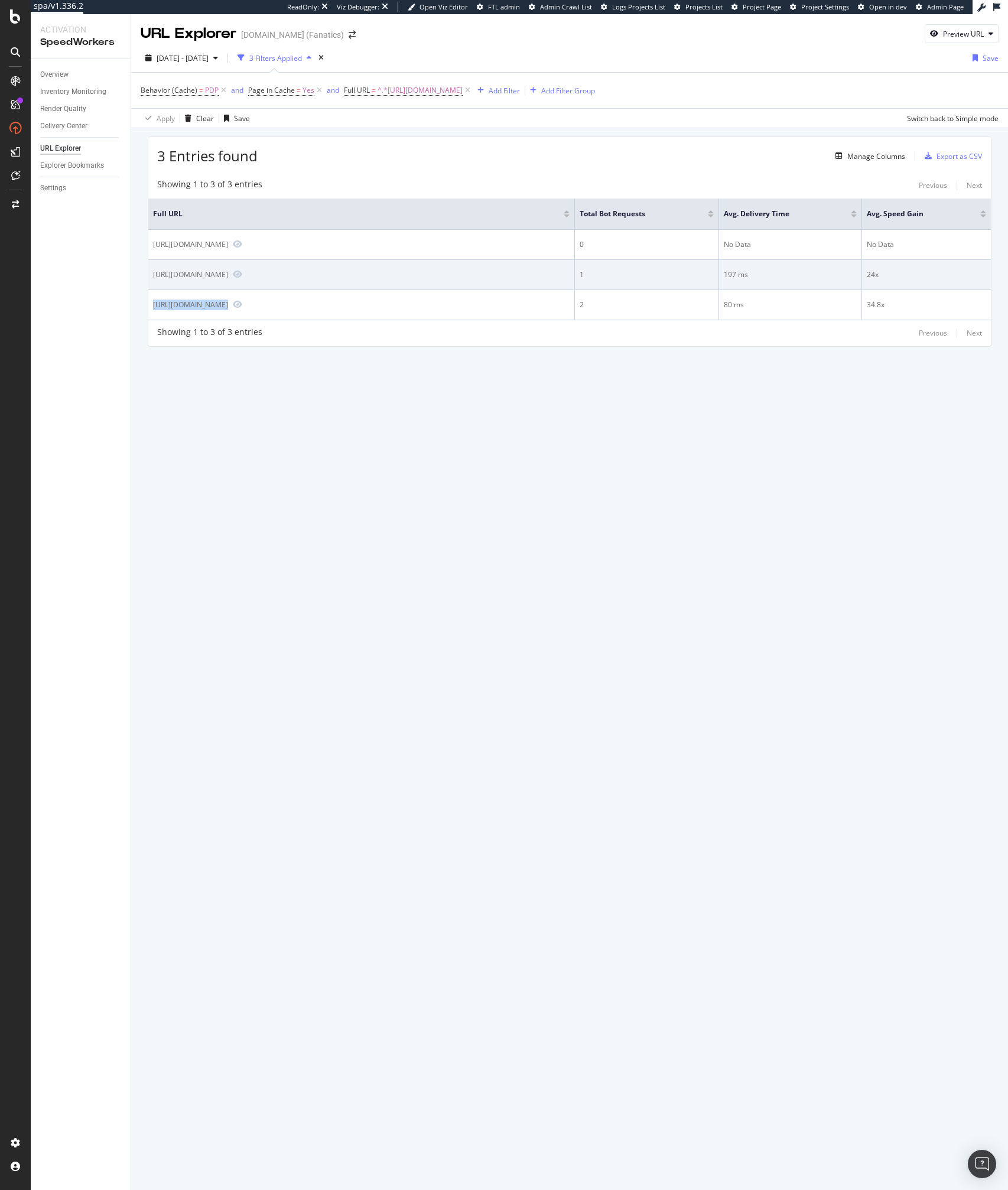
click at [341, 290] on td "https://www.mlbshop.com/chicago-white-sox/womens-chicago-white-sox-antigua-khak…" at bounding box center [361, 276] width 427 height 30
click at [228, 279] on div "https://www.mlbshop.com/chicago-white-sox/womens-chicago-white-sox-antigua-khak…" at bounding box center [190, 275] width 75 height 10
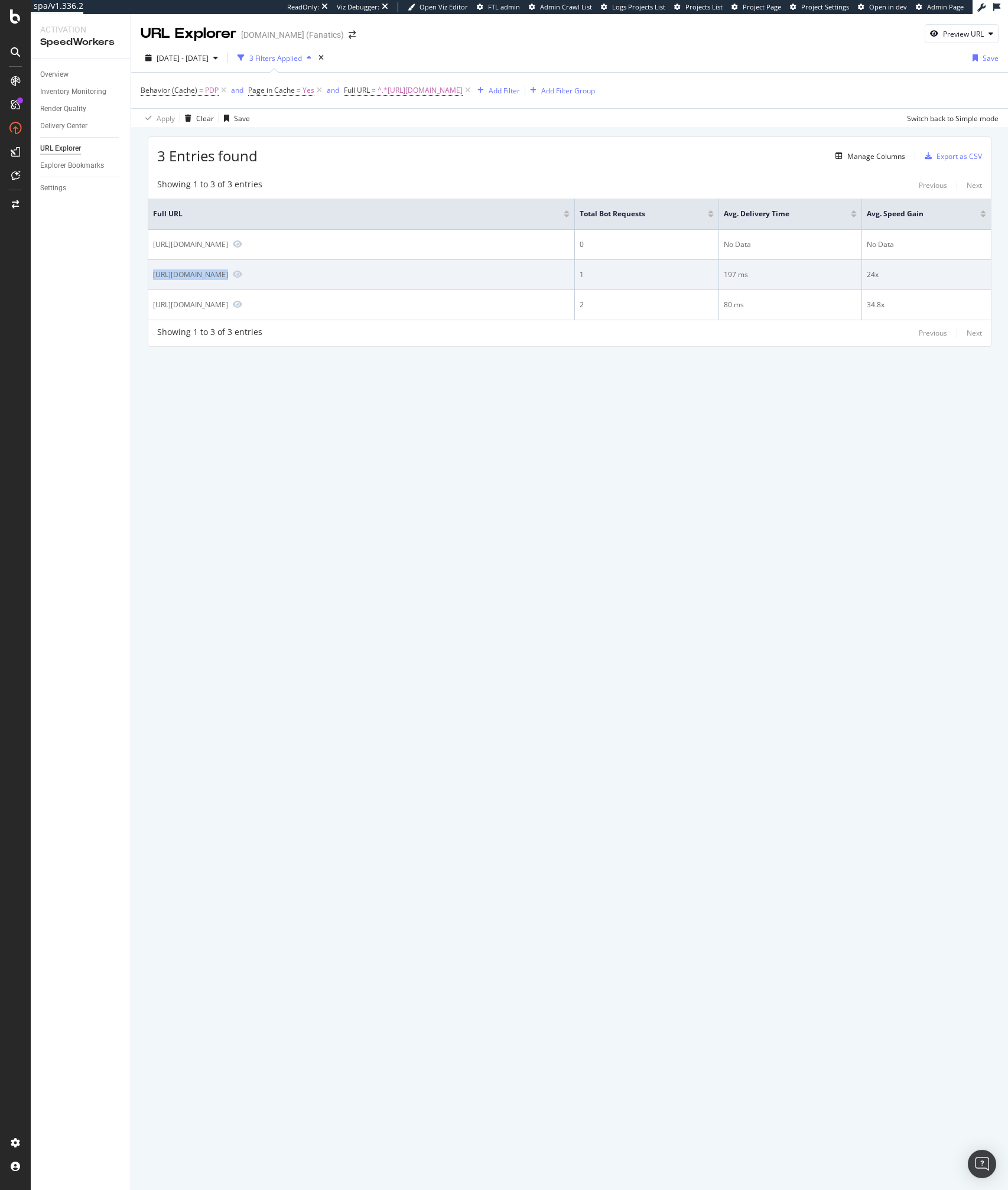
copy div "https://www.mlbshop.com/chicago-white-sox/womens-chicago-white-sox-antigua-khak…"
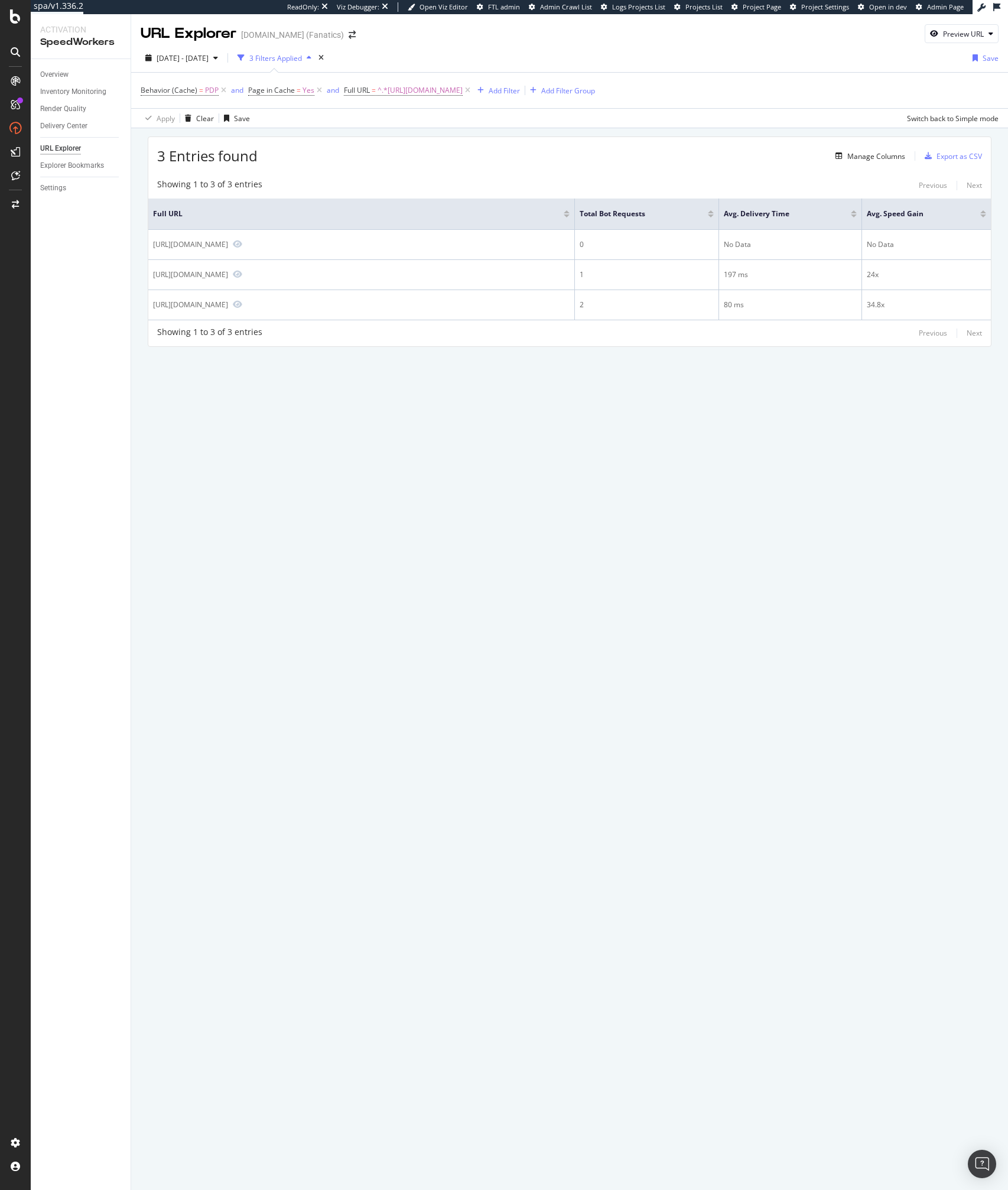
click at [380, 452] on div "URL Explorer MLBShop.com (Fanatics) Preview URL 2025 Aug. 12th - Aug. 18th 3 Fi…" at bounding box center [569, 602] width 877 height 1176
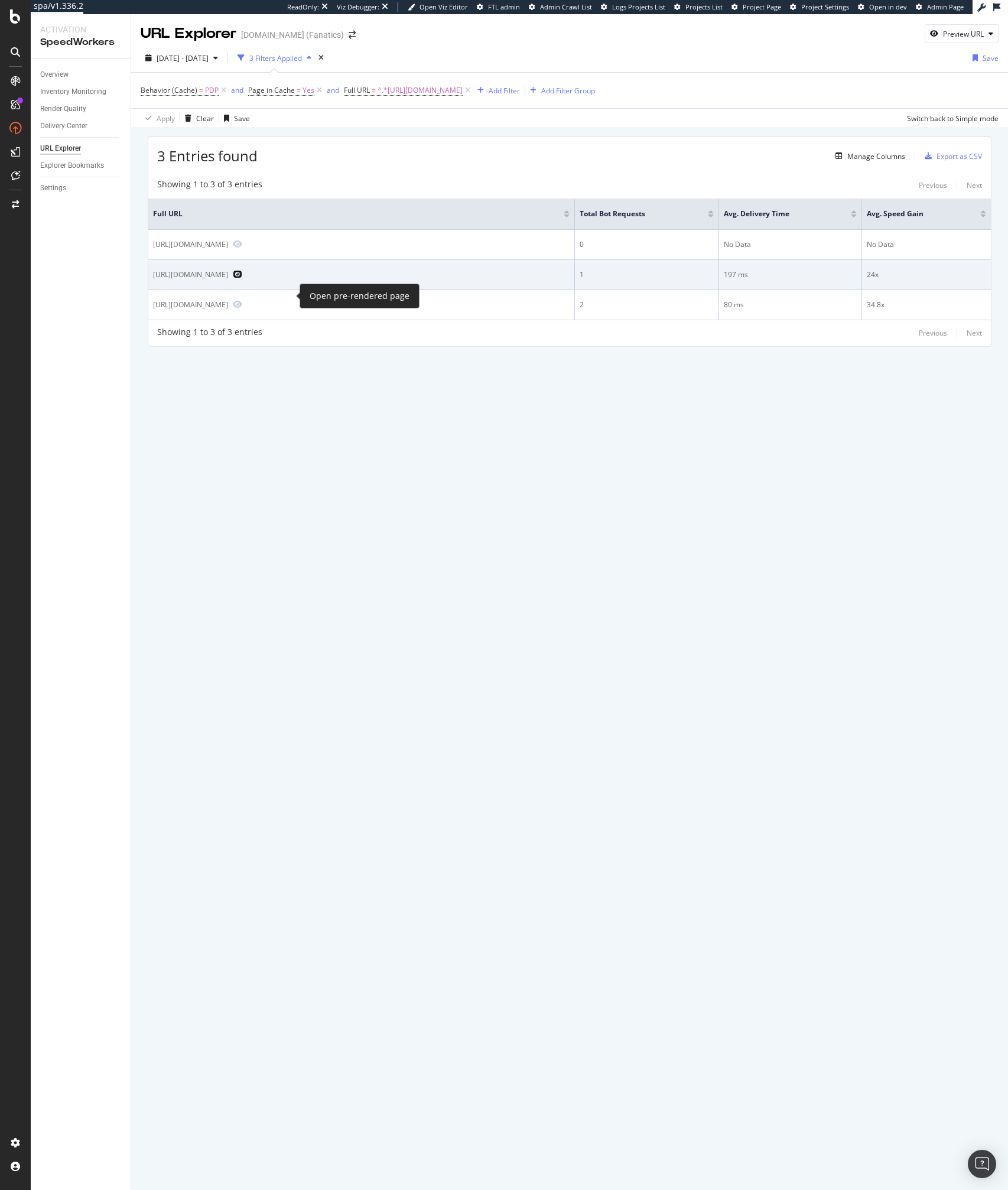
click at [242, 278] on icon "Preview https://www.mlbshop.com/chicago-white-sox/womens-chicago-white-sox-anti…" at bounding box center [238, 274] width 10 height 9
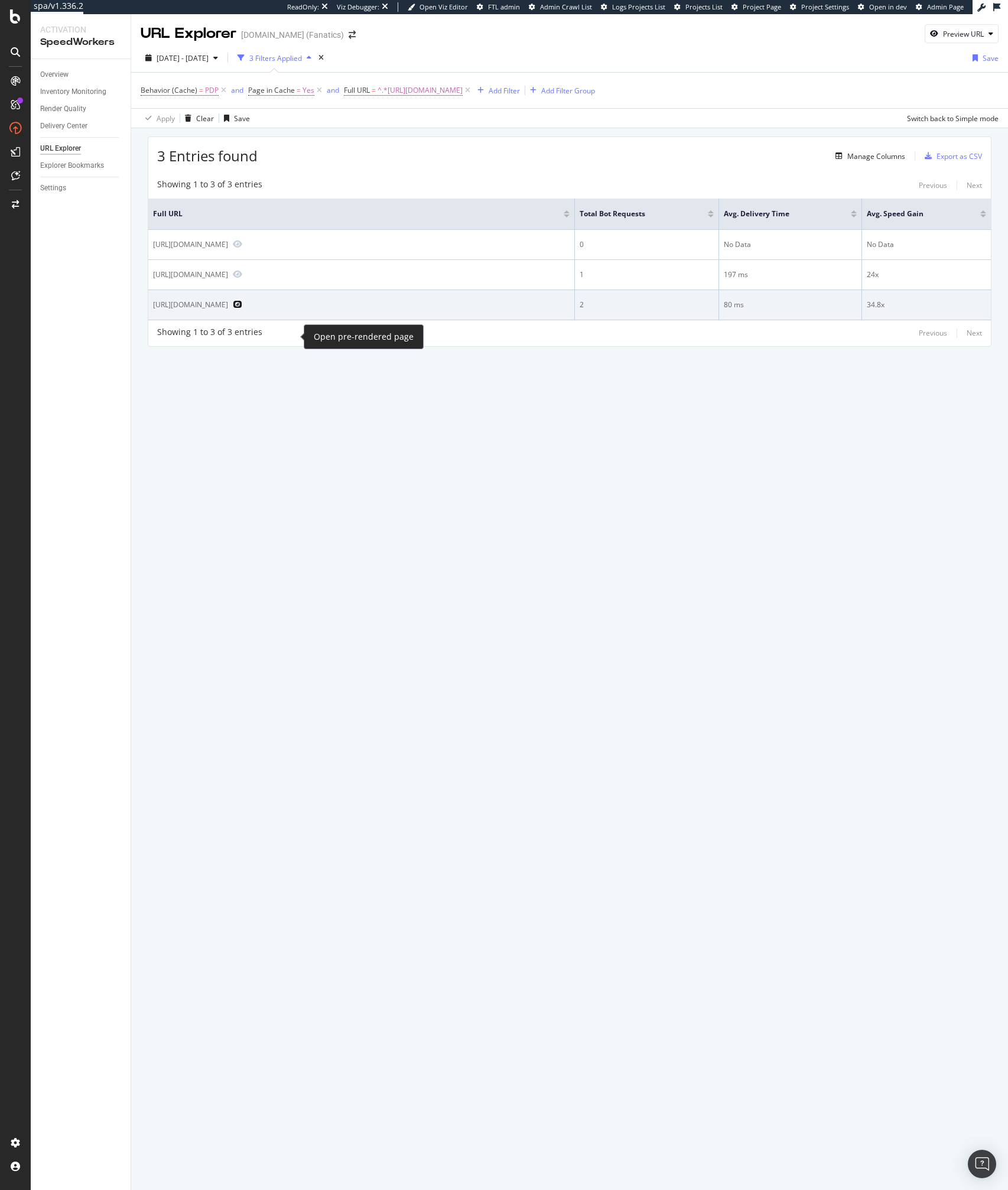
click at [242, 309] on icon "Preview https://www.mlbshop.com/chicago-white-sox/womens-chicago-white-sox-anti…" at bounding box center [238, 304] width 10 height 9
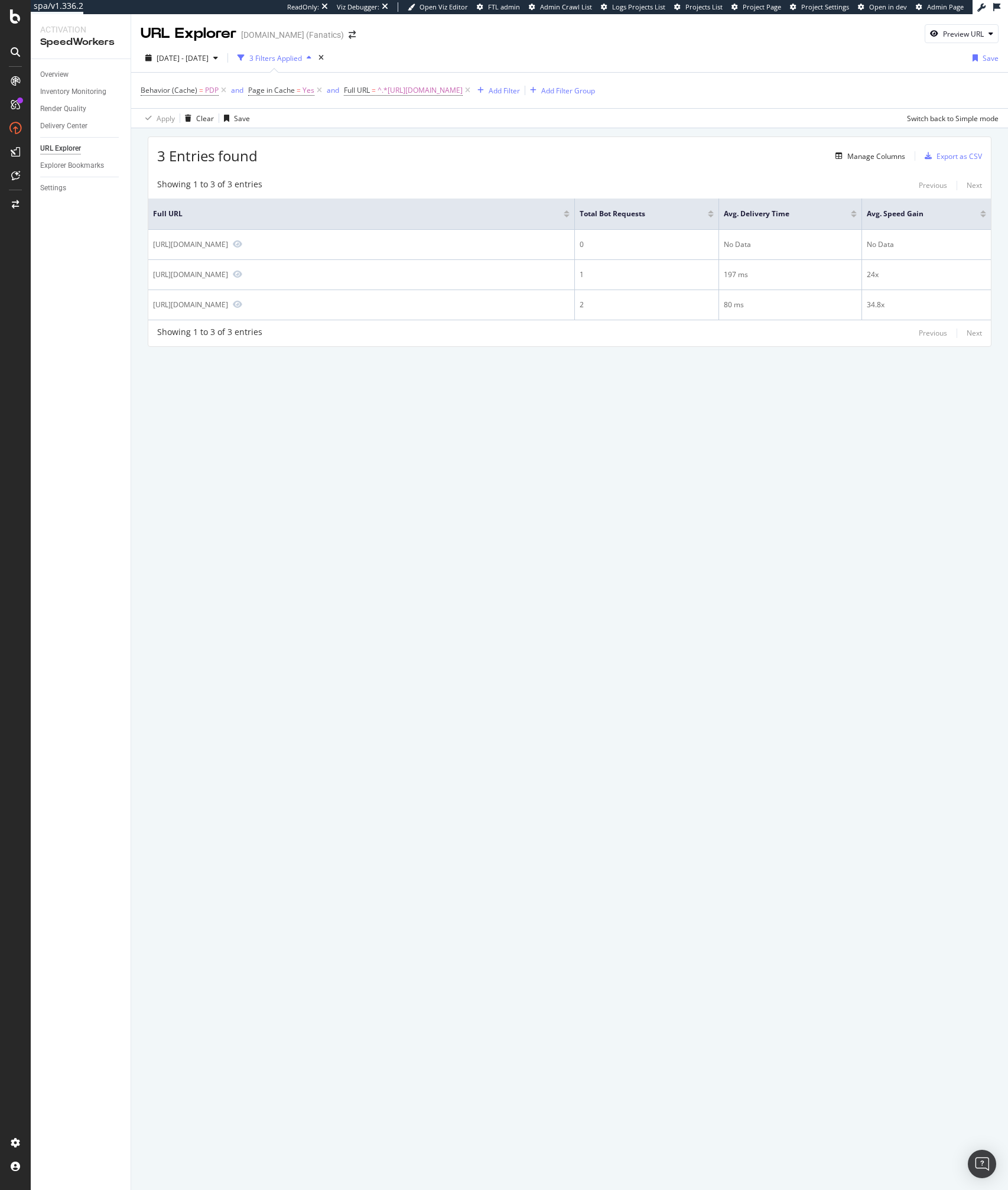
click at [400, 384] on div "3 Entries found Manage Columns Export as CSV Showing 1 to 3 of 3 entries Previo…" at bounding box center [569, 258] width 877 height 259
click at [463, 89] on span "^.*https://www.mlbshop.com/chicago-white-sox/womens-chicago-white-sox-antigua-k…" at bounding box center [420, 89] width 86 height 16
click at [412, 137] on input "https://www.mlbshop.com/chicago-white-sox/womens-chicago-white-sox-antigua-khak…" at bounding box center [409, 140] width 112 height 19
type input "LU_PRIC"
type input "L"
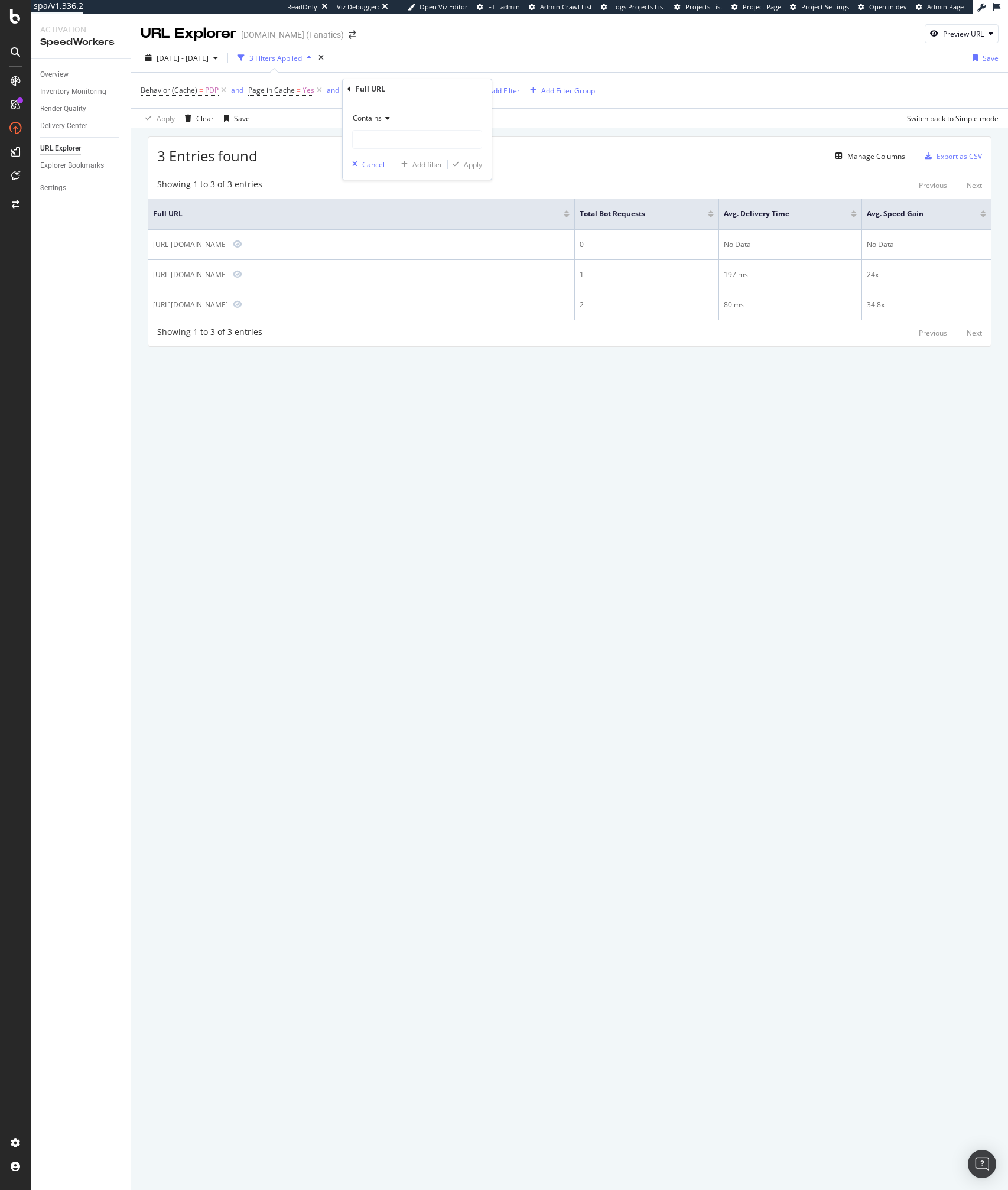
click at [374, 163] on div "Cancel" at bounding box center [373, 164] width 23 height 10
click at [357, 93] on span "Full URL" at bounding box center [356, 90] width 26 height 10
click at [374, 173] on div "Contains https://www.mlbshop.com/chicago-white-sox/womens-chicago-white-sox-ant…" at bounding box center [417, 139] width 149 height 81
click at [374, 165] on div "Cancel" at bounding box center [373, 164] width 23 height 10
click at [472, 88] on icon at bounding box center [467, 90] width 10 height 11
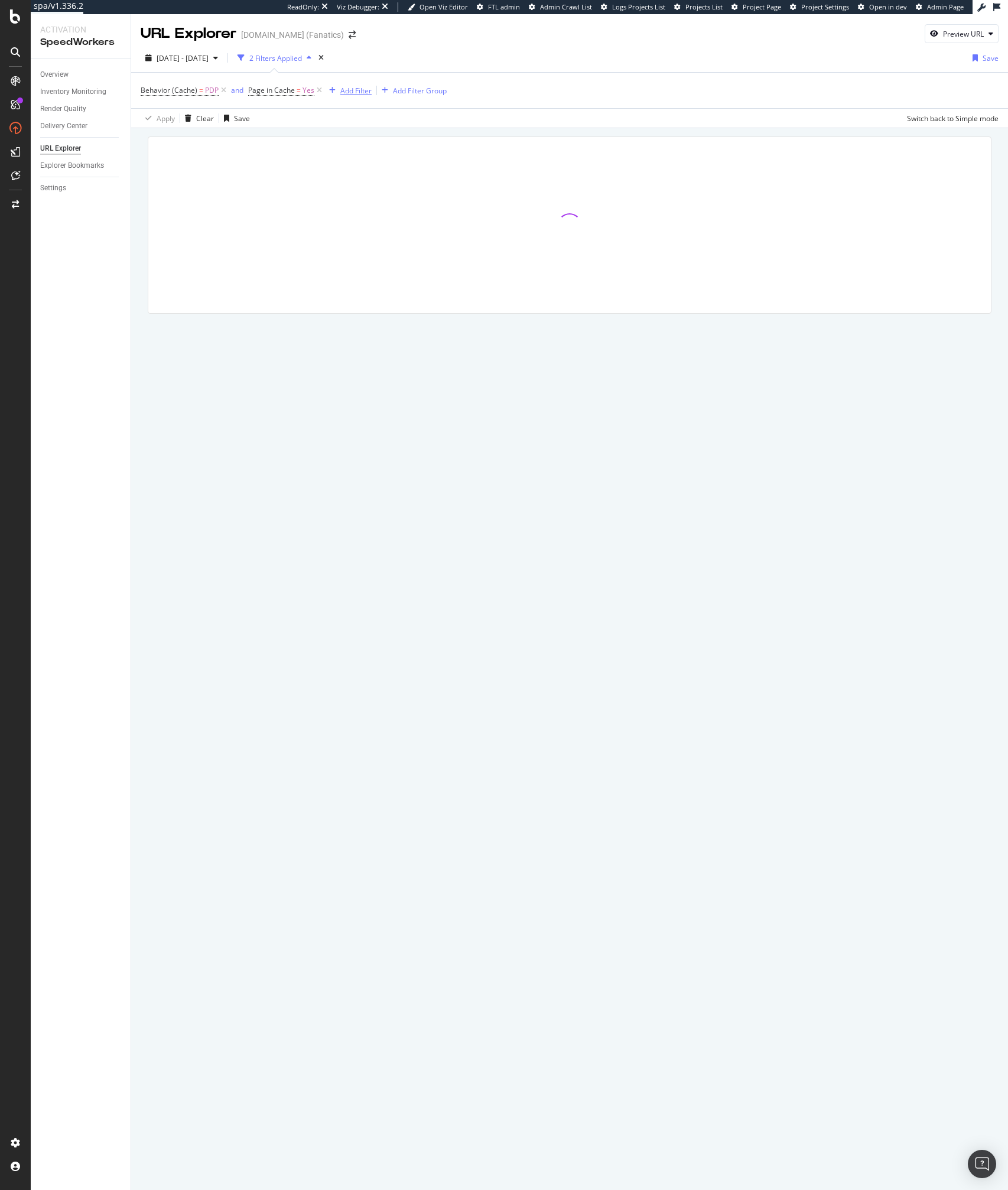
click at [351, 93] on div "Add Filter" at bounding box center [355, 90] width 31 height 10
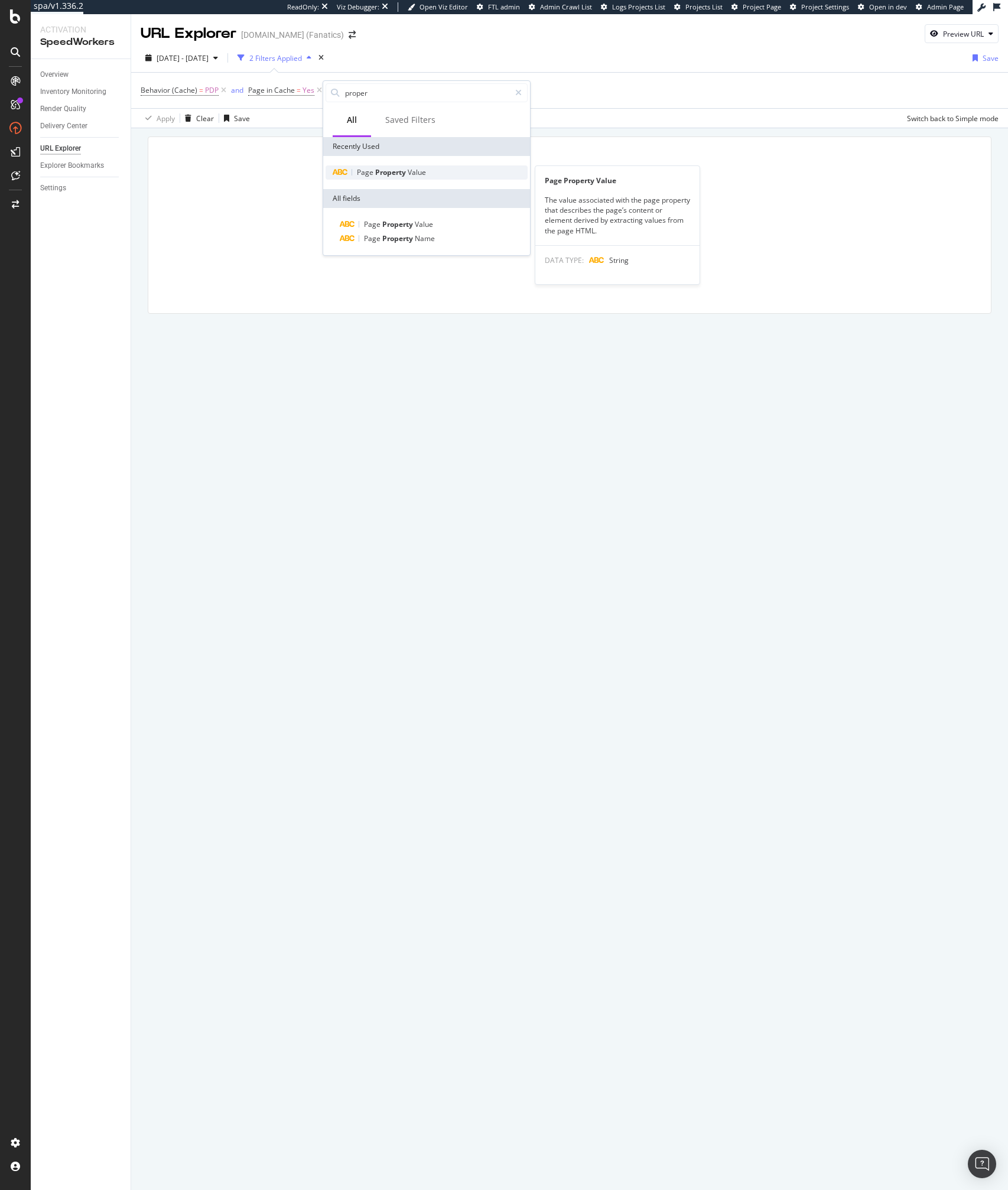
type input "proper"
click at [404, 176] on span "Property" at bounding box center [391, 172] width 32 height 10
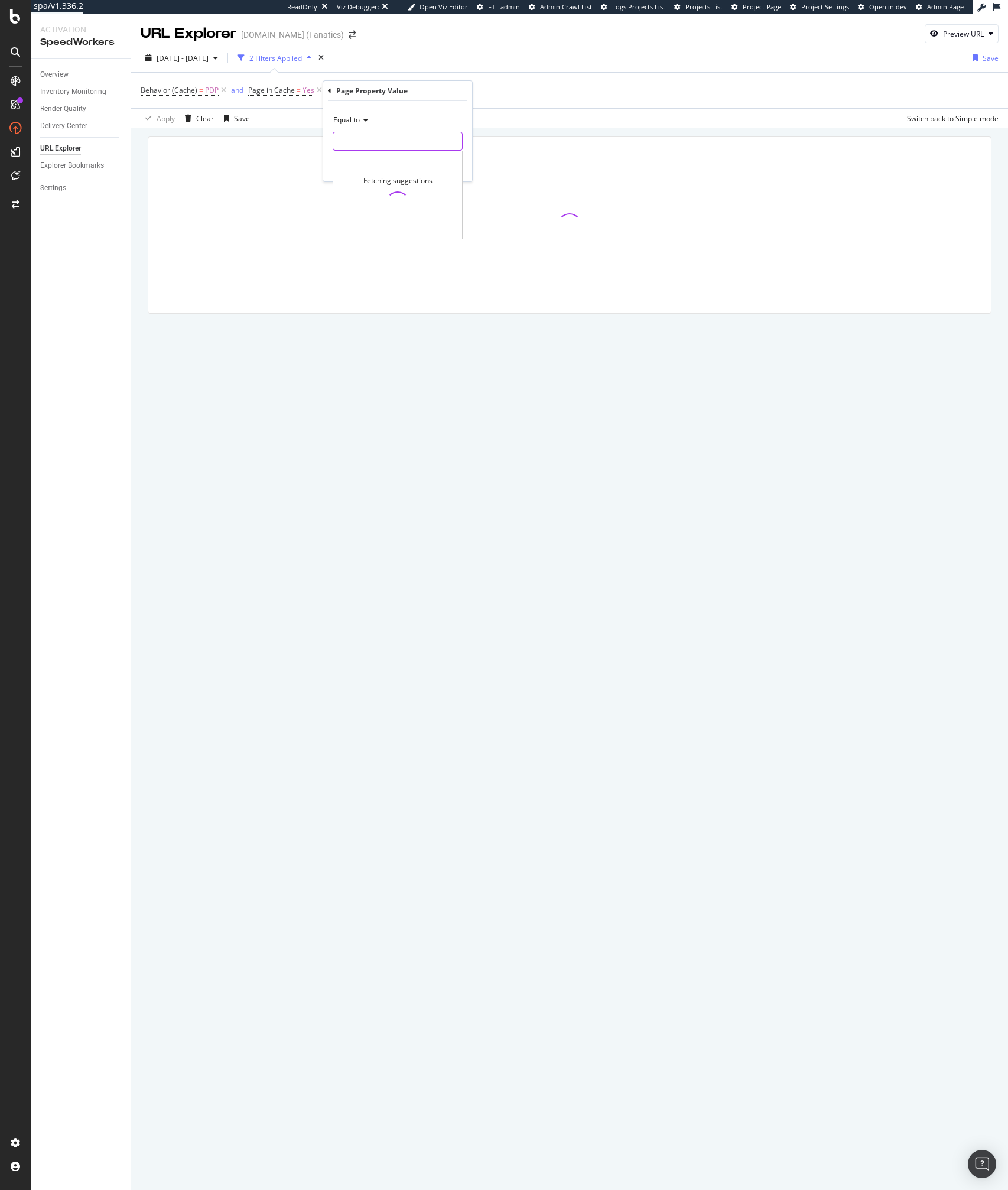
click at [355, 136] on input "text" at bounding box center [398, 142] width 129 height 19
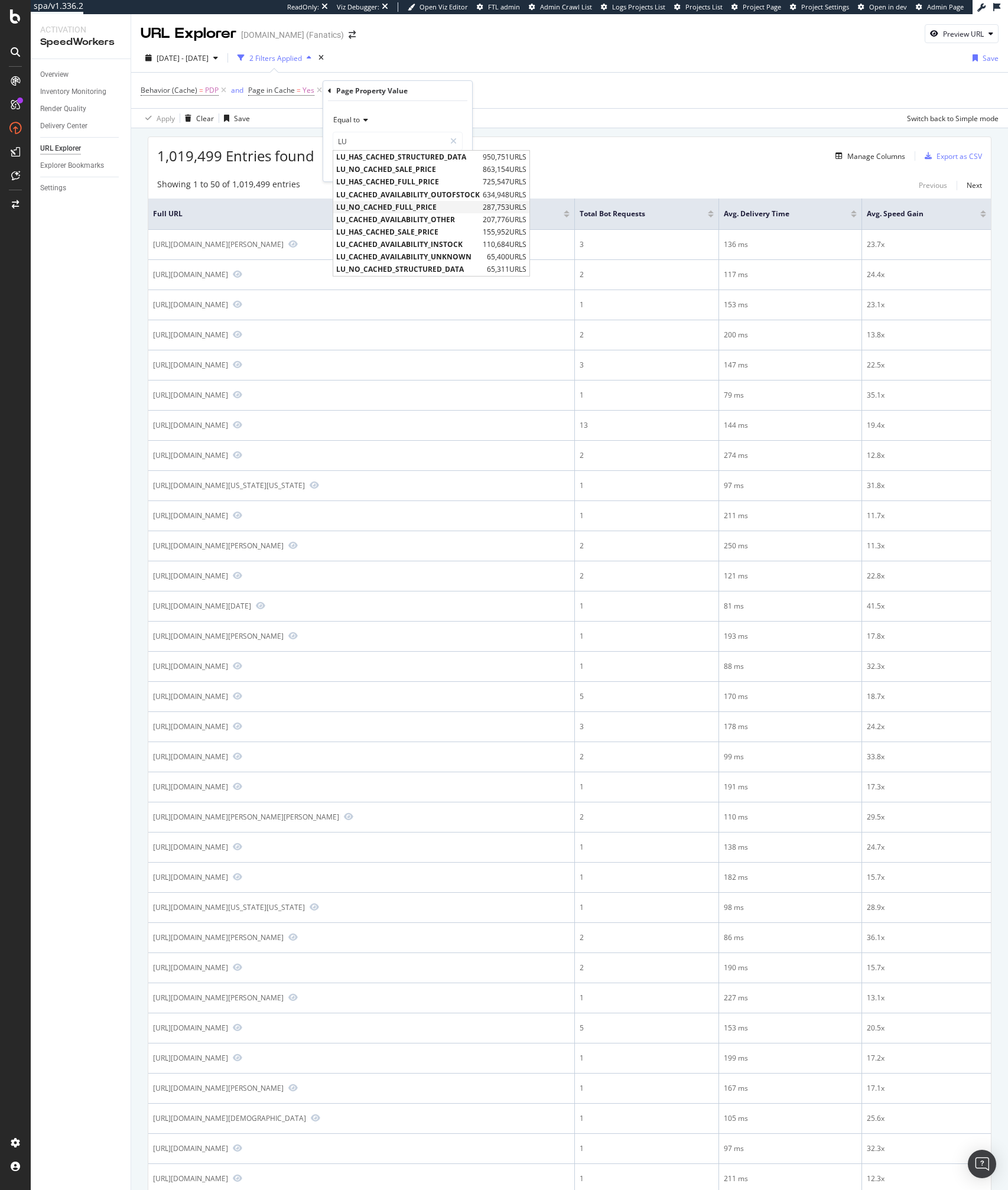
click at [355, 204] on span "LU_NO_CACHED_FULL_PRICE" at bounding box center [408, 207] width 143 height 10
type input "LU_NO_CACHED_FULL_PRICE"
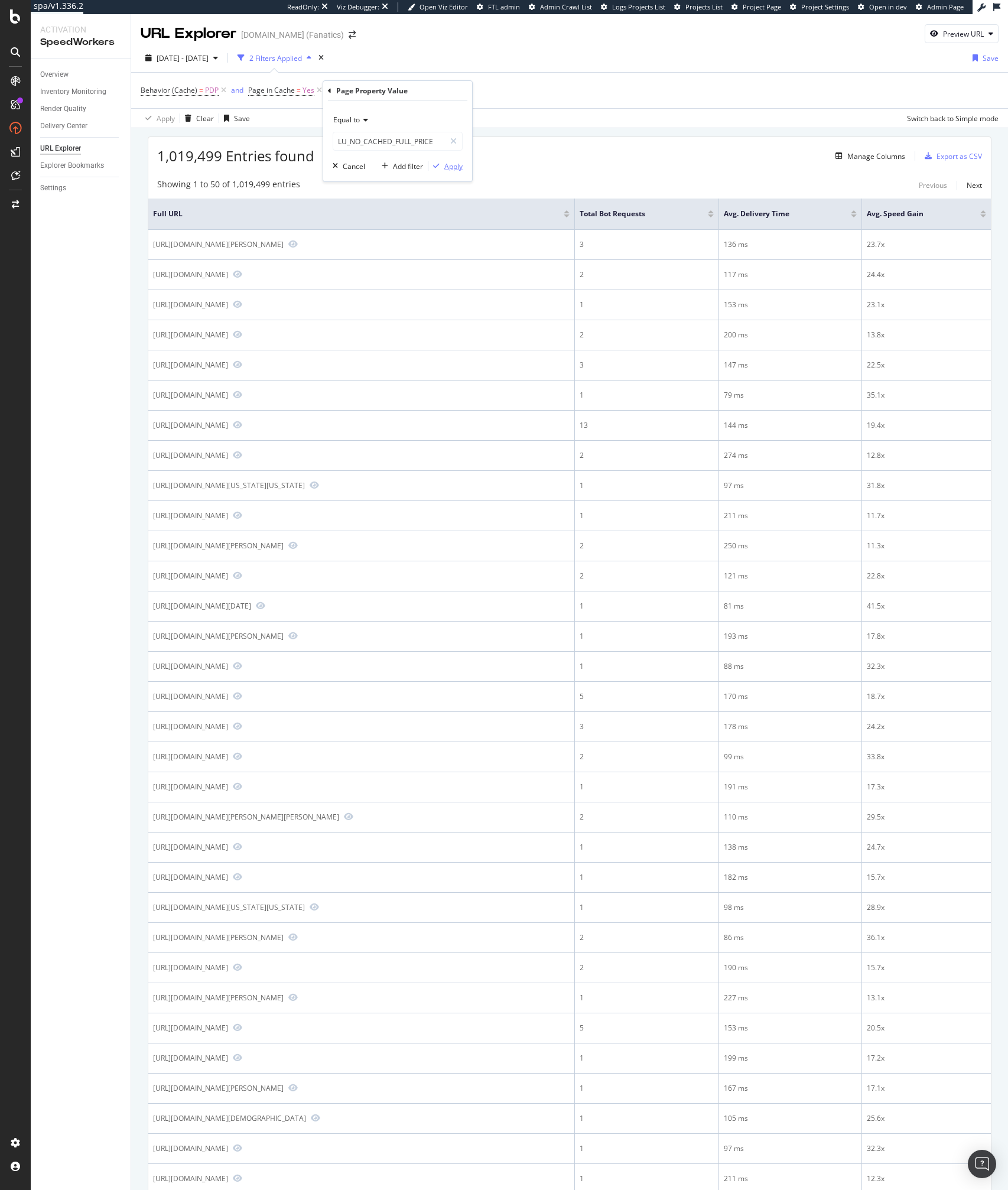
click at [445, 164] on div "Apply" at bounding box center [453, 166] width 18 height 10
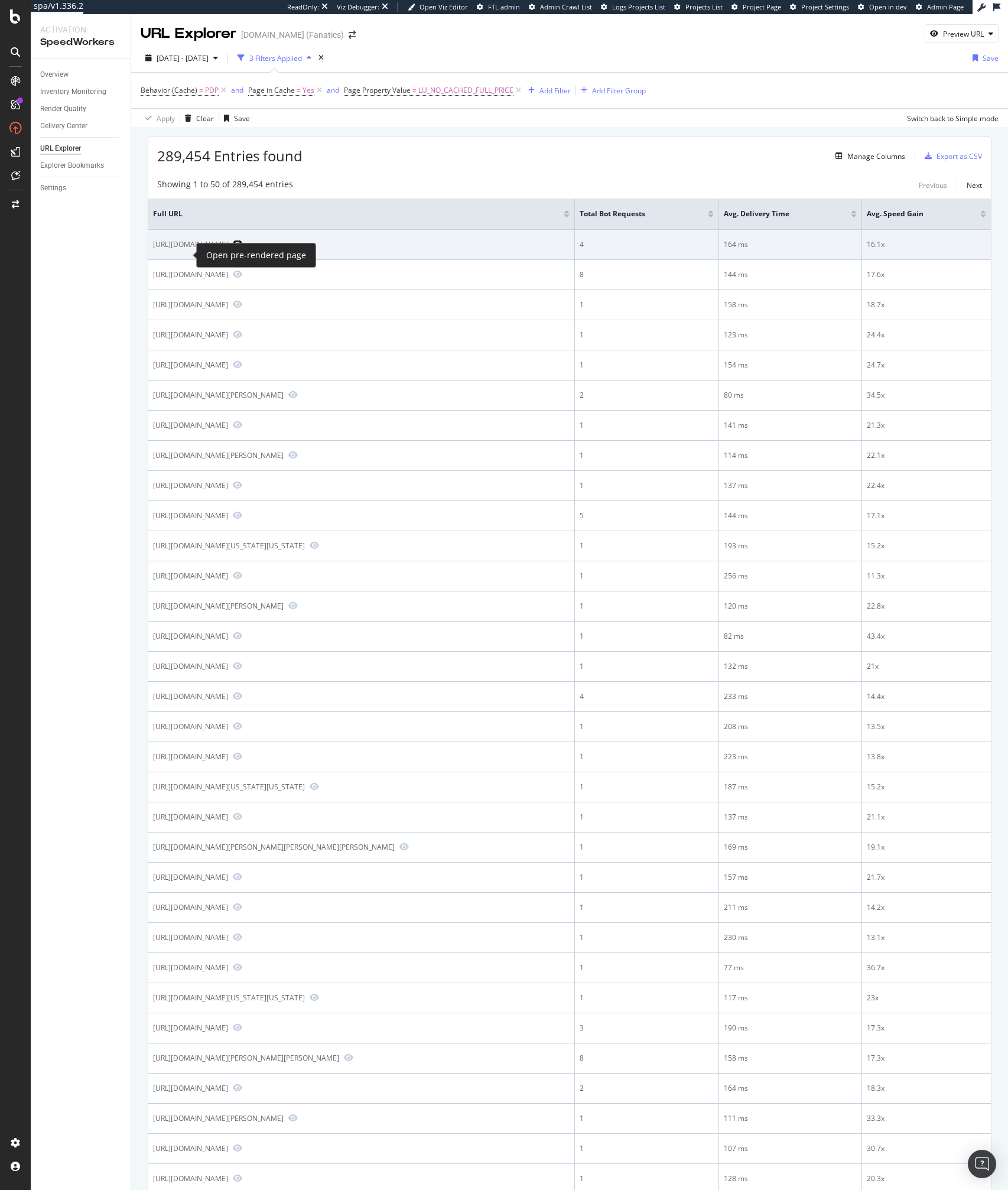
click at [233, 248] on icon "Preview https://www.mlbshop.com/boston-red-sox/boston-red-sox-wincraft-rookie-b…" at bounding box center [238, 243] width 10 height 9
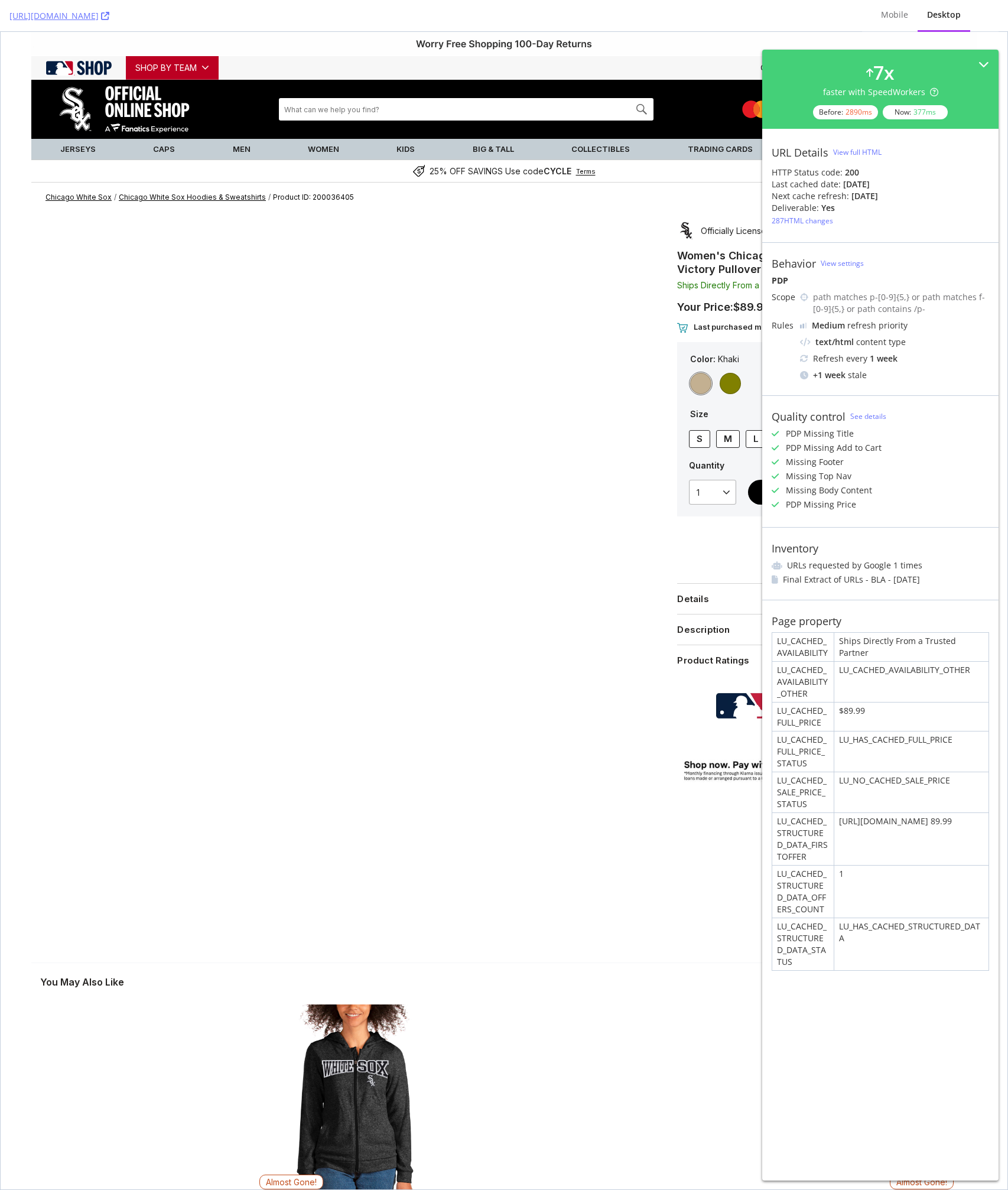
scroll to position [5, 0]
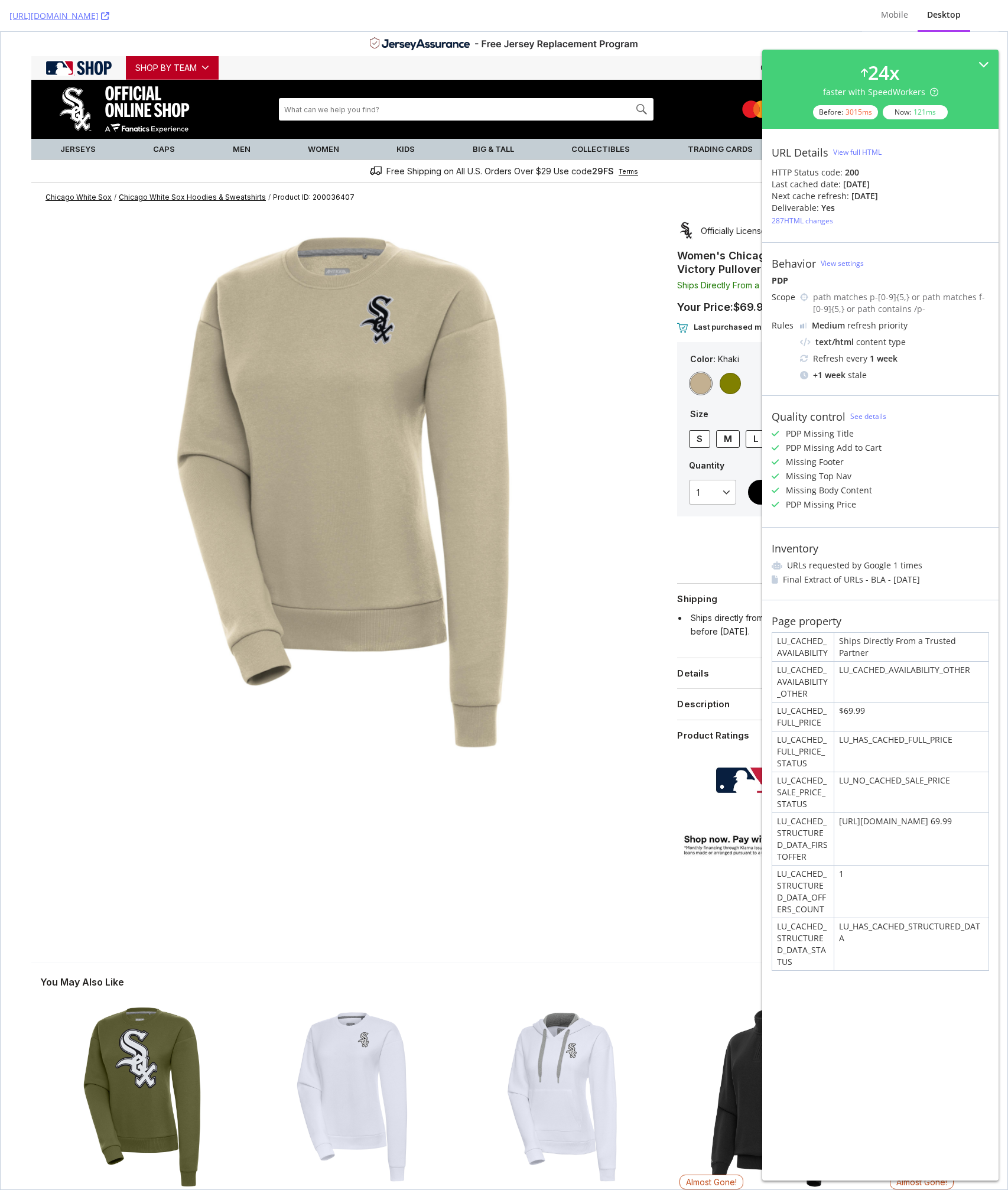
click at [708, 669] on div "Details" at bounding box center [808, 673] width 260 height 12
click at [319, 200] on span "Product ID: 200036407" at bounding box center [314, 197] width 82 height 9
copy div "Product ID: 200036407 Chicago White Sox"
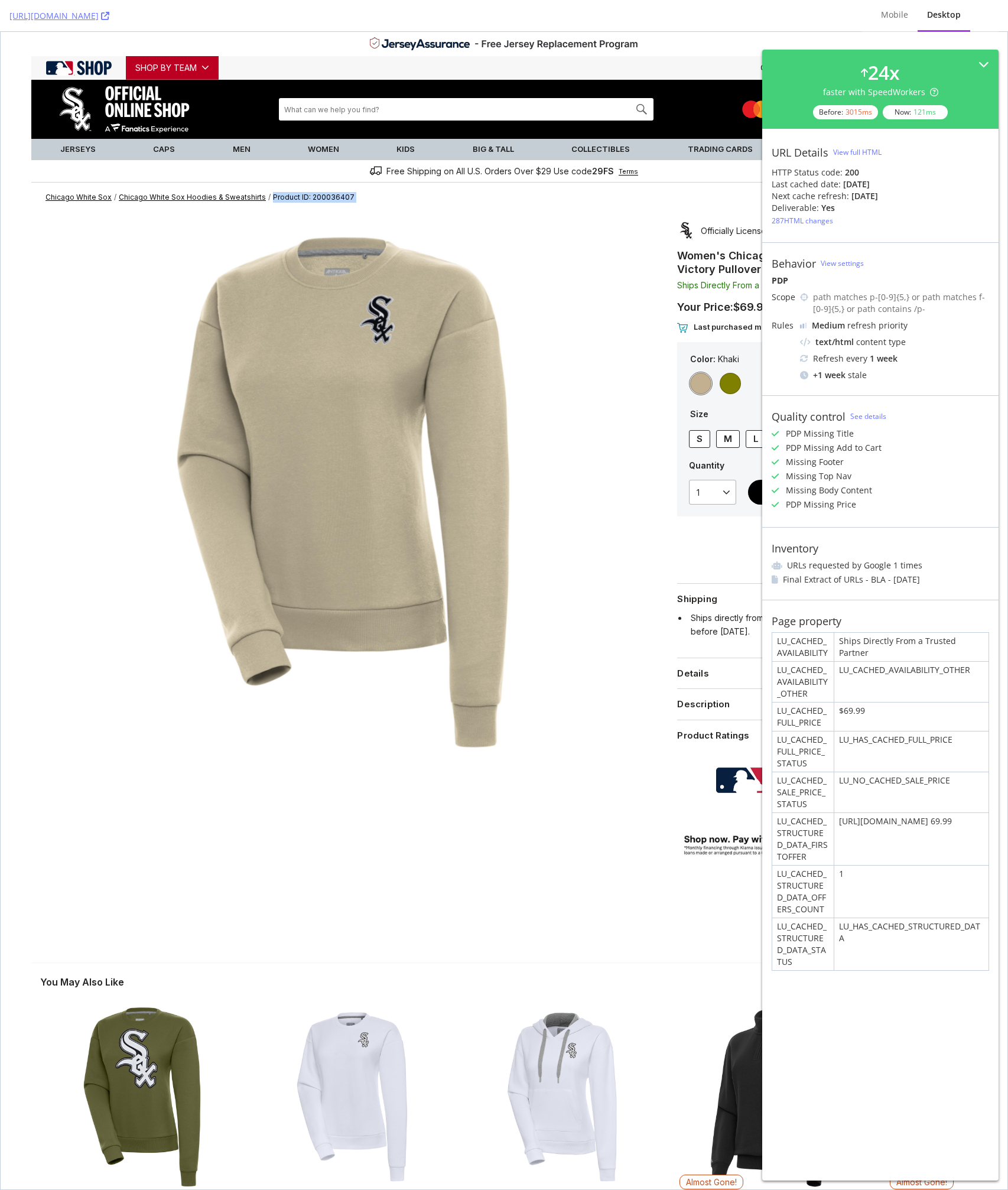
click at [316, 200] on span "Product ID: 200036407" at bounding box center [314, 197] width 82 height 9
click at [635, 441] on div at bounding box center [344, 488] width 589 height 551
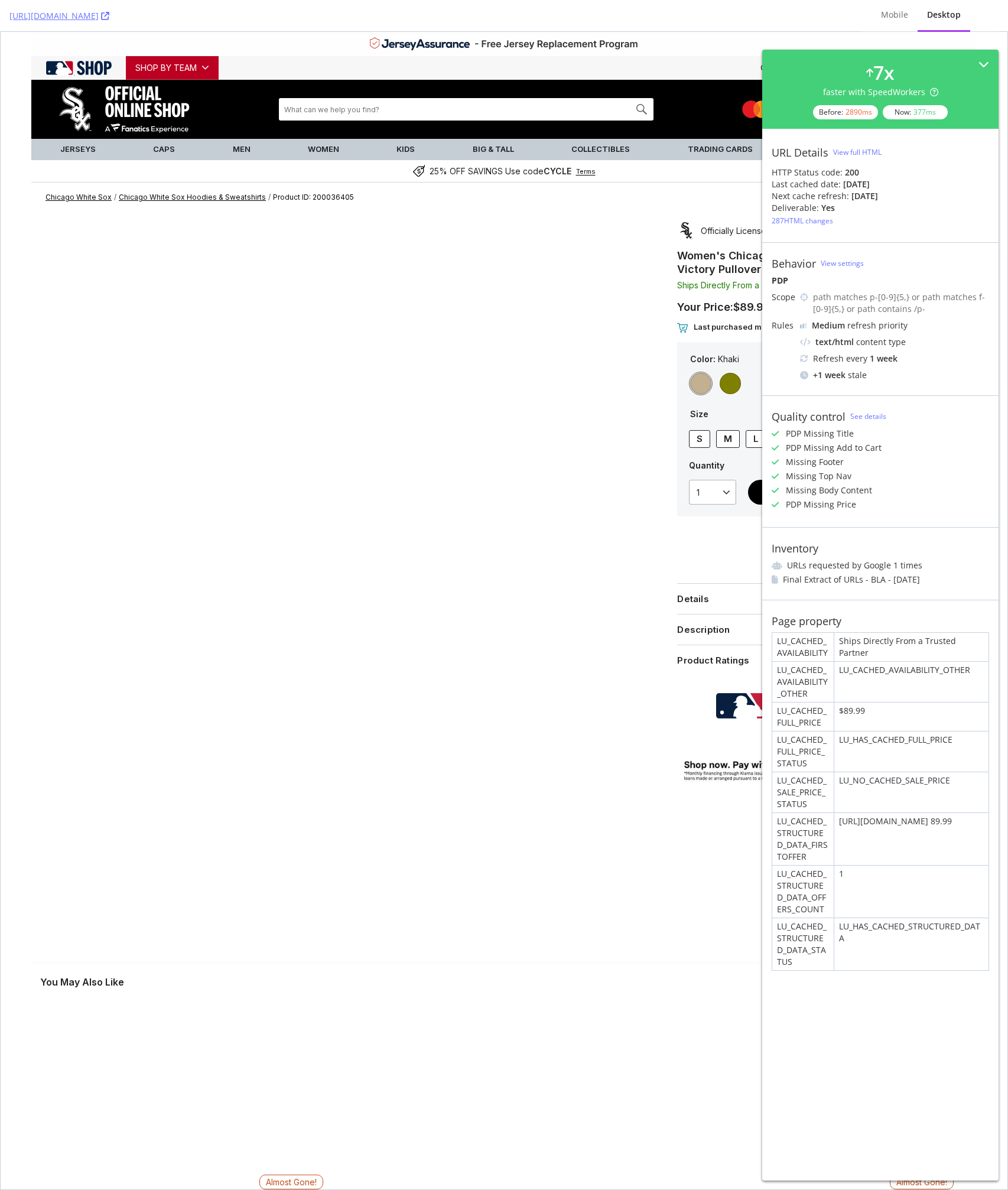
scroll to position [5, 0]
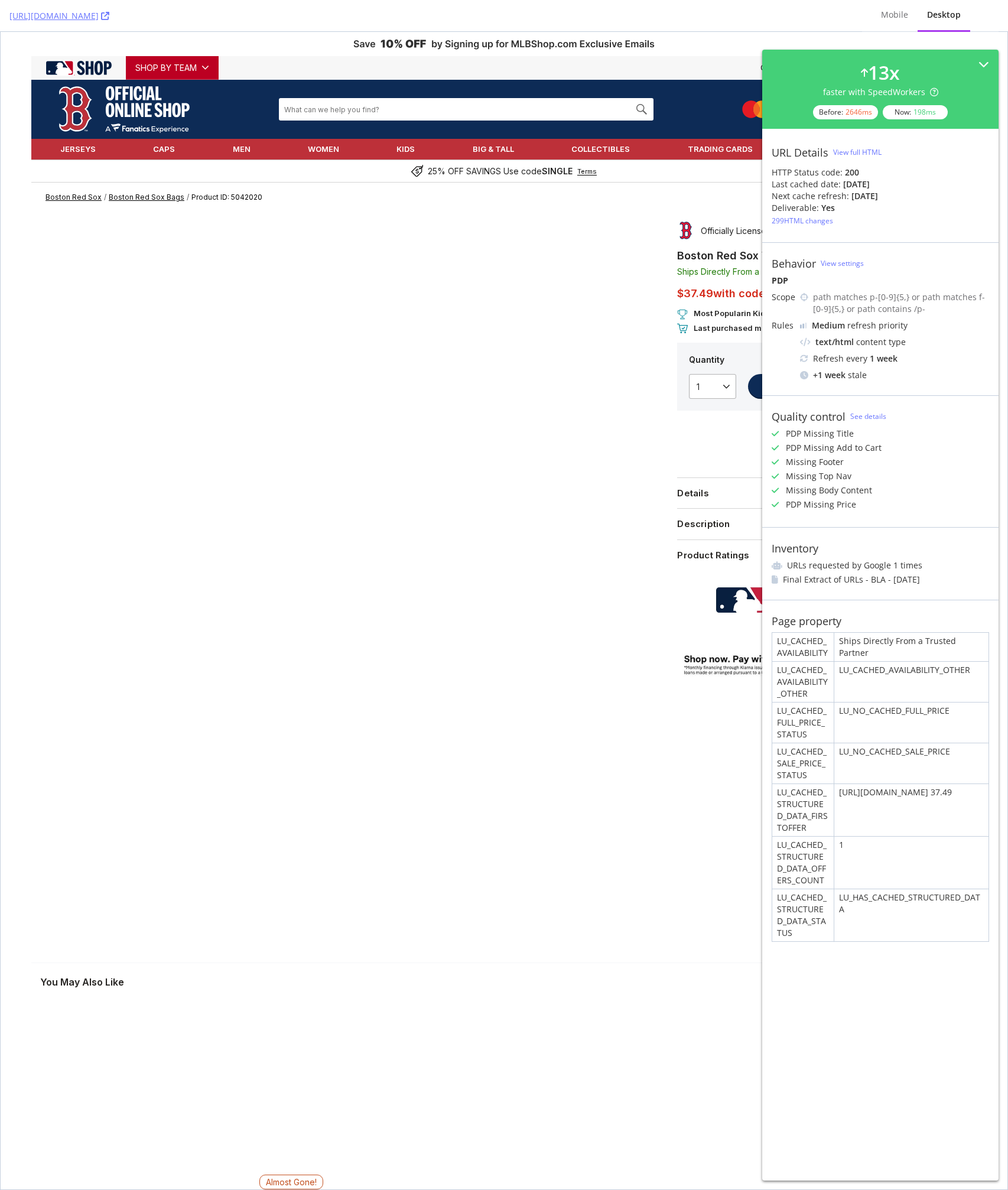
click at [858, 720] on div "LU_NO_CACHED_FULL_PRICE" at bounding box center [911, 722] width 154 height 40
click at [865, 665] on div "LU_CACHED_AVAILABILITY_OTHER" at bounding box center [911, 681] width 154 height 40
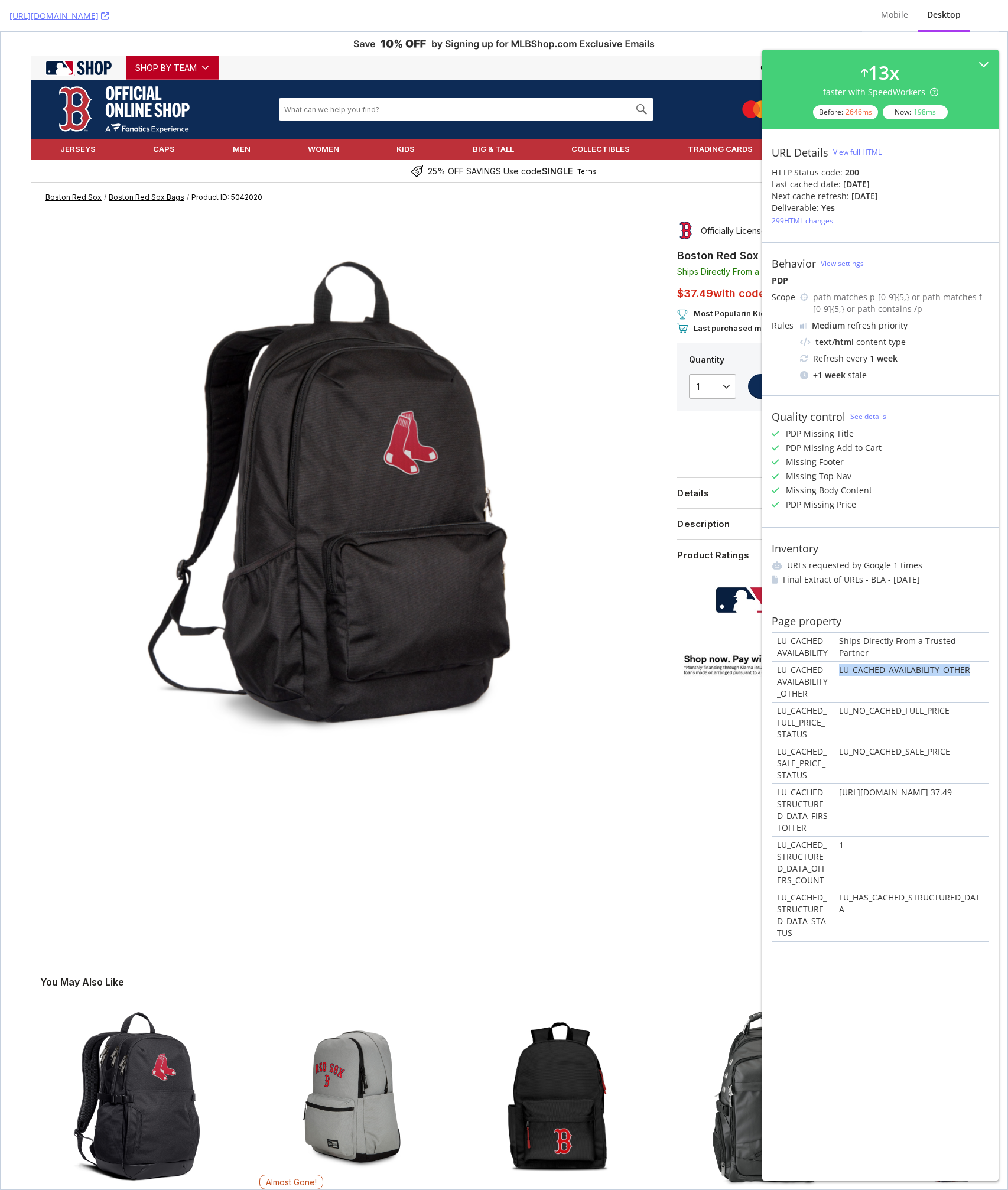
click at [865, 665] on div "LU_CACHED_AVAILABILITY_OTHER" at bounding box center [911, 681] width 154 height 40
click at [853, 671] on div "LU_CACHED_AVAILABILITY_OTHER" at bounding box center [911, 681] width 154 height 40
click at [866, 881] on div "1" at bounding box center [911, 862] width 154 height 52
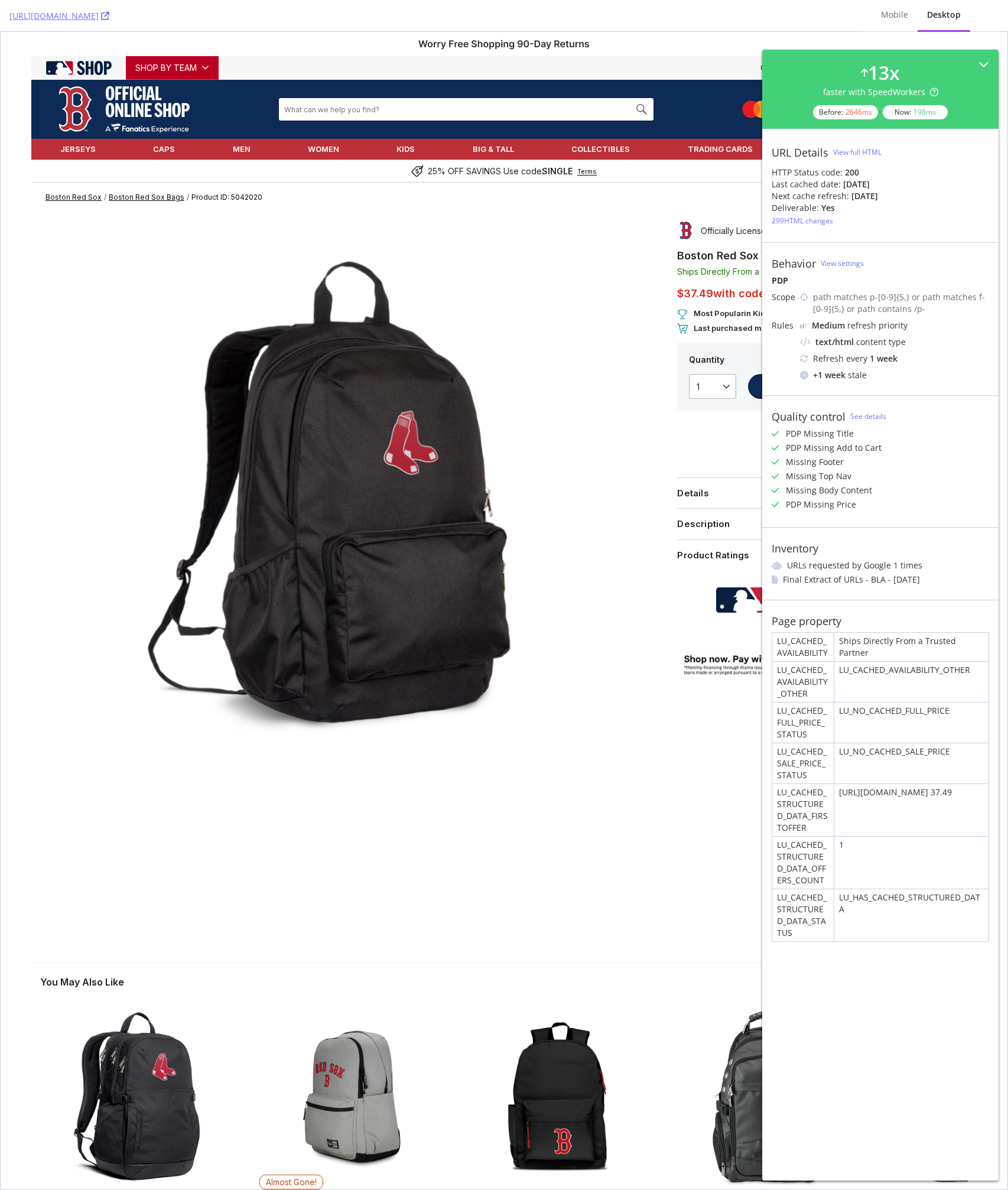
click at [671, 295] on div "$37.49 with code: SINGLE $49.99" at bounding box center [807, 293] width 277 height 30
click at [645, 618] on div at bounding box center [352, 501] width 607 height 579
click at [603, 897] on div at bounding box center [504, 868] width 245 height 147
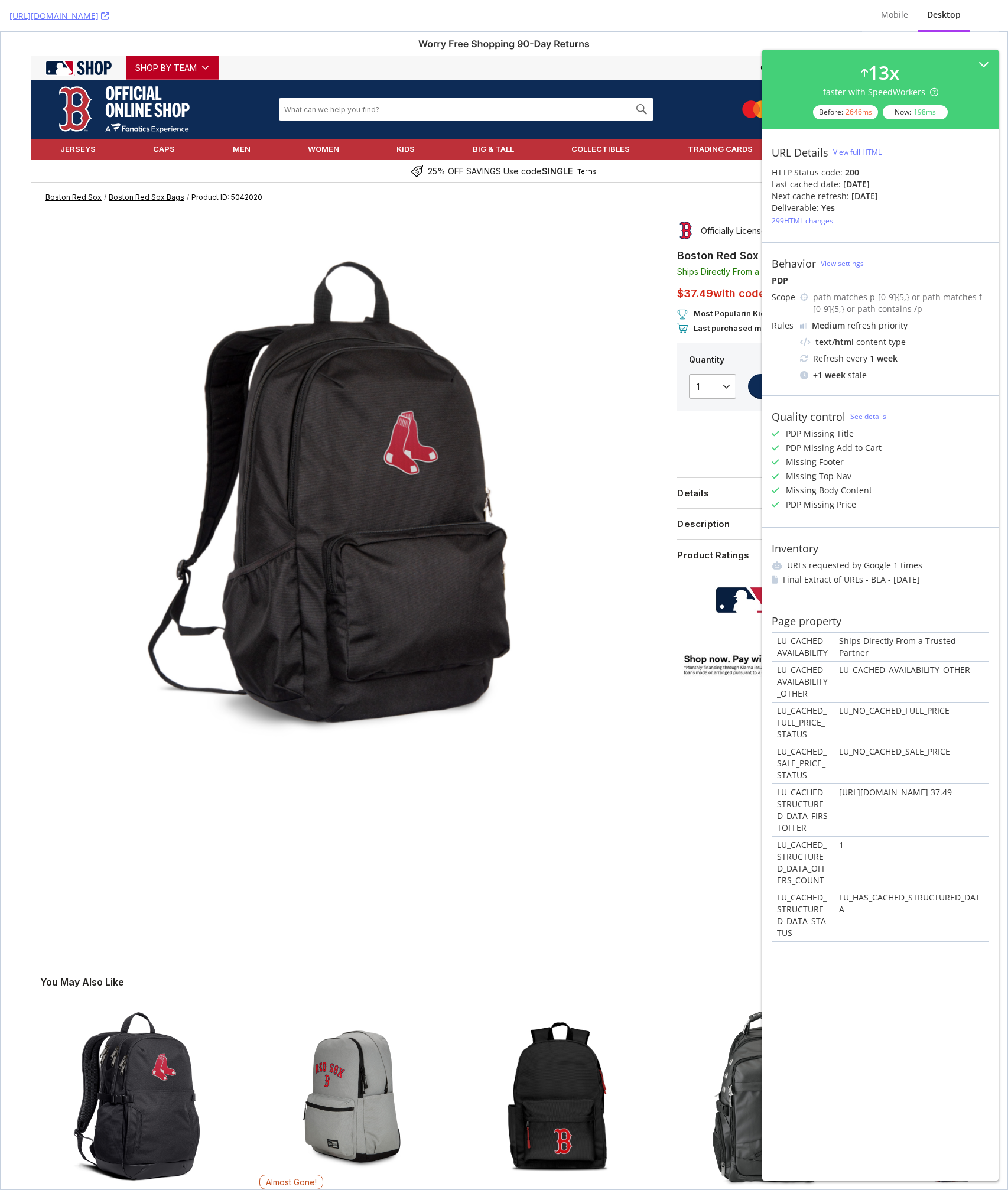
click at [660, 817] on div "Officially Licensed Gear Boston Red Sox WinCraft Rookie Backpack Ships Directly…" at bounding box center [807, 578] width 303 height 733
click at [694, 875] on div "Officially Licensed Gear Boston Red Sox WinCraft Rookie Backpack Ships Directly…" at bounding box center [807, 578] width 303 height 733
click at [694, 796] on div "Officially Licensed Gear Boston Red Sox WinCraft Rookie Backpack Ships Directly…" at bounding box center [807, 578] width 303 height 733
click at [682, 942] on div "Officially Licensed Gear Boston Red Sox WinCraft Rookie Backpack Ships Directly…" at bounding box center [807, 578] width 303 height 733
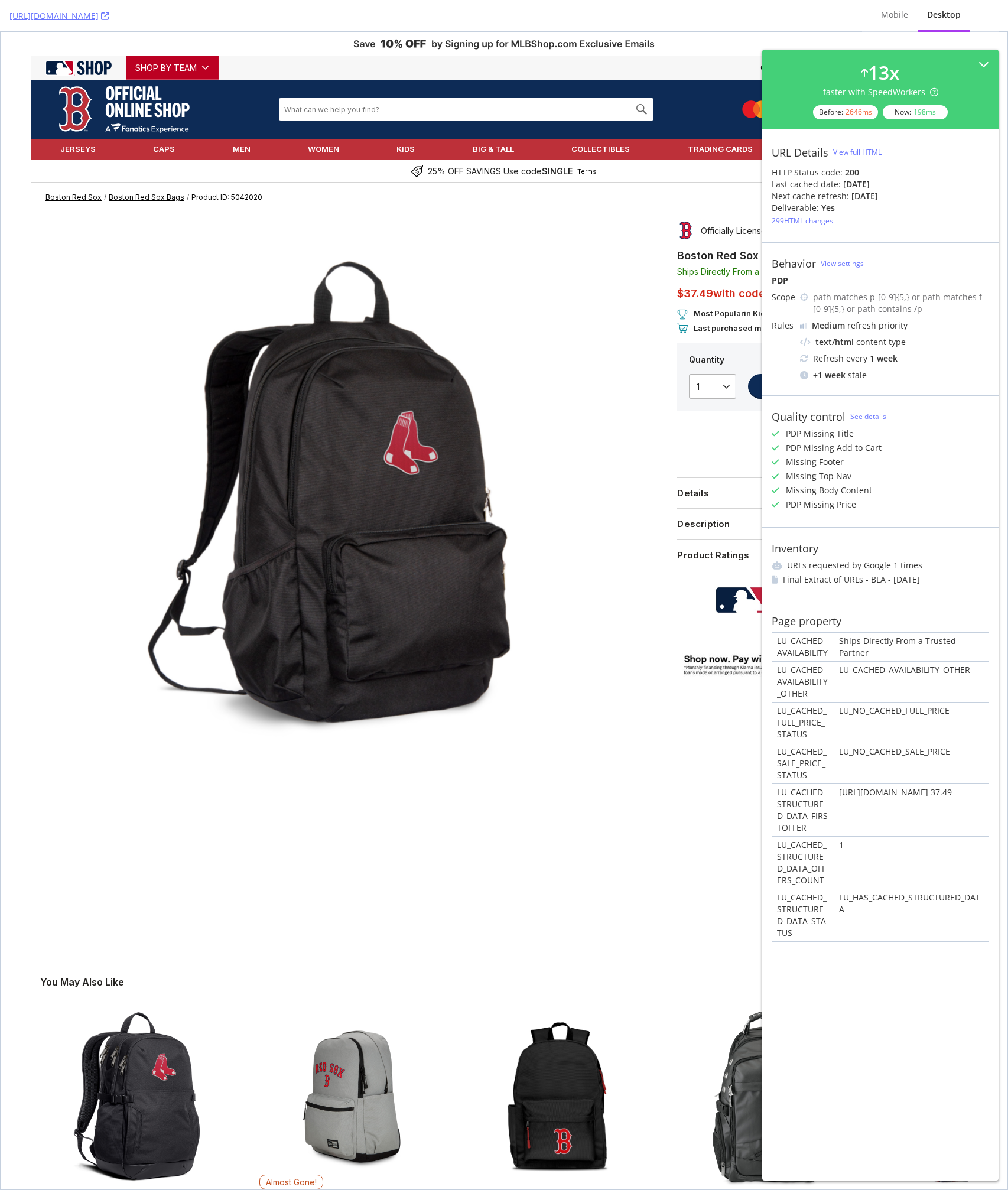
click at [682, 942] on div "Officially Licensed Gear Boston Red Sox WinCraft Rookie Backpack Ships Directly…" at bounding box center [807, 578] width 303 height 733
click at [693, 969] on div "You May Also Like $59.99 with code $79.99 Boston Red Sox WinCraft All Pro Backp…" at bounding box center [504, 1124] width 945 height 321
click at [685, 951] on div "You May Also Like $59.99 with code $79.99 Boston Red Sox WinCraft All Pro Backp…" at bounding box center [504, 1123] width 945 height 357
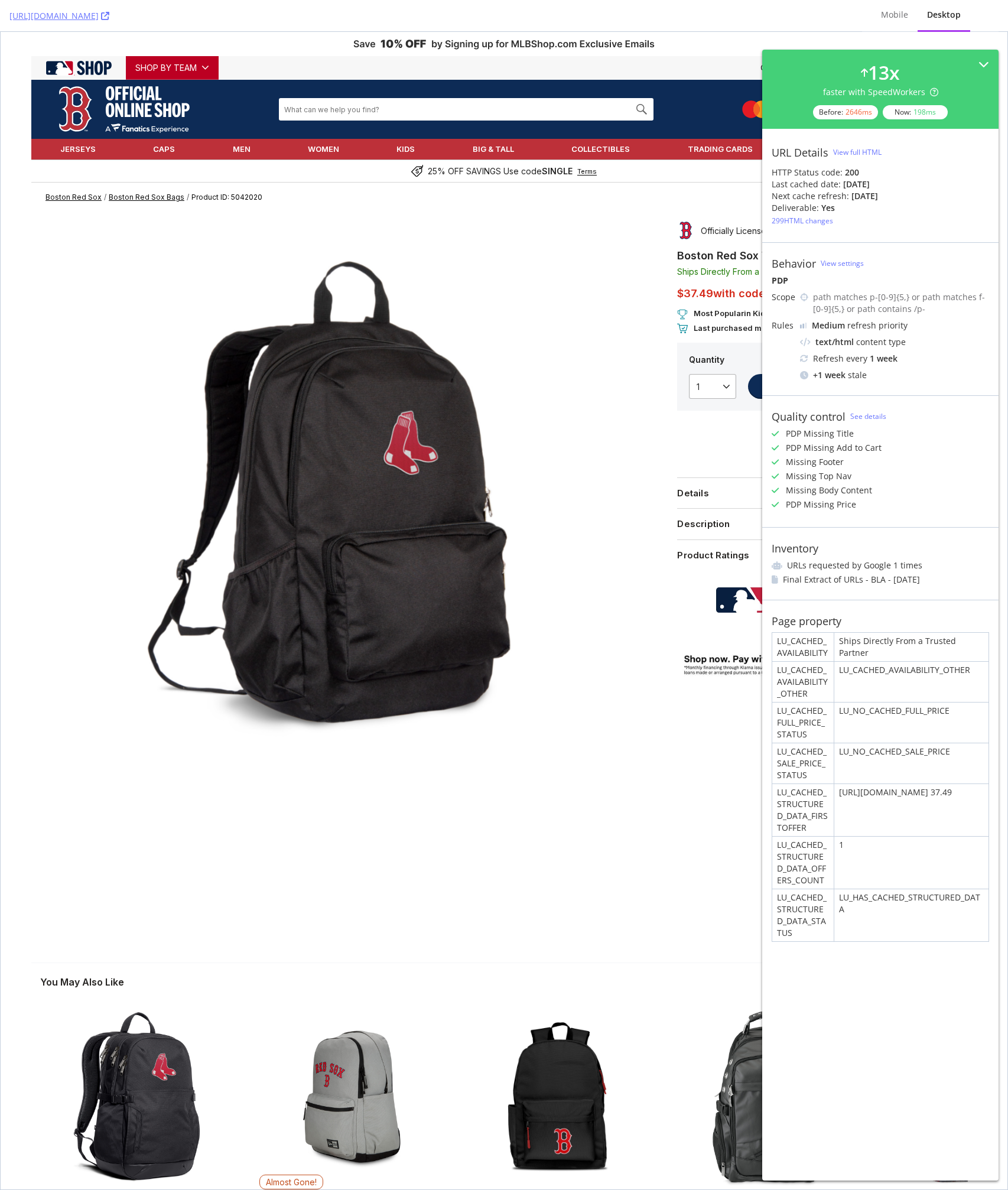
click at [685, 951] on div "You May Also Like $59.99 with code $79.99 Boston Red Sox WinCraft All Pro Backp…" at bounding box center [504, 1123] width 945 height 357
